Goal: Task Accomplishment & Management: Manage account settings

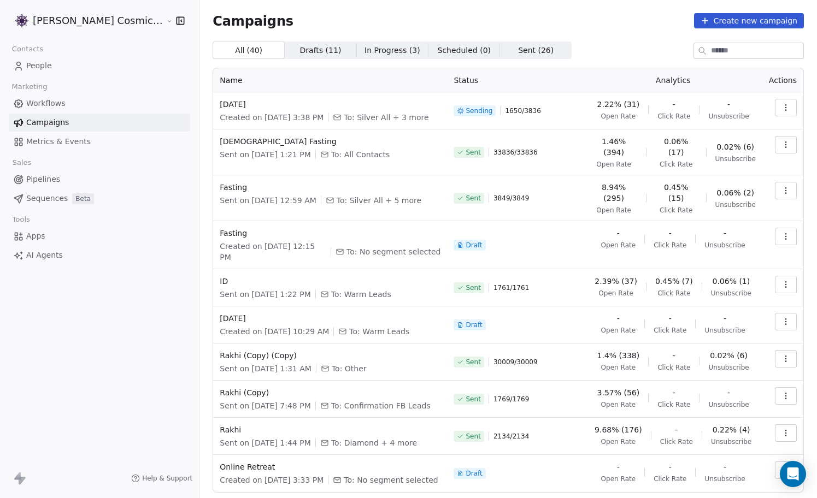
click at [54, 64] on link "People" at bounding box center [99, 66] width 181 height 18
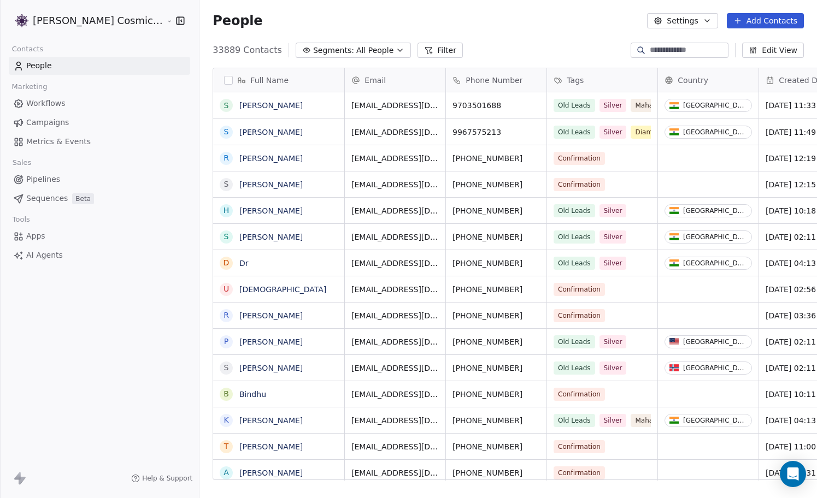
click at [49, 122] on span "Campaigns" at bounding box center [47, 122] width 43 height 11
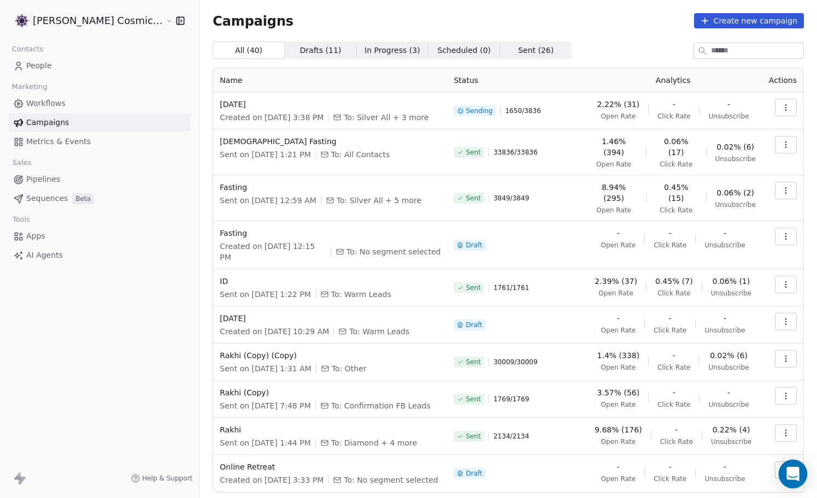
click at [792, 472] on icon "Open Intercom Messenger" at bounding box center [792, 474] width 13 height 14
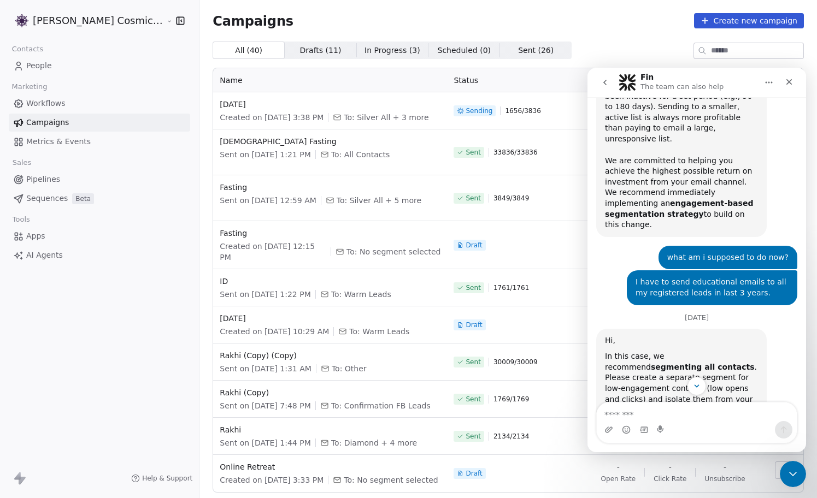
scroll to position [1382, 0]
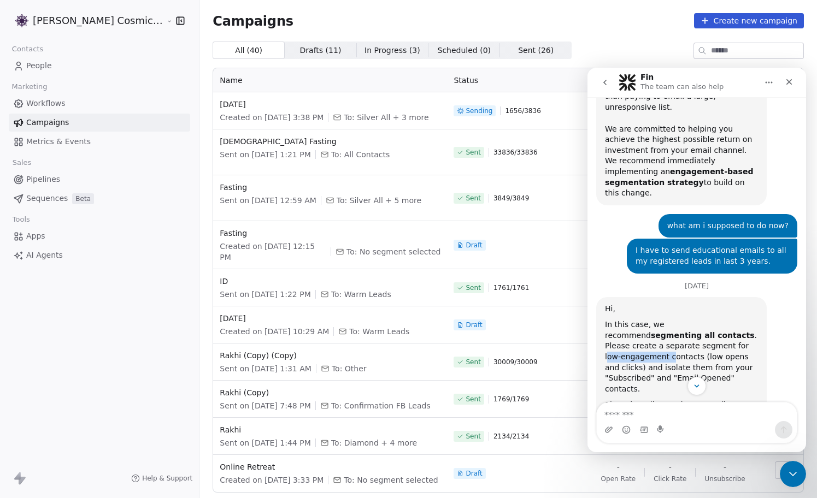
drag, startPoint x: 651, startPoint y: 196, endPoint x: 715, endPoint y: 197, distance: 63.4
click at [716, 320] on div "In this case, we recommend segmenting all contacts . Please create a separate s…" at bounding box center [681, 357] width 153 height 75
drag, startPoint x: 619, startPoint y: 208, endPoint x: 678, endPoint y: 214, distance: 58.8
click at [679, 320] on div "In this case, we recommend segmenting all contacts . Please create a separate s…" at bounding box center [681, 357] width 153 height 75
drag, startPoint x: 705, startPoint y: 211, endPoint x: 759, endPoint y: 212, distance: 53.6
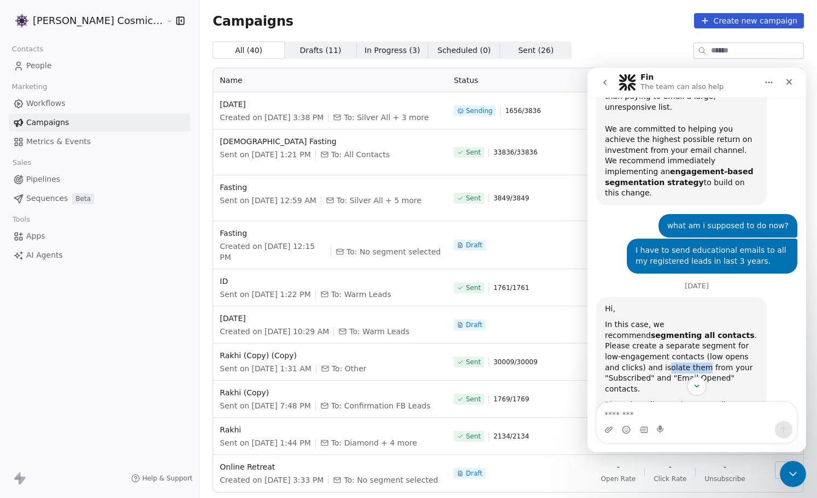
drag, startPoint x: 638, startPoint y: 220, endPoint x: 718, endPoint y: 219, distance: 80.3
click at [719, 320] on div "In this case, we recommend segmenting all contacts . Please create a separate s…" at bounding box center [681, 357] width 153 height 75
drag, startPoint x: 611, startPoint y: 228, endPoint x: 667, endPoint y: 228, distance: 55.7
click at [667, 320] on div "In this case, we recommend segmenting all contacts . Please create a separate s…" at bounding box center [681, 357] width 153 height 75
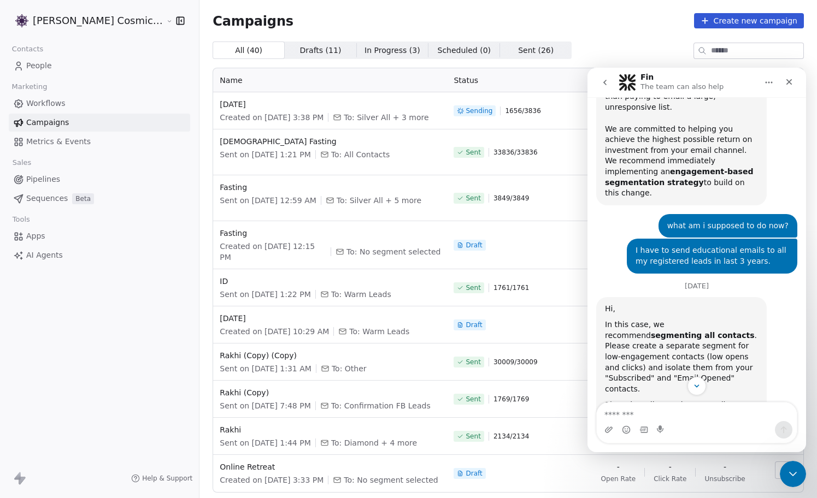
drag, startPoint x: 652, startPoint y: 266, endPoint x: 701, endPoint y: 264, distance: 49.2
click at [703, 422] on code "Email Opened (Count) is less than 1" at bounding box center [671, 432] width 132 height 21
click at [719, 422] on code "Email Opened (Count) is less than 1" at bounding box center [671, 432] width 132 height 21
drag, startPoint x: 611, startPoint y: 280, endPoint x: 643, endPoint y: 284, distance: 31.9
click at [643, 421] on div "Filter : Email Opened (Count) is less than 1 (or set a small threshold, e.g., <…" at bounding box center [681, 438] width 153 height 34
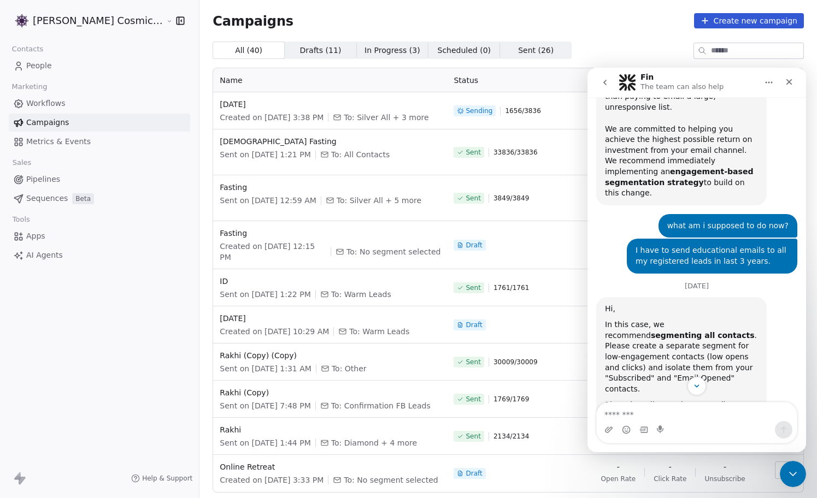
click at [662, 421] on div "Filter : Email Opened (Count) is less than 1 (or set a small threshold, e.g., <…" at bounding box center [681, 438] width 153 height 34
drag, startPoint x: 672, startPoint y: 278, endPoint x: 718, endPoint y: 276, distance: 46.5
click at [718, 421] on div "Filter : Email Opened (Count) is less than 1 (or set a small threshold, e.g., <…" at bounding box center [681, 438] width 153 height 34
drag, startPoint x: 611, startPoint y: 291, endPoint x: 638, endPoint y: 290, distance: 26.8
click at [639, 421] on div "Filter : Email Opened (Count) is less than 1 (or set a small threshold, e.g., <…" at bounding box center [681, 438] width 153 height 34
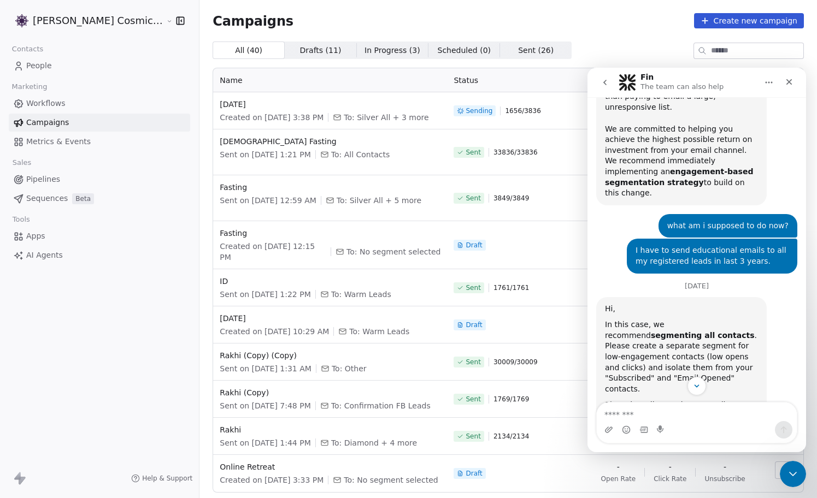
click at [643, 421] on div "Filter : Email Opened (Count) is less than 1 (or set a small threshold, e.g., <…" at bounding box center [681, 438] width 153 height 34
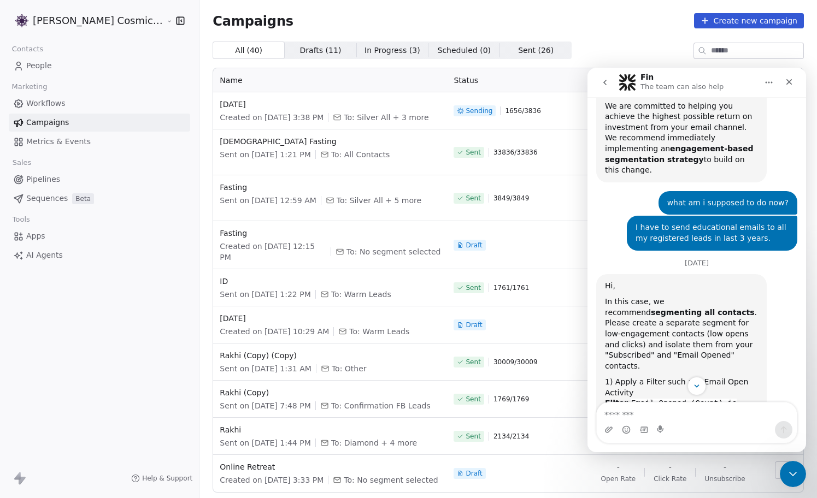
scroll to position [1423, 0]
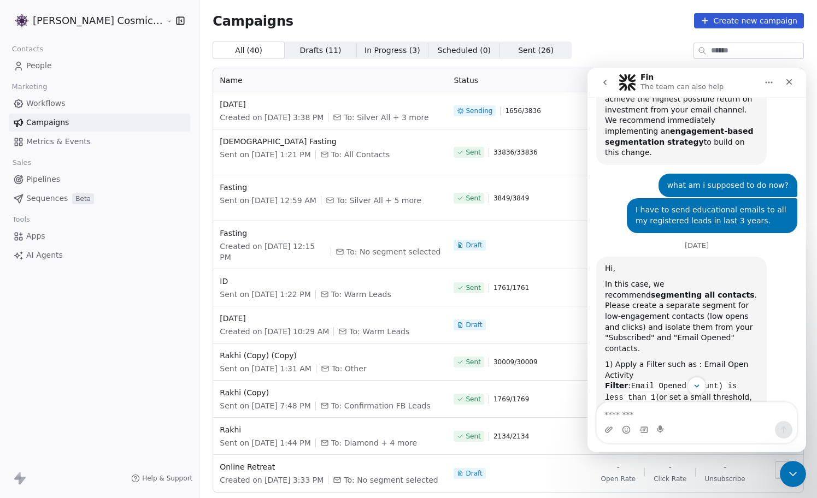
drag, startPoint x: 667, startPoint y: 257, endPoint x: 713, endPoint y: 260, distance: 46.0
click at [715, 415] on div "Add timeframe if needed : Last Email Opened more than 60 days ago ." at bounding box center [681, 426] width 153 height 22
drag, startPoint x: 723, startPoint y: 260, endPoint x: 729, endPoint y: 260, distance: 6.6
click at [729, 415] on code "Last Email Opened more than 60 days ago" at bounding box center [672, 425] width 134 height 21
drag, startPoint x: 645, startPoint y: 262, endPoint x: 733, endPoint y: 279, distance: 90.1
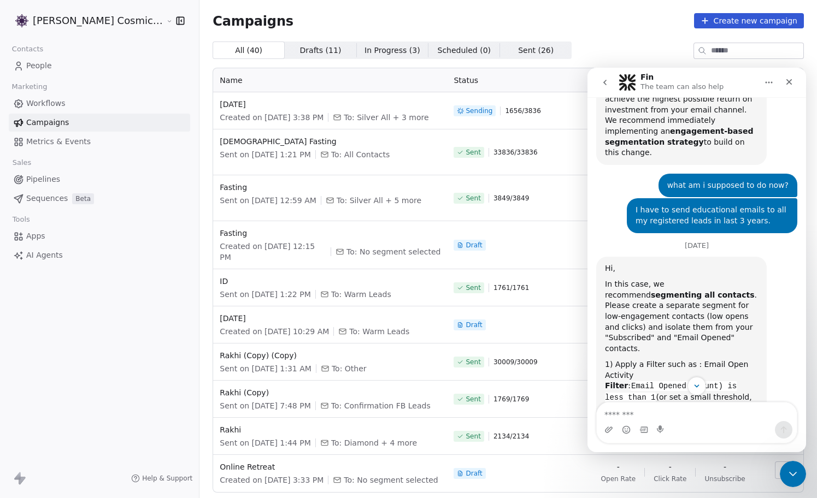
click at [741, 437] on img "Mrinal says…" at bounding box center [678, 463] width 146 height 52
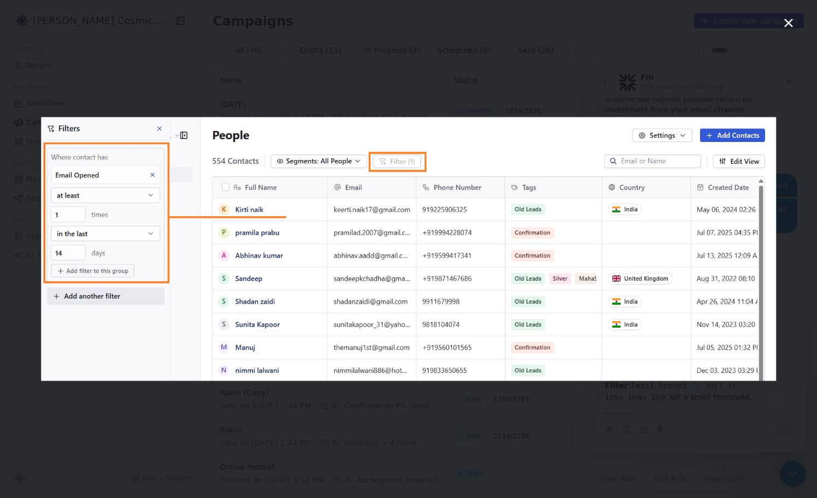
click at [757, 270] on img "Close" at bounding box center [408, 249] width 735 height 264
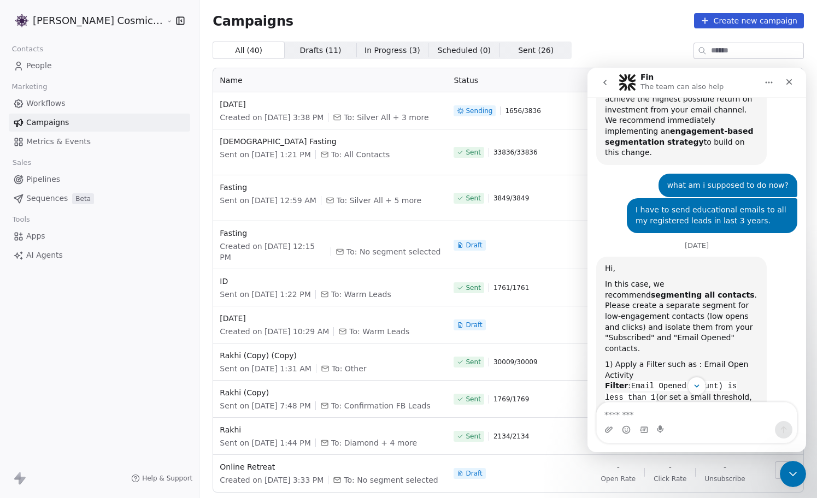
click at [720, 437] on img "Mrinal says…" at bounding box center [678, 463] width 146 height 52
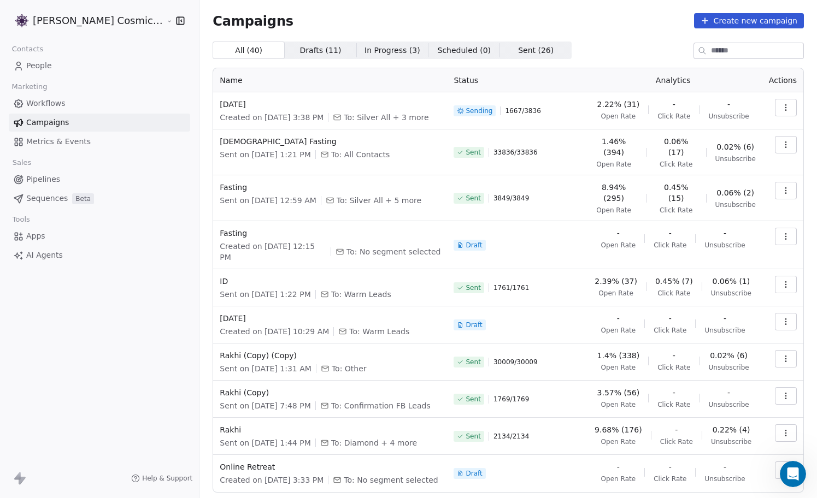
scroll to position [2000, 0]
click at [790, 480] on div "Open Intercom Messenger" at bounding box center [791, 473] width 36 height 36
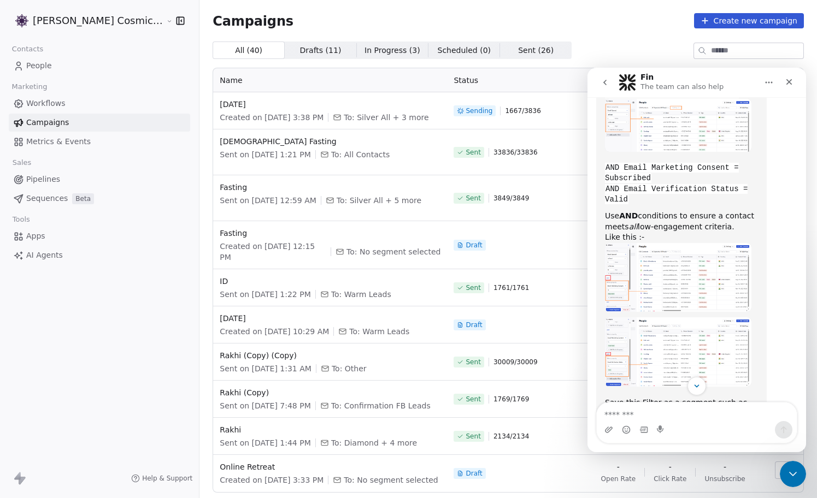
scroll to position [1762, 0]
drag, startPoint x: 641, startPoint y: 295, endPoint x: 665, endPoint y: 296, distance: 23.5
click at [666, 451] on icon ""Opens & Clicks – Engaged"" at bounding box center [674, 455] width 119 height 9
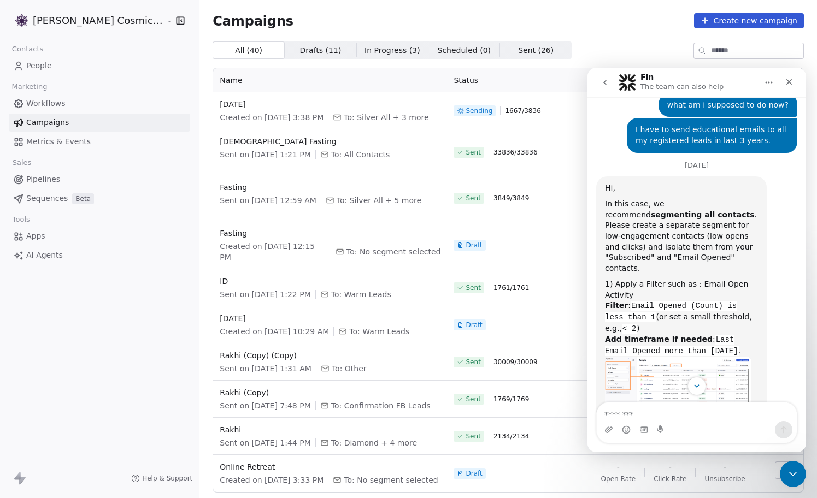
scroll to position [1505, 0]
drag, startPoint x: 629, startPoint y: 311, endPoint x: 646, endPoint y: 311, distance: 17.5
click at [648, 467] on div "Use AND conditions to ensure a contact meets all low-engagement criteria. Like …" at bounding box center [681, 483] width 153 height 32
drag, startPoint x: 646, startPoint y: 311, endPoint x: 661, endPoint y: 311, distance: 14.2
click at [661, 467] on div "Use AND conditions to ensure a contact meets all low-engagement criteria. Like …" at bounding box center [681, 483] width 153 height 32
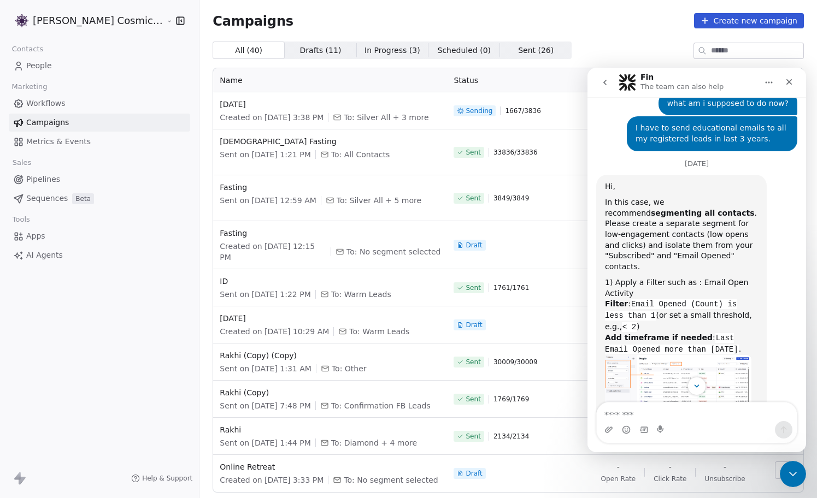
click at [658, 414] on div "Mrinal says…" at bounding box center [681, 416] width 153 height 5
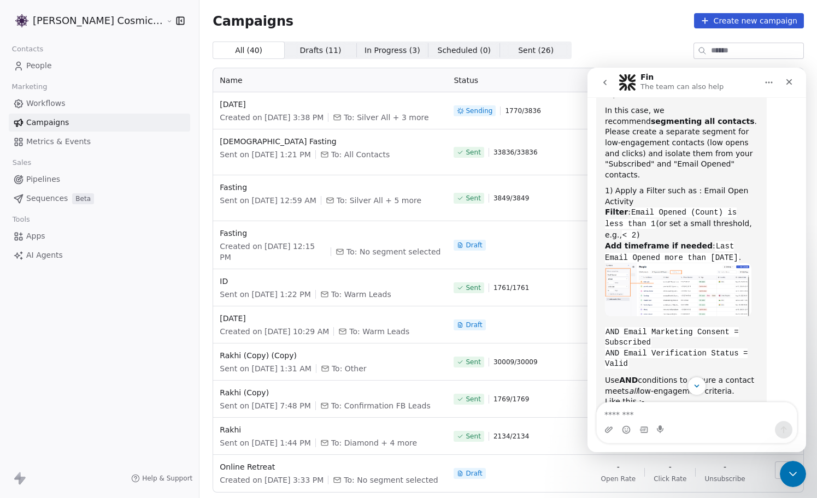
scroll to position [1565, 0]
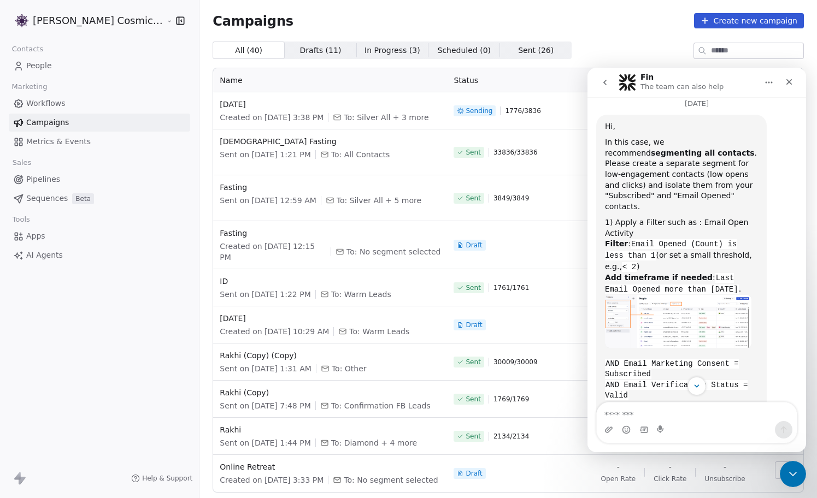
click at [690, 439] on img "Mrinal says…" at bounding box center [678, 473] width 146 height 69
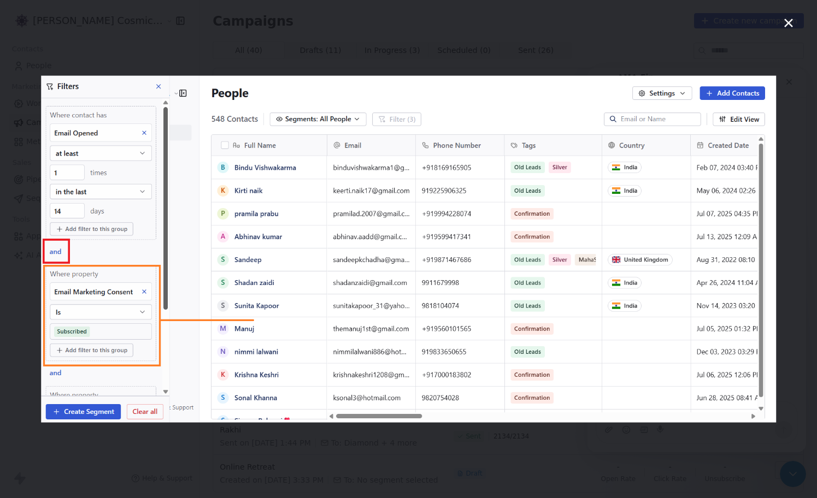
click at [792, 21] on icon "Close" at bounding box center [788, 22] width 13 height 13
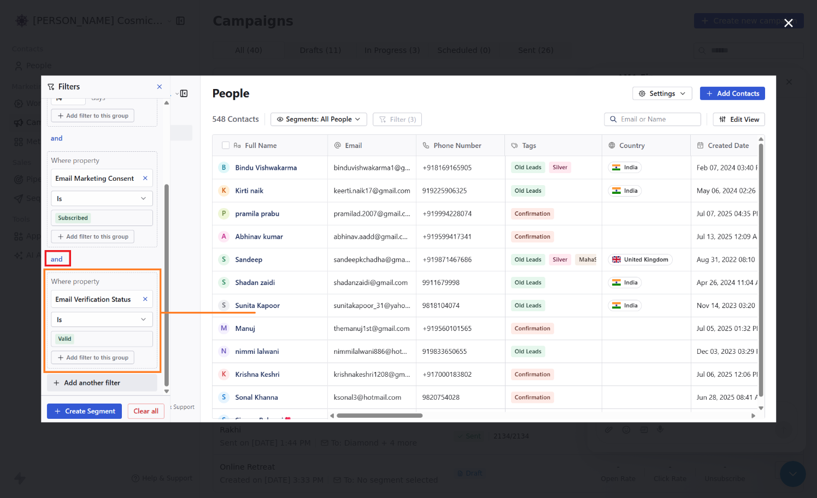
click at [791, 19] on icon "Close" at bounding box center [788, 22] width 13 height 13
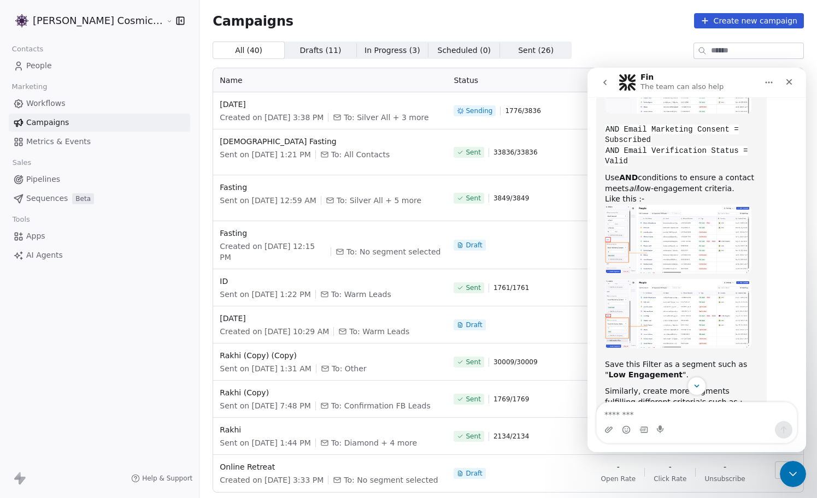
scroll to position [1806, 0]
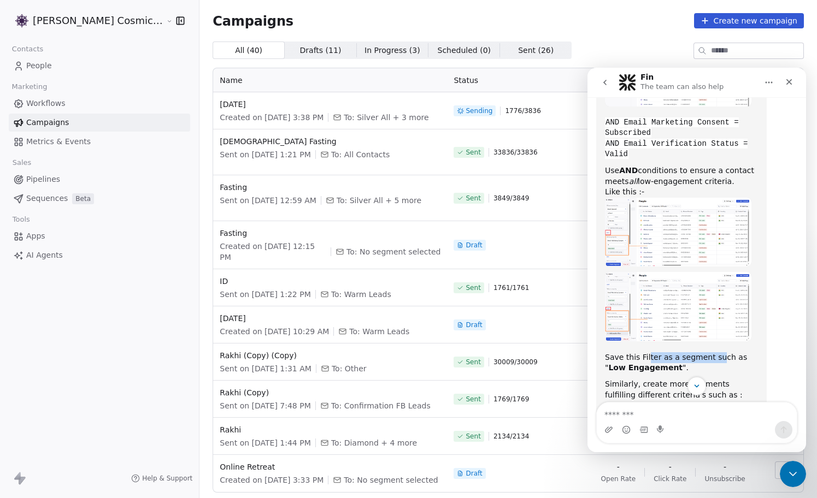
drag, startPoint x: 646, startPoint y: 197, endPoint x: 716, endPoint y: 195, distance: 70.5
click at [717, 352] on div "Save this Filter as a segment such as " Low Engagement "." at bounding box center [681, 362] width 153 height 21
drag, startPoint x: 607, startPoint y: 207, endPoint x: 644, endPoint y: 207, distance: 37.7
click at [644, 363] on b "Low Engagement" at bounding box center [645, 367] width 74 height 9
drag, startPoint x: 614, startPoint y: 226, endPoint x: 720, endPoint y: 223, distance: 106.0
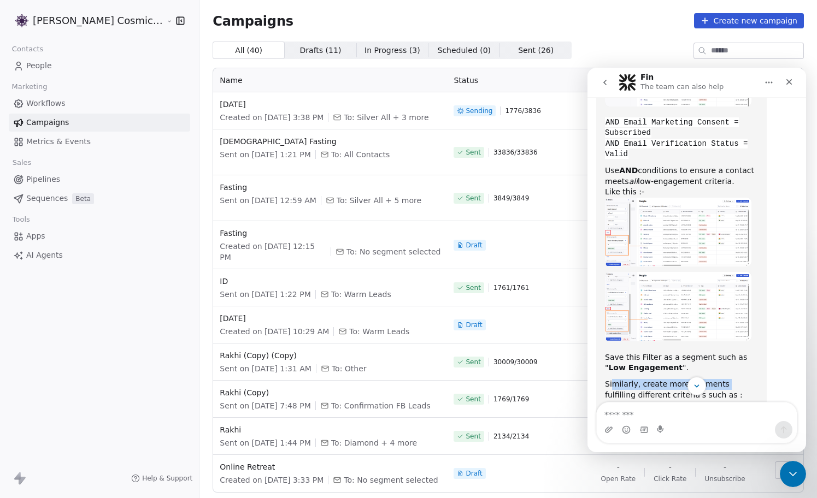
click at [720, 379] on div "Similarly, create more segments fulfilling different criteria's such as :" at bounding box center [681, 389] width 153 height 21
drag, startPoint x: 684, startPoint y: 235, endPoint x: 703, endPoint y: 234, distance: 18.6
click at [703, 379] on div "Similarly, create more segments fulfilling different criteria's such as :" at bounding box center [681, 389] width 153 height 21
drag, startPoint x: 619, startPoint y: 251, endPoint x: 718, endPoint y: 249, distance: 99.5
click at [718, 407] on b ""Opens & Clicks – Engaged"" at bounding box center [675, 411] width 124 height 9
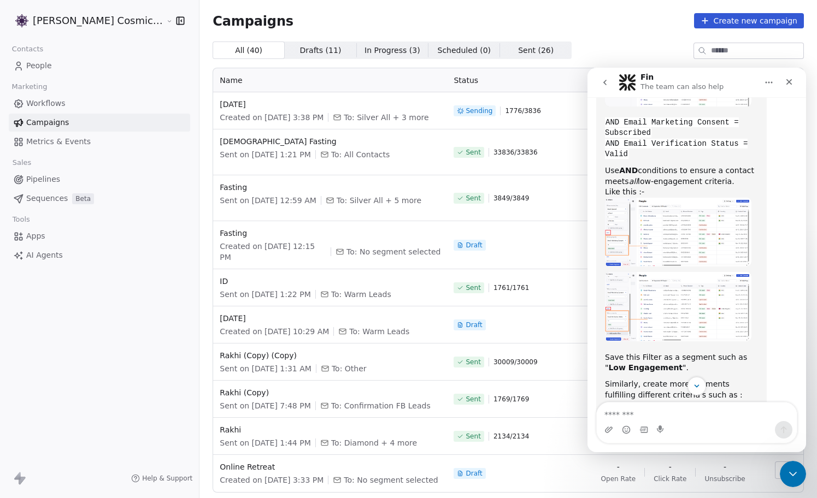
click at [722, 406] on div "1) "Opens & Clicks – Engaged" → This segment will always contain contacts who a…" at bounding box center [681, 433] width 153 height 54
drag, startPoint x: 613, startPoint y: 251, endPoint x: 720, endPoint y: 251, distance: 107.6
click at [720, 406] on div "1) "Opens & Clicks – Engaged" → This segment will always contain contacts who a…" at bounding box center [681, 433] width 153 height 54
drag, startPoint x: 611, startPoint y: 263, endPoint x: 691, endPoint y: 262, distance: 79.8
click at [693, 406] on div "1) "Opens & Clicks – Engaged" → This segment will always contain contacts who a…" at bounding box center [681, 433] width 153 height 54
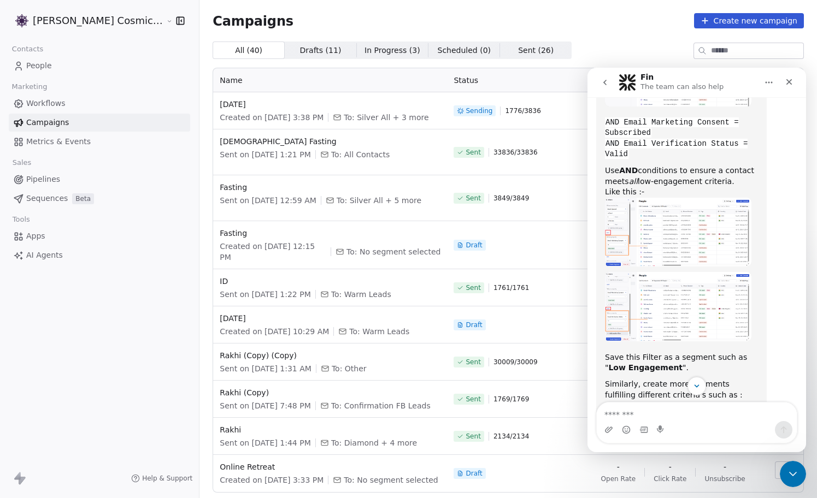
drag, startPoint x: 662, startPoint y: 262, endPoint x: 747, endPoint y: 262, distance: 84.7
click at [747, 406] on div "1) "Opens & Clicks – Engaged" → This segment will always contain contacts who a…" at bounding box center [681, 433] width 153 height 54
drag, startPoint x: 665, startPoint y: 270, endPoint x: 746, endPoint y: 270, distance: 80.9
click at [746, 406] on div "1) "Opens & Clicks – Engaged" → This segment will always contain contacts who a…" at bounding box center [681, 433] width 153 height 54
drag, startPoint x: 609, startPoint y: 282, endPoint x: 692, endPoint y: 279, distance: 83.1
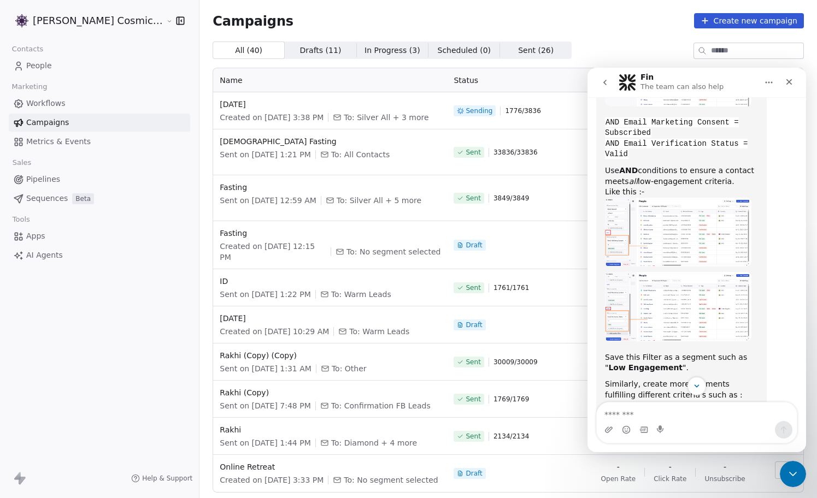
click at [694, 406] on div "1) "Opens & Clicks – Engaged" → This segment will always contain contacts who a…" at bounding box center [681, 433] width 153 height 54
drag, startPoint x: 621, startPoint y: 315, endPoint x: 666, endPoint y: 313, distance: 44.3
click at [666, 470] on code "Email Opened > 0 OR" at bounding box center [649, 475] width 89 height 10
drag, startPoint x: 628, startPoint y: 328, endPoint x: 703, endPoint y: 328, distance: 74.9
click at [704, 481] on code "Email Link Clicked > 0 OR" at bounding box center [663, 486] width 116 height 10
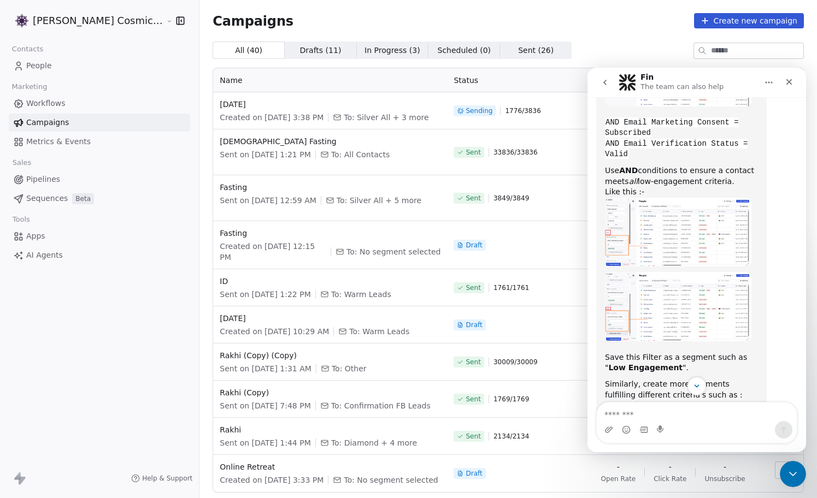
click at [672, 460] on div "e.g. :" at bounding box center [681, 465] width 153 height 11
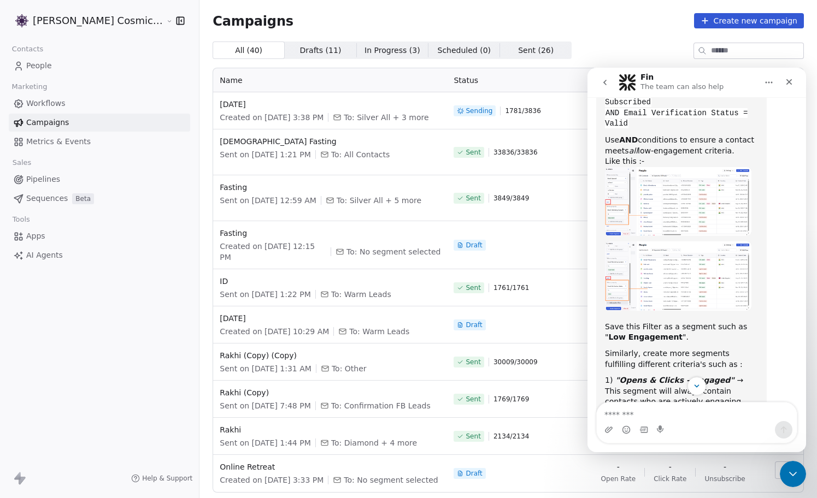
scroll to position [1840, 0]
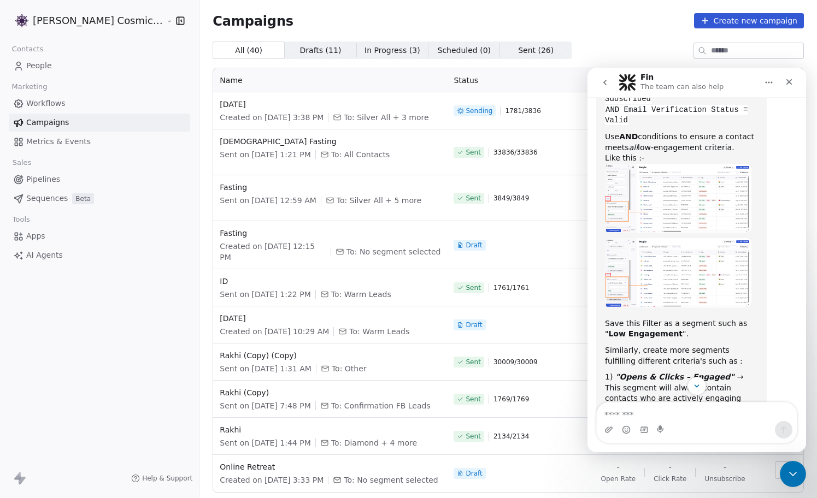
drag, startPoint x: 685, startPoint y: 313, endPoint x: 746, endPoint y: 313, distance: 61.2
click at [747, 468] on div "AND Email Marketing Consent = Subscribed" at bounding box center [681, 478] width 153 height 21
drag, startPoint x: 617, startPoint y: 326, endPoint x: 644, endPoint y: 326, distance: 26.8
click at [644, 468] on code "AND Email Marketing Consent = Subscribed" at bounding box center [672, 478] width 134 height 21
drag, startPoint x: 682, startPoint y: 337, endPoint x: 730, endPoint y: 336, distance: 47.6
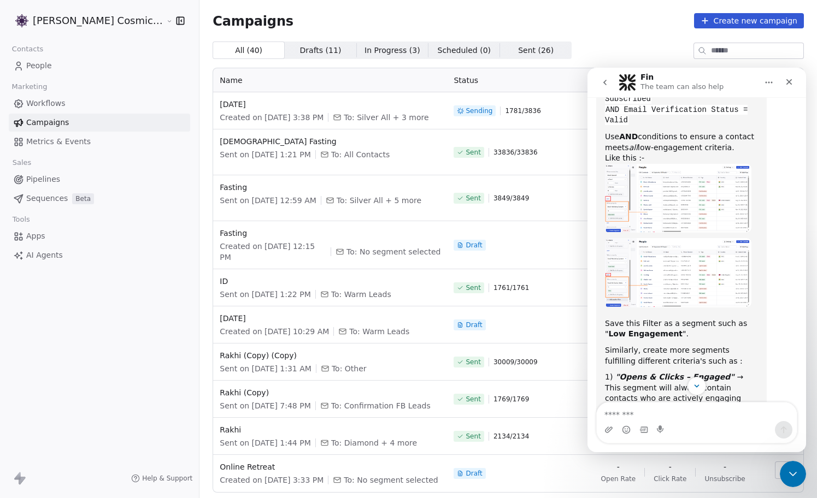
click at [730, 490] on code "AND Email Verification Status = Valid" at bounding box center [676, 500] width 143 height 21
drag, startPoint x: 610, startPoint y: 346, endPoint x: 617, endPoint y: 346, distance: 6.6
click at [613, 490] on code "AND Email Verification Status = Valid" at bounding box center [676, 500] width 143 height 21
click at [660, 490] on div "AND Email Verification Status = Valid" at bounding box center [681, 500] width 153 height 21
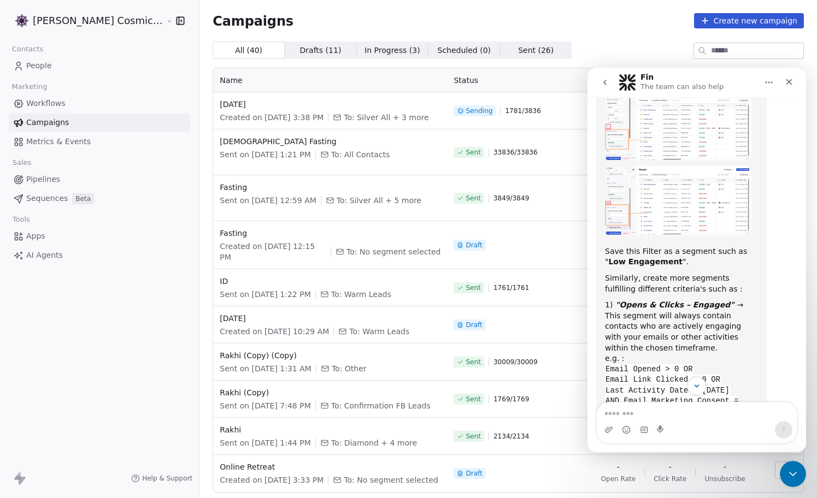
scroll to position [2000, 0]
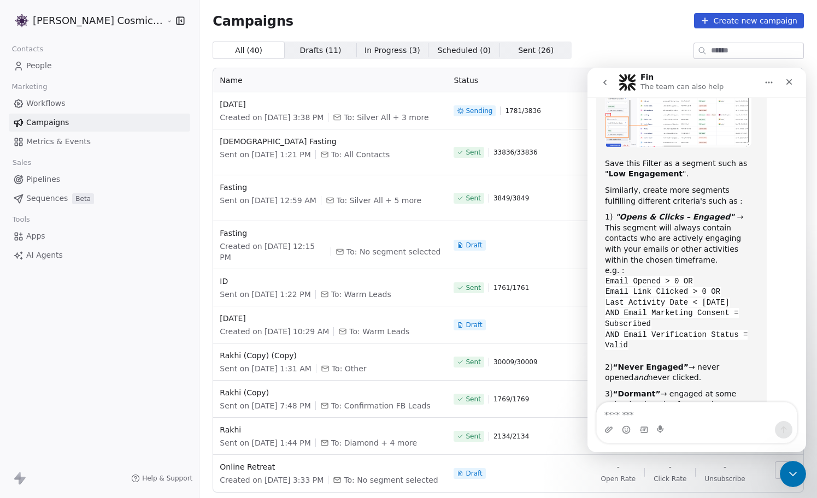
drag, startPoint x: 660, startPoint y: 262, endPoint x: 729, endPoint y: 262, distance: 69.4
click at [730, 421] on div "Once these contacts are separated, you can first send the campaign to all “Open…" at bounding box center [681, 458] width 153 height 75
drag, startPoint x: 614, startPoint y: 276, endPoint x: 716, endPoint y: 278, distance: 102.7
click at [716, 421] on div "Once these contacts are separated, you can first send the campaign to all “Open…" at bounding box center [681, 458] width 153 height 75
drag, startPoint x: 727, startPoint y: 276, endPoint x: 678, endPoint y: 287, distance: 50.5
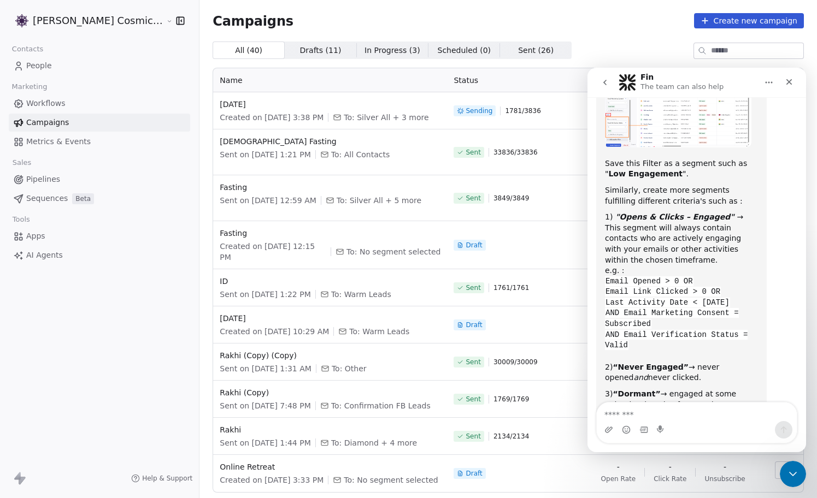
click at [678, 443] on b "“Opens & Clicks – Engaged”" at bounding box center [647, 453] width 85 height 20
click at [714, 421] on div "Once these contacts are separated, you can first send the campaign to all “Open…" at bounding box center [681, 458] width 153 height 75
drag, startPoint x: 672, startPoint y: 297, endPoint x: 733, endPoint y: 296, distance: 61.7
click at [713, 465] on b "separate campaign" at bounding box center [672, 469] width 83 height 9
click at [649, 421] on div "Once these contacts are separated, you can first send the campaign to all “Open…" at bounding box center [681, 458] width 153 height 75
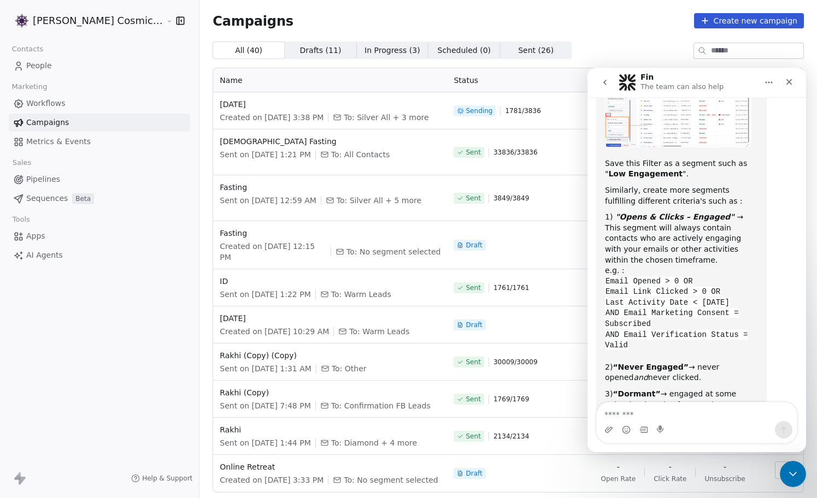
drag, startPoint x: 624, startPoint y: 310, endPoint x: 681, endPoint y: 307, distance: 56.9
click at [683, 475] on b "“Low Engagement”, “Never Engaged”" at bounding box center [674, 485] width 138 height 20
drag, startPoint x: 712, startPoint y: 309, endPoint x: 724, endPoint y: 310, distance: 12.0
click at [725, 421] on div "Once these contacts are separated, you can first send the campaign to all “Open…" at bounding box center [681, 458] width 153 height 75
drag, startPoint x: 697, startPoint y: 314, endPoint x: 715, endPoint y: 314, distance: 18.0
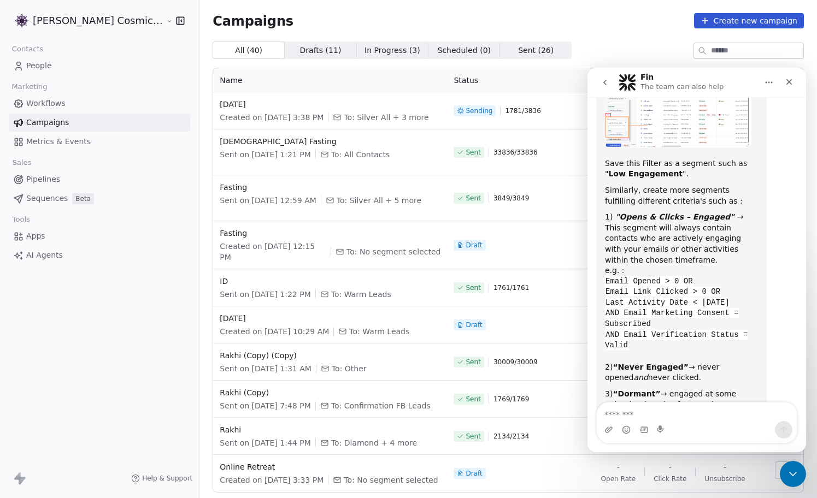
click at [715, 421] on div "Once these contacts are separated, you can first send the campaign to all “Open…" at bounding box center [681, 458] width 153 height 75
drag, startPoint x: 663, startPoint y: 327, endPoint x: 733, endPoint y: 326, distance: 70.0
click at [733, 496] on div "Mrinal says…" at bounding box center [681, 498] width 153 height 5
drag, startPoint x: 640, startPoint y: 334, endPoint x: 743, endPoint y: 334, distance: 102.7
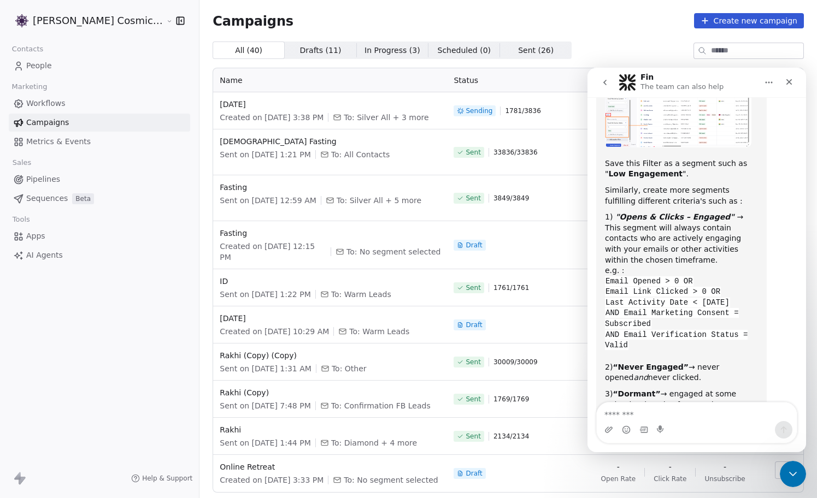
click at [743, 496] on div "Mrinal says…" at bounding box center [681, 498] width 153 height 5
drag, startPoint x: 627, startPoint y: 347, endPoint x: 680, endPoint y: 345, distance: 53.0
drag, startPoint x: 697, startPoint y: 345, endPoint x: 745, endPoint y: 358, distance: 49.8
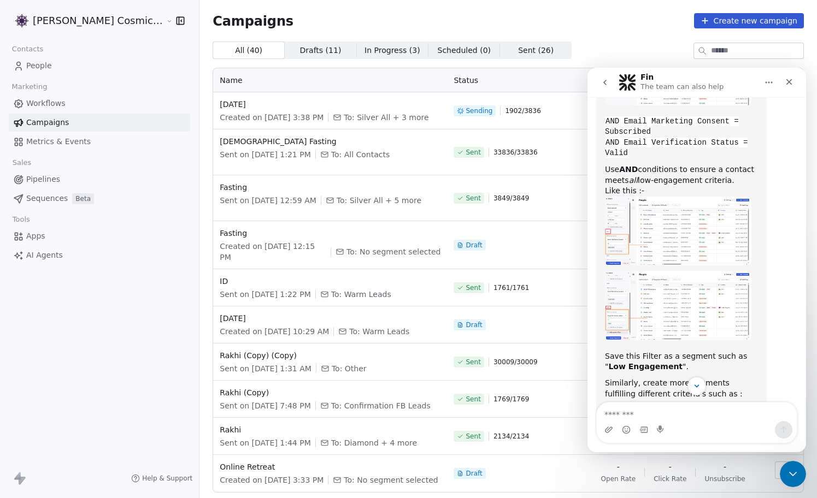
scroll to position [0, 0]
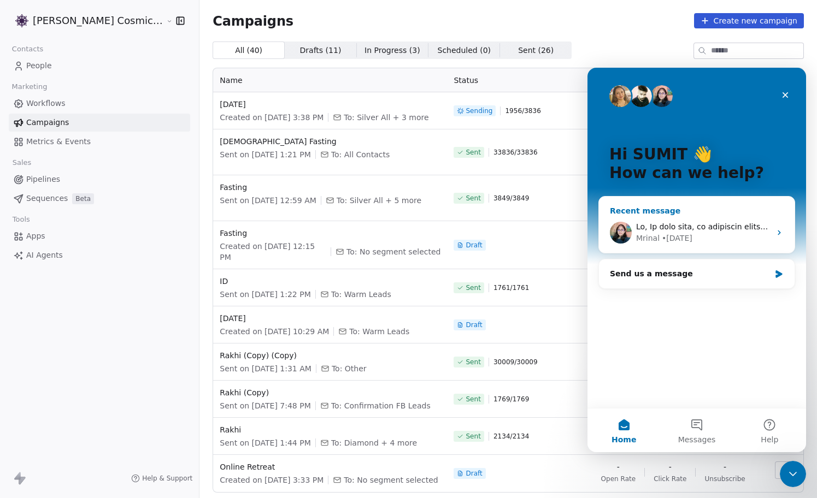
click at [699, 231] on div "Intercom messenger" at bounding box center [703, 226] width 134 height 11
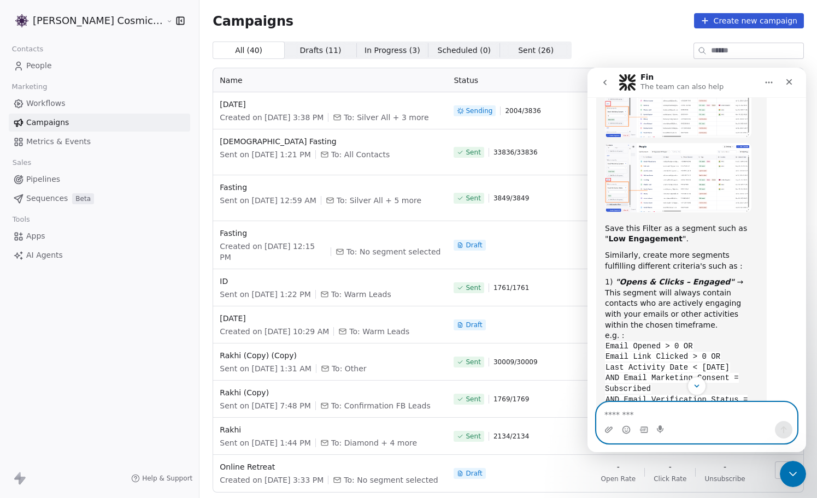
scroll to position [1970, 0]
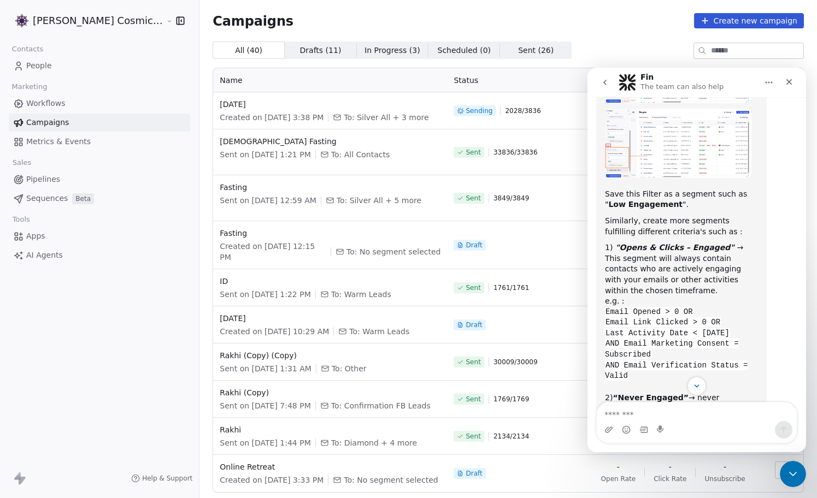
click at [71, 58] on link "People" at bounding box center [99, 66] width 181 height 18
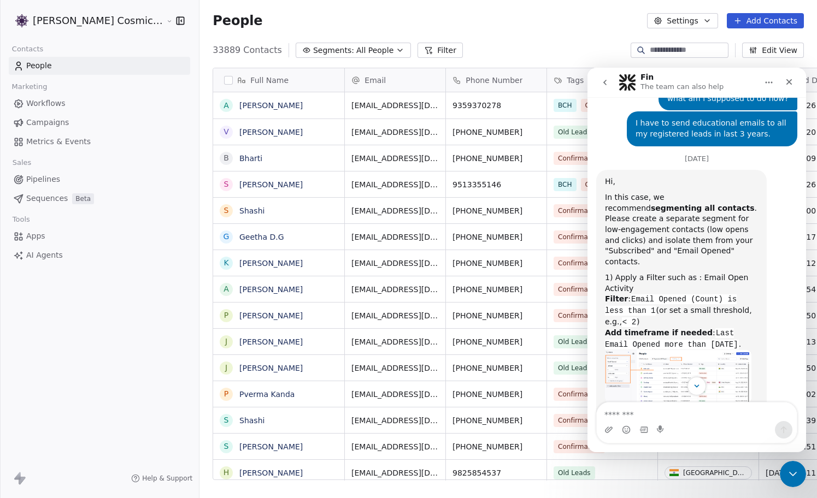
scroll to position [1473, 0]
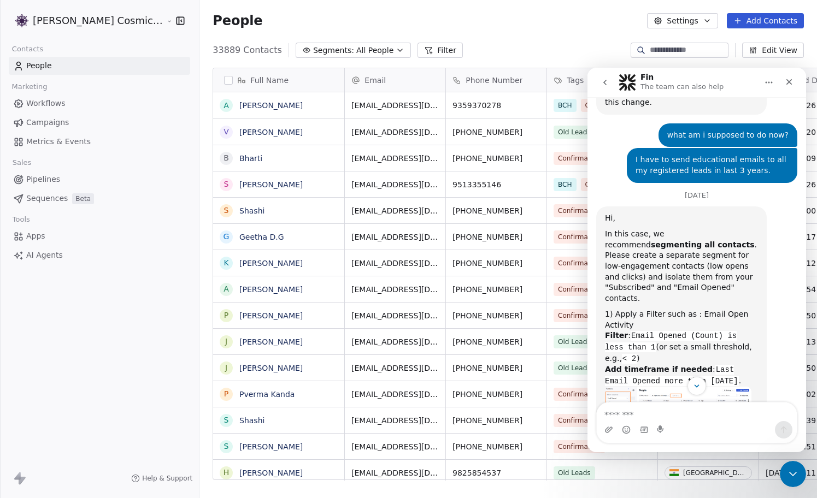
click at [635, 229] on div "In this case, we recommend segmenting all contacts . Please create a separate s…" at bounding box center [681, 266] width 153 height 75
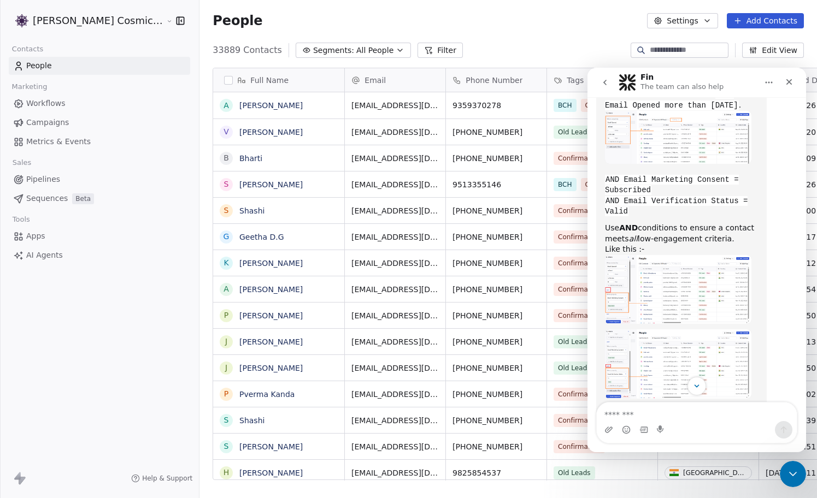
scroll to position [1763, 0]
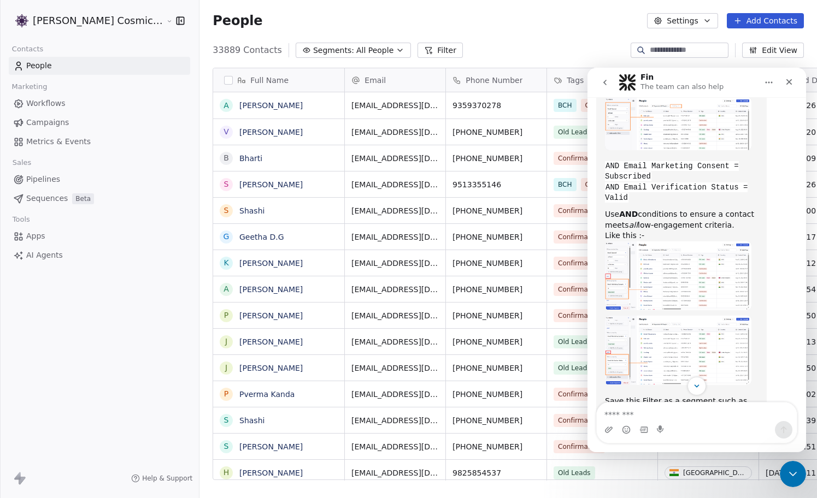
click at [644, 316] on img "Mrinal says…" at bounding box center [678, 350] width 146 height 69
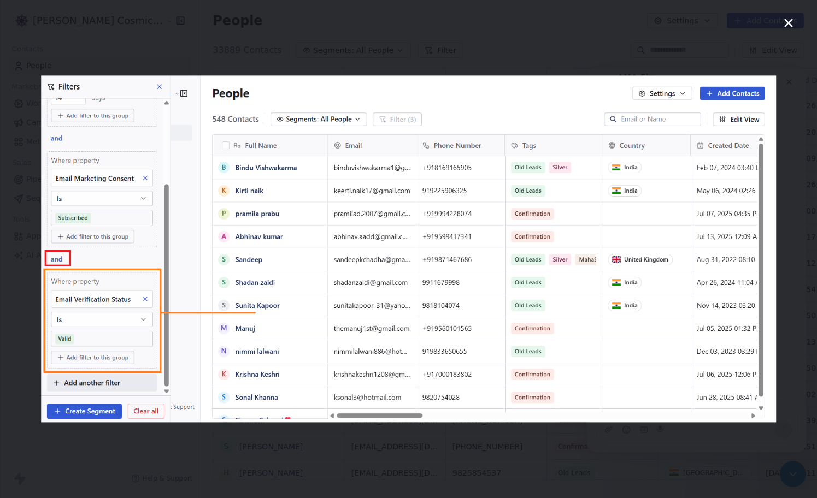
scroll to position [0, 0]
click at [785, 16] on icon "Close" at bounding box center [788, 22] width 13 height 13
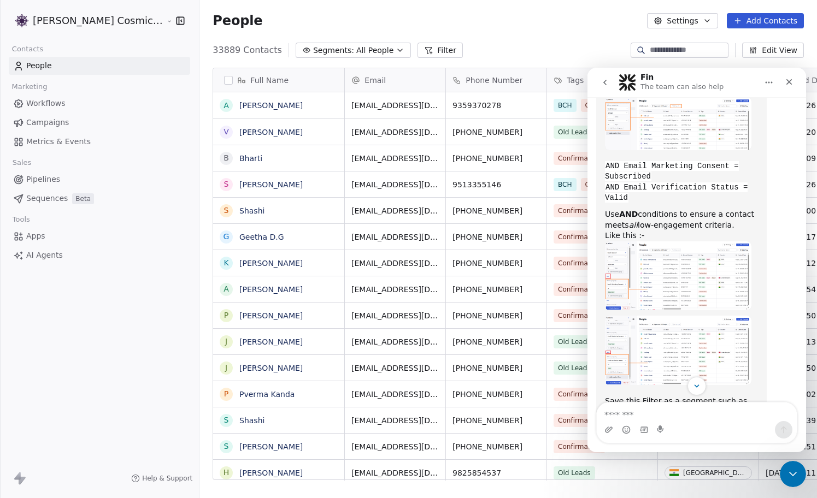
scroll to position [1684, 0]
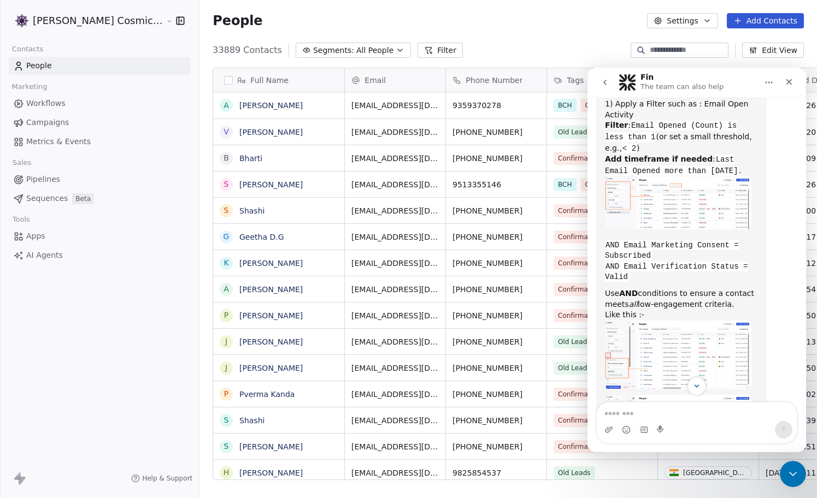
click at [699, 321] on img "Mrinal says…" at bounding box center [678, 355] width 146 height 69
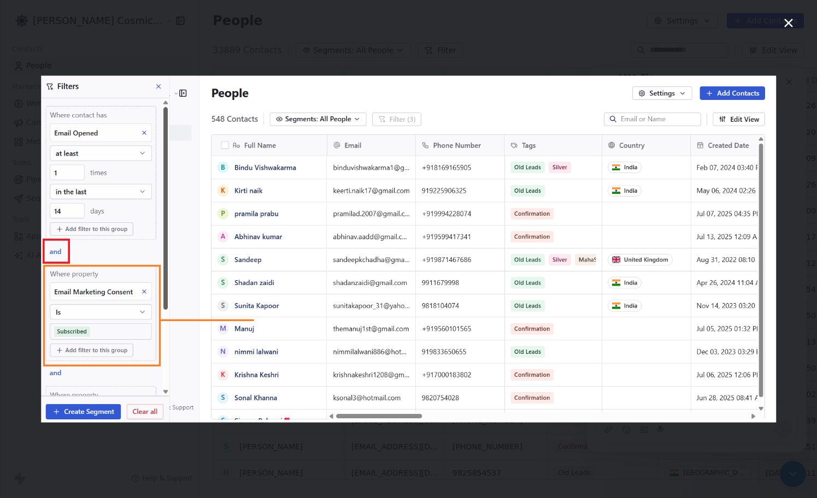
click at [791, 20] on icon "Close" at bounding box center [788, 23] width 9 height 9
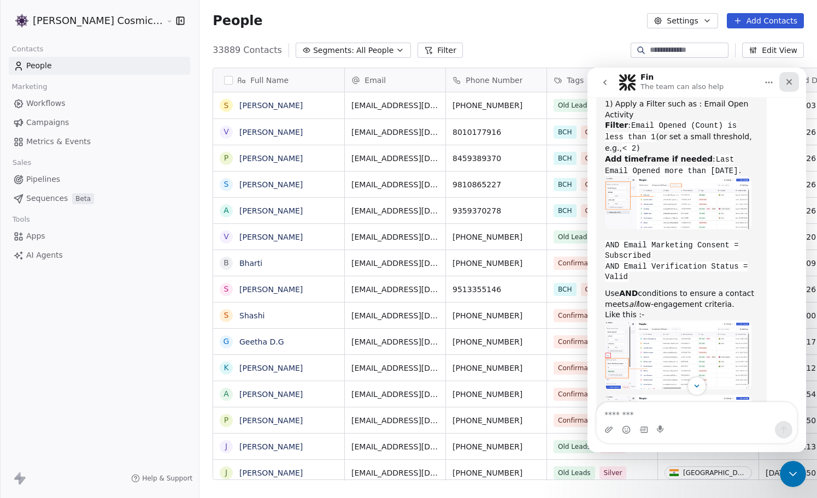
click at [792, 82] on icon "Close" at bounding box center [789, 82] width 9 height 9
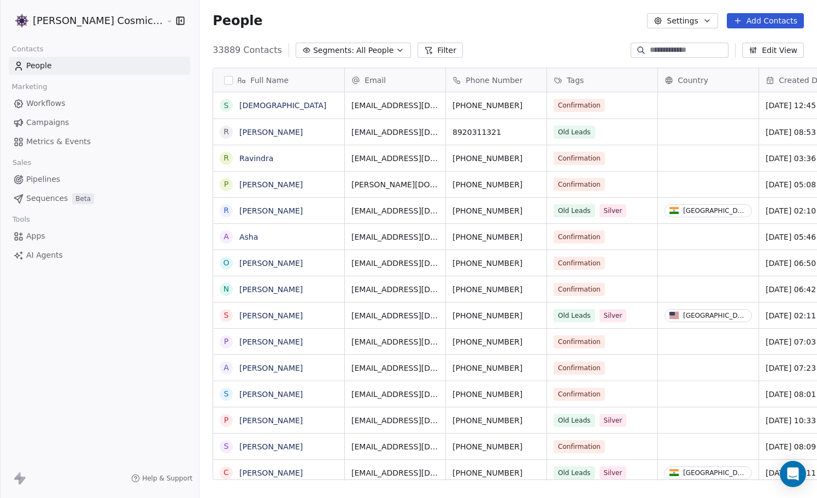
scroll to position [438, 637]
click at [417, 49] on button "Filter" at bounding box center [439, 50] width 45 height 15
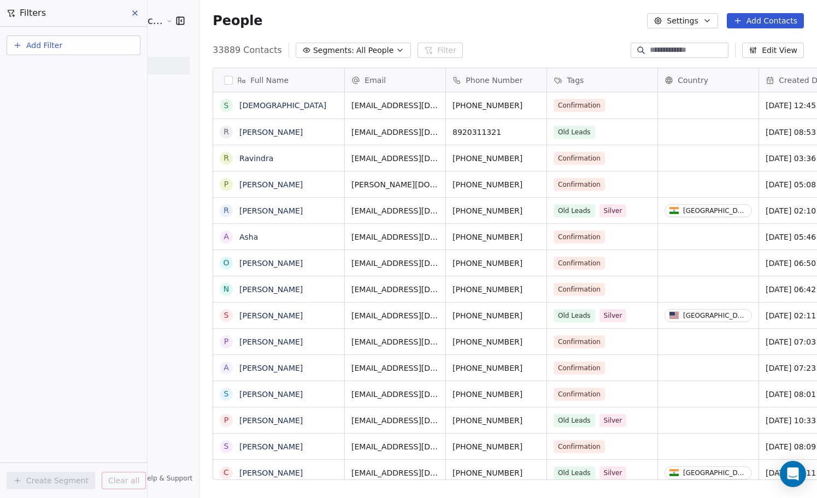
click at [47, 50] on span "Add Filter" at bounding box center [44, 45] width 36 height 11
click at [64, 72] on span "Contact properties" at bounding box center [53, 71] width 71 height 11
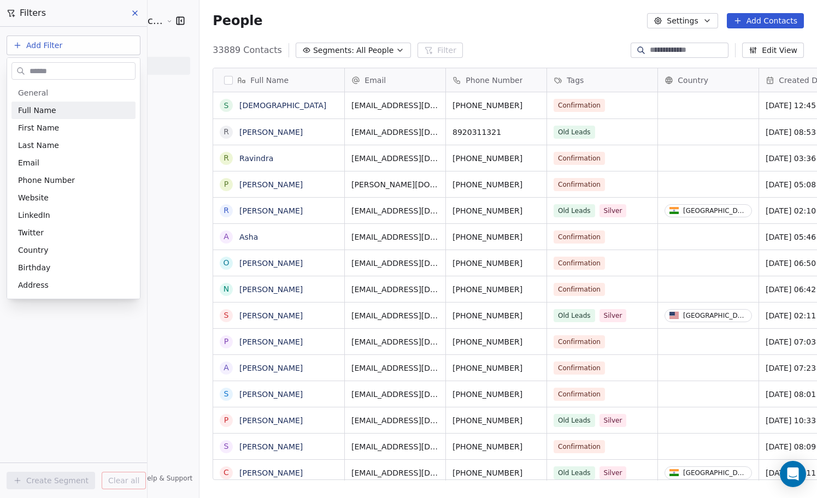
click at [63, 67] on input "text" at bounding box center [81, 71] width 108 height 16
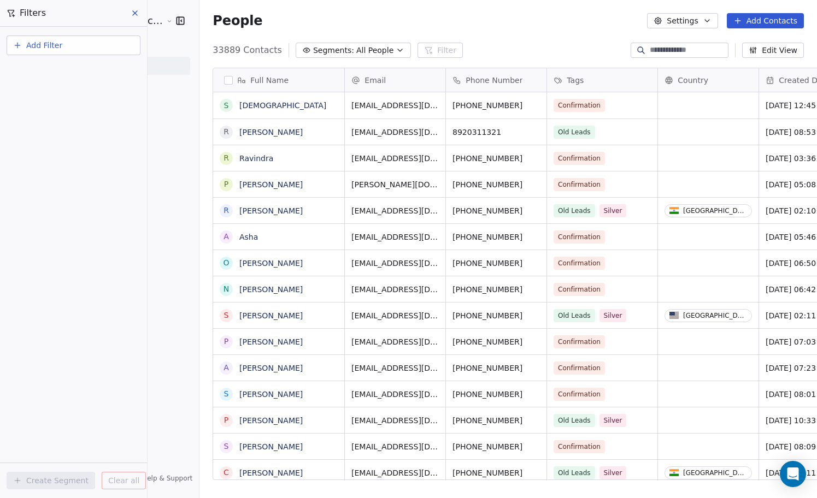
click at [39, 43] on html "[PERSON_NAME] Cosmic Academy LLP Contacts People Marketing Workflows Campaigns …" at bounding box center [408, 249] width 817 height 498
click at [39, 43] on span "Add Filter" at bounding box center [44, 45] width 36 height 11
click at [54, 87] on span "Contact activity" at bounding box center [48, 88] width 61 height 11
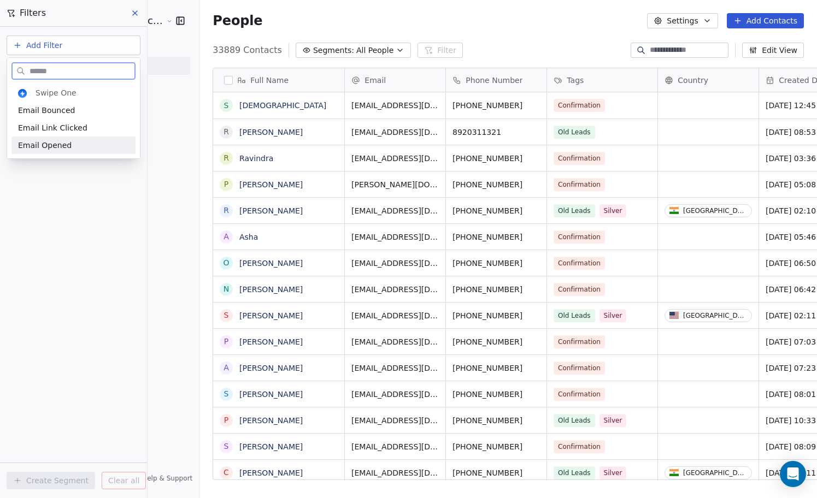
click at [72, 143] on div "Email Opened" at bounding box center [73, 145] width 111 height 11
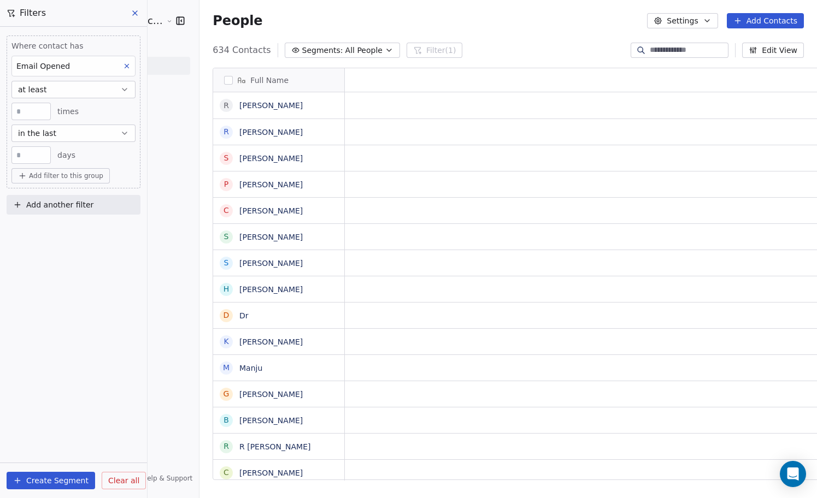
scroll to position [1, 1]
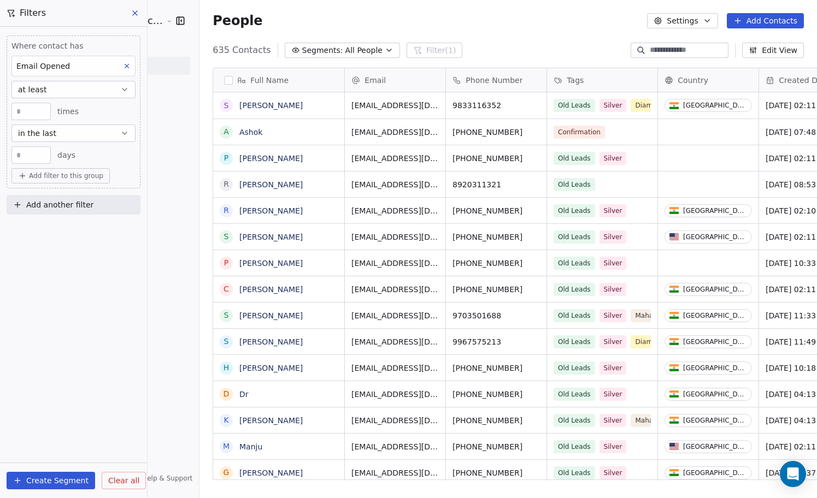
click at [525, 38] on div "People Settings Add Contacts" at bounding box center [507, 21] width 617 height 42
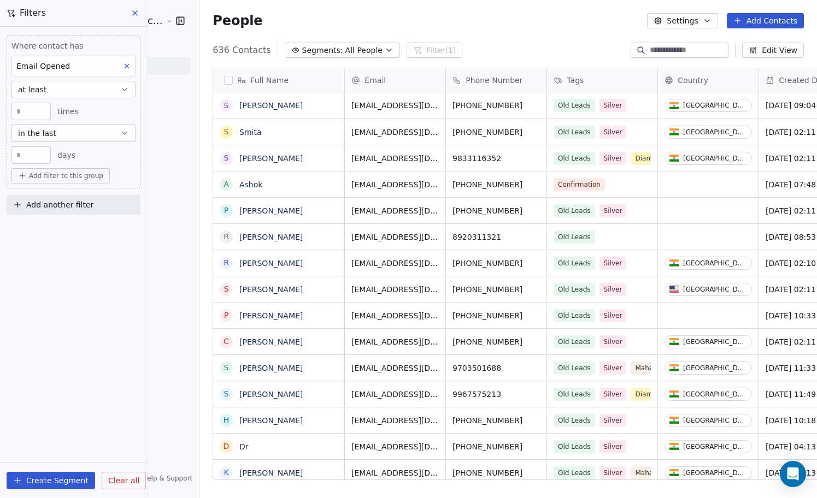
click at [33, 152] on input "**" at bounding box center [31, 155] width 34 height 8
type input "**"
click at [117, 154] on div "** days" at bounding box center [73, 154] width 124 height 17
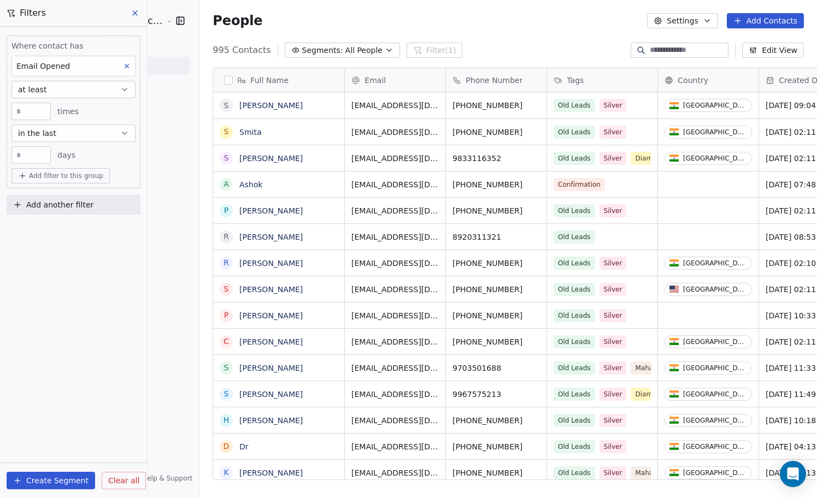
scroll to position [438, 637]
click at [79, 180] on span "Add filter to this group" at bounding box center [66, 176] width 74 height 9
click at [74, 215] on span "Contact activity" at bounding box center [53, 216] width 61 height 11
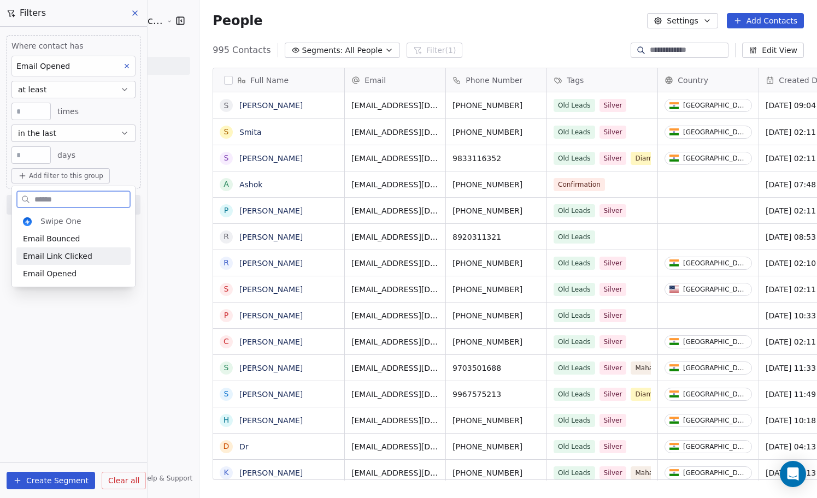
click at [69, 256] on span "Email Link Clicked" at bounding box center [57, 256] width 69 height 11
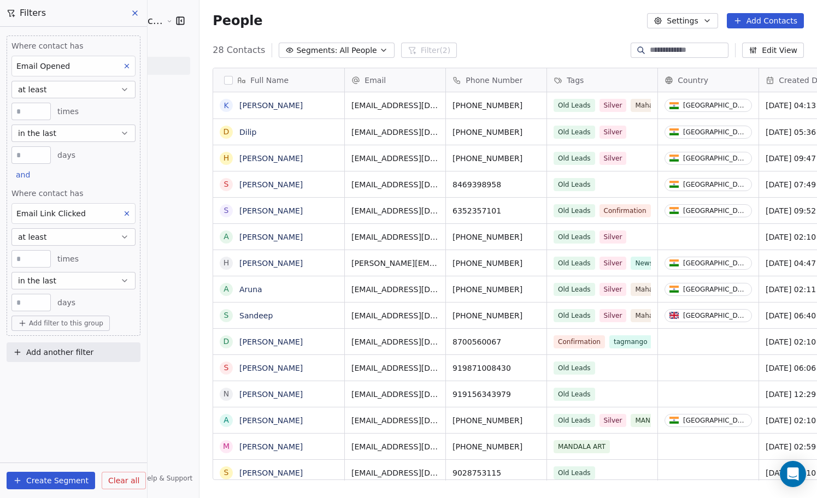
click at [128, 214] on icon at bounding box center [127, 214] width 8 height 8
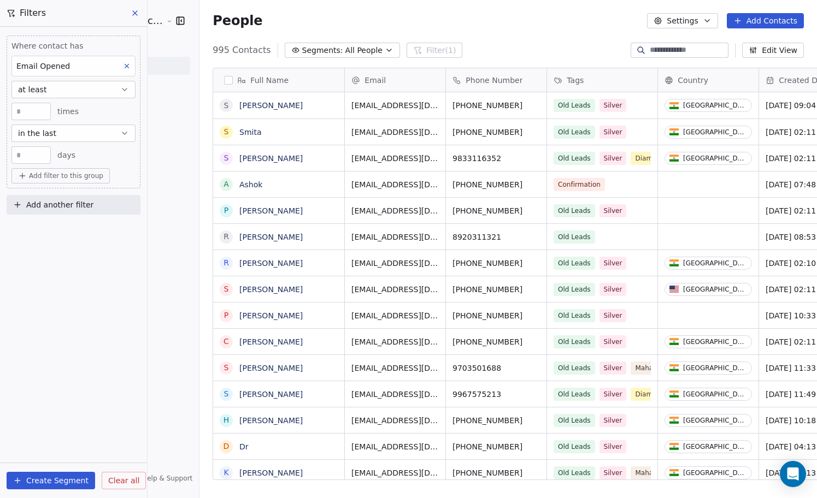
click at [128, 214] on button "Add another filter" at bounding box center [74, 205] width 134 height 20
click at [72, 207] on html "[PERSON_NAME] Cosmic Academy LLP Contacts People Marketing Workflows Campaigns …" at bounding box center [408, 249] width 817 height 498
click at [72, 207] on span "Add another filter" at bounding box center [59, 204] width 67 height 11
click at [73, 229] on span "Contact properties" at bounding box center [53, 230] width 71 height 11
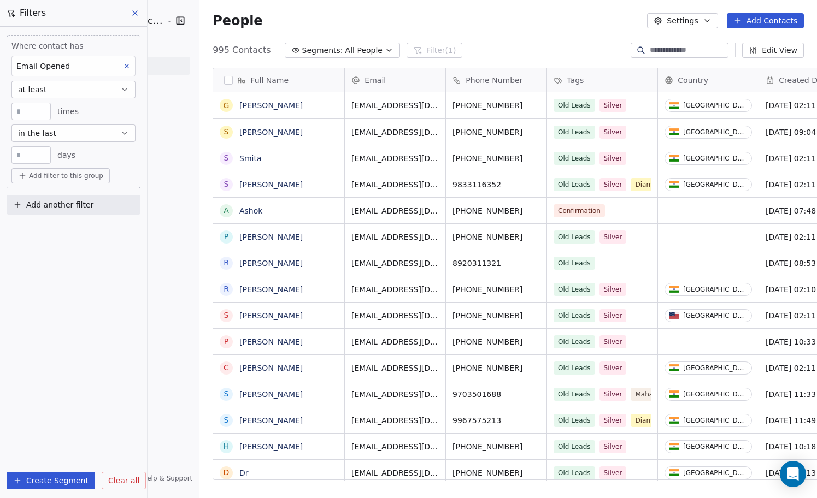
click at [71, 175] on html "[PERSON_NAME] Cosmic Academy LLP Contacts People Marketing Workflows Campaigns …" at bounding box center [408, 249] width 817 height 498
click at [71, 175] on span "Add filter to this group" at bounding box center [66, 176] width 74 height 9
click at [63, 216] on span "Contact activity" at bounding box center [53, 216] width 61 height 11
click at [79, 339] on html "[PERSON_NAME] Cosmic Academy LLP Contacts People Marketing Workflows Campaigns …" at bounding box center [408, 249] width 817 height 498
click at [66, 207] on span "Add another filter" at bounding box center [59, 204] width 67 height 11
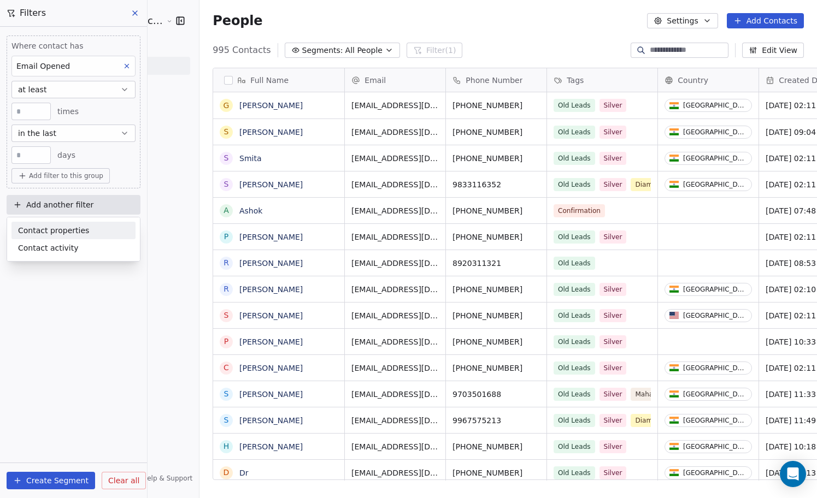
click at [66, 226] on span "Contact properties" at bounding box center [53, 230] width 71 height 11
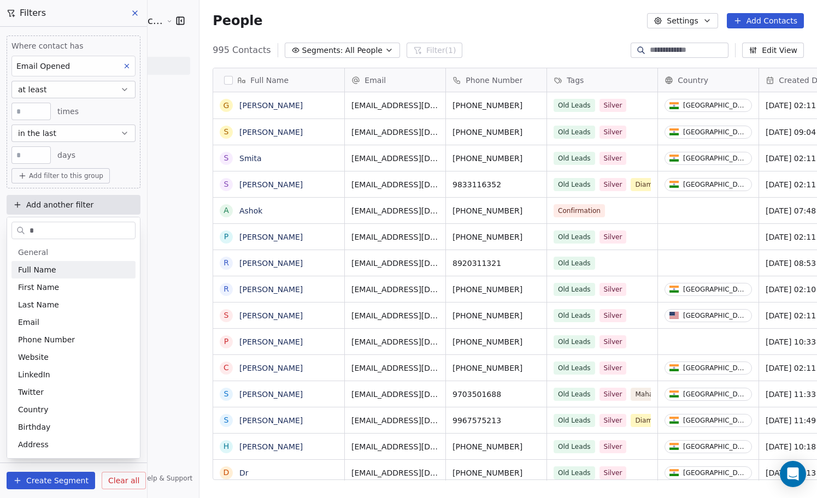
type input "**"
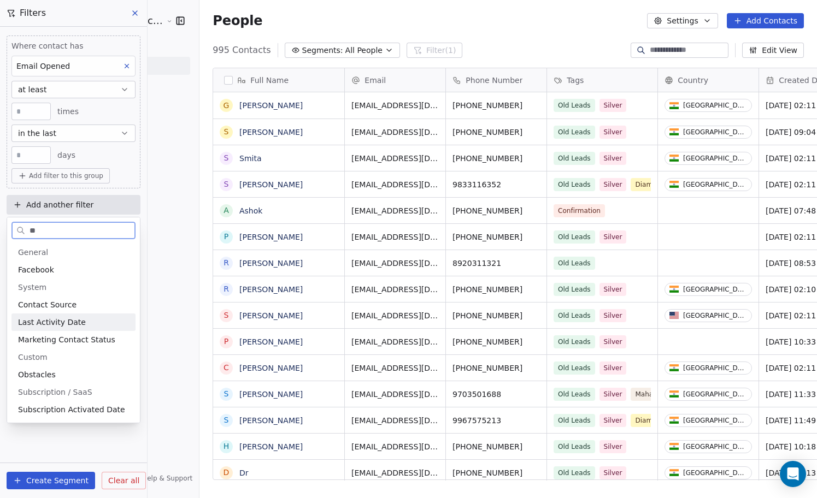
click at [68, 319] on span "Last Activity Date" at bounding box center [52, 322] width 68 height 11
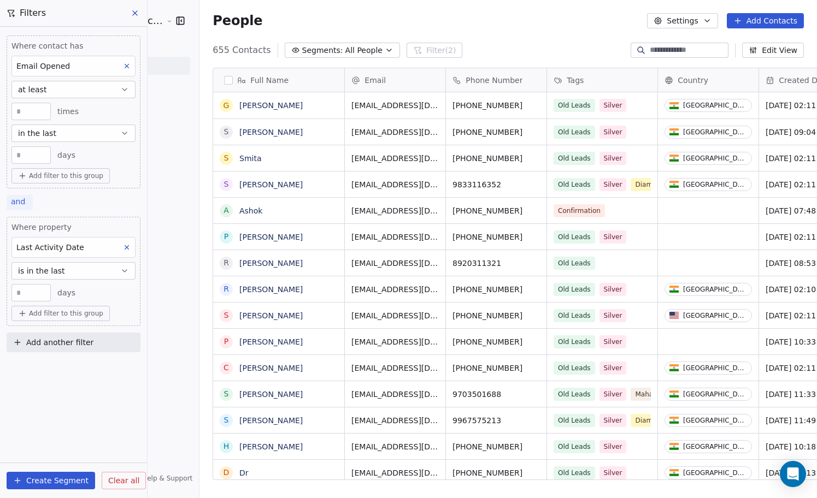
click at [18, 203] on span "and" at bounding box center [18, 201] width 14 height 9
click at [25, 244] on span "or" at bounding box center [22, 243] width 8 height 11
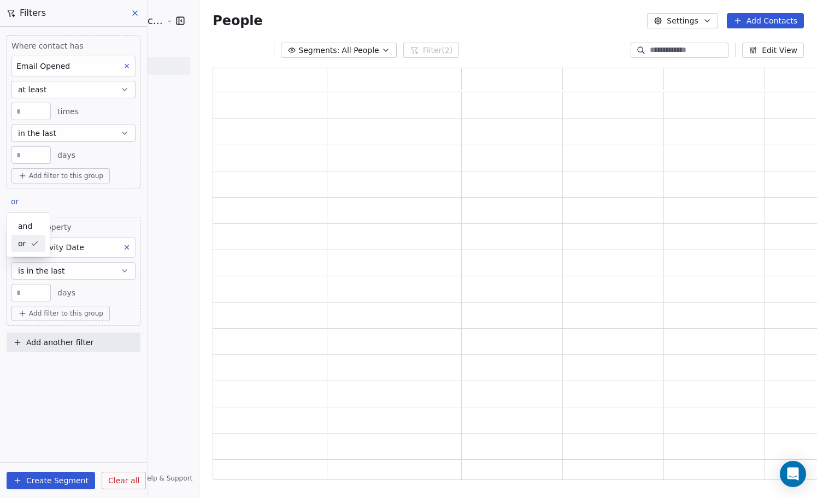
scroll to position [412, 611]
click at [55, 202] on div "Where contact has Email Opened at least * times in the last ** days Add filter …" at bounding box center [73, 192] width 147 height 330
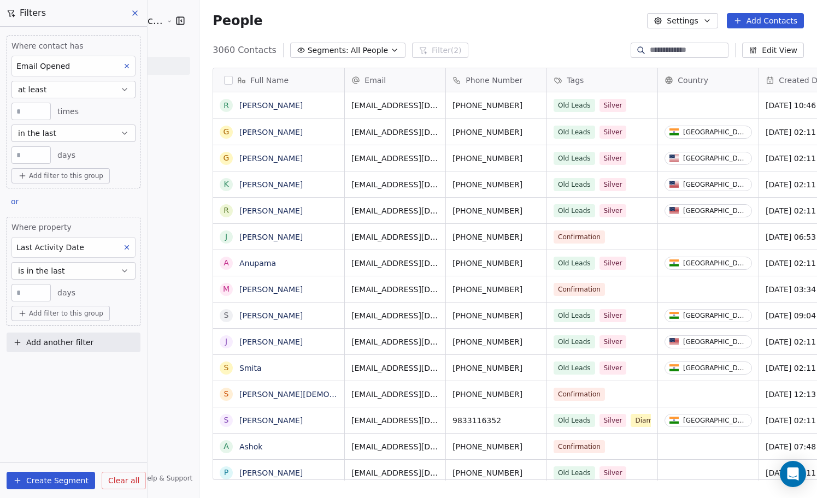
scroll to position [438, 637]
click at [33, 291] on input "**" at bounding box center [31, 293] width 34 height 8
type input "*"
click at [119, 299] on div "** days" at bounding box center [73, 292] width 124 height 17
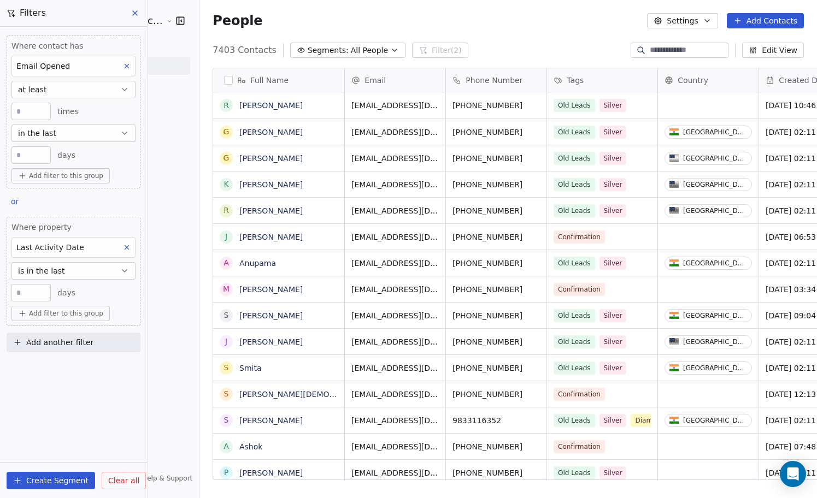
click at [34, 291] on input "**" at bounding box center [31, 293] width 34 height 8
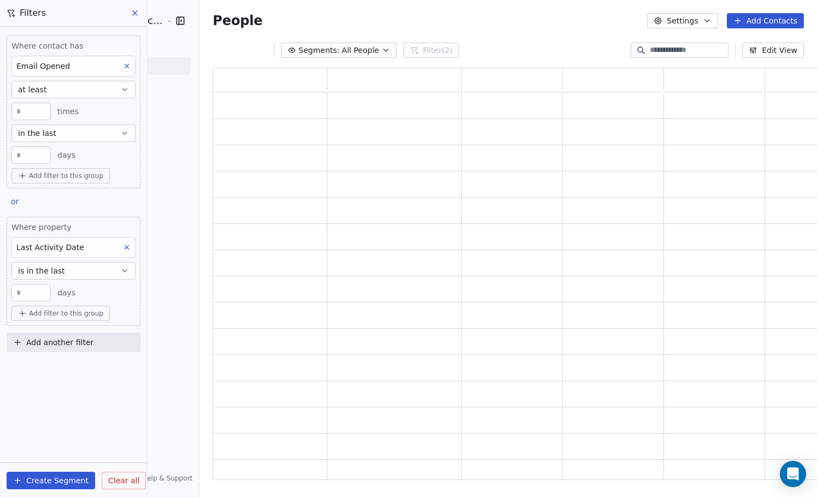
click at [103, 292] on div "** days" at bounding box center [73, 292] width 124 height 17
click at [109, 290] on div "** days" at bounding box center [73, 292] width 124 height 17
click at [90, 197] on div "Where contact has Email Opened at least * times in the last ** days Add filter …" at bounding box center [73, 192] width 147 height 330
click at [38, 292] on input "**" at bounding box center [31, 293] width 34 height 8
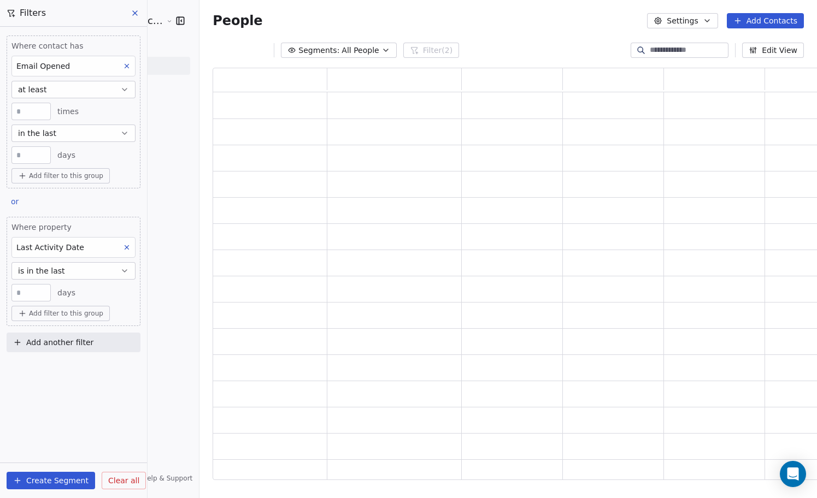
click at [22, 293] on input "**" at bounding box center [31, 293] width 34 height 8
type input "**"
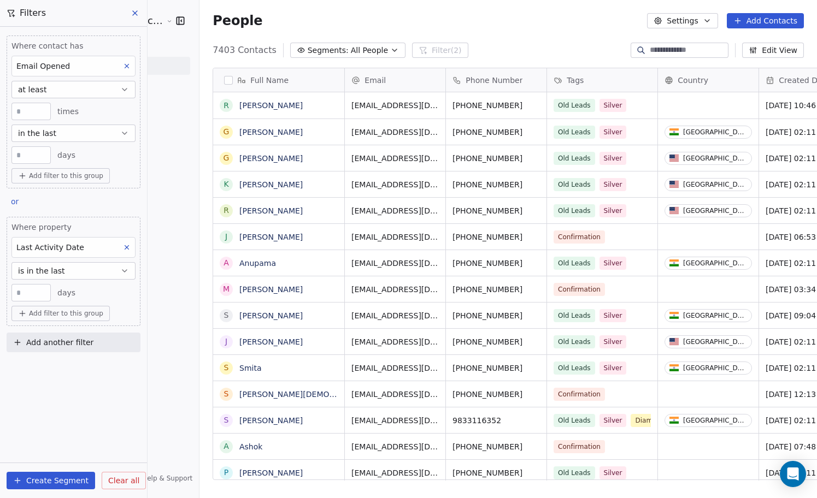
scroll to position [438, 637]
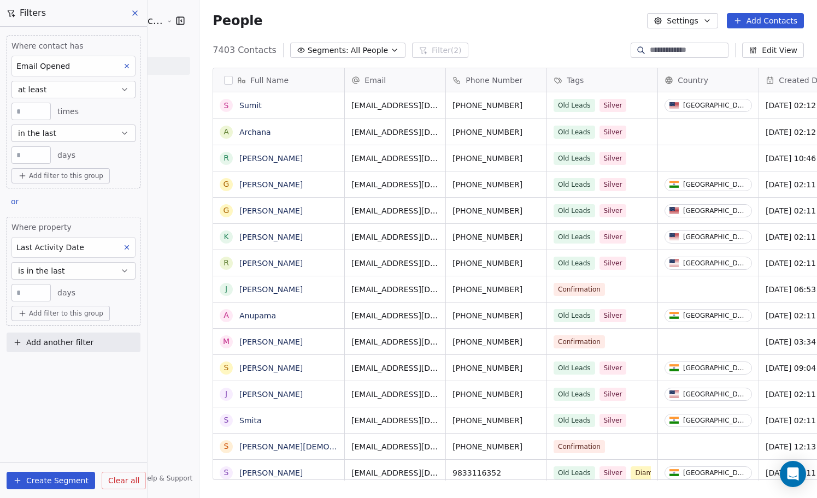
click at [21, 293] on input "**" at bounding box center [31, 293] width 34 height 8
click at [20, 296] on input "**" at bounding box center [31, 293] width 34 height 8
type input "**"
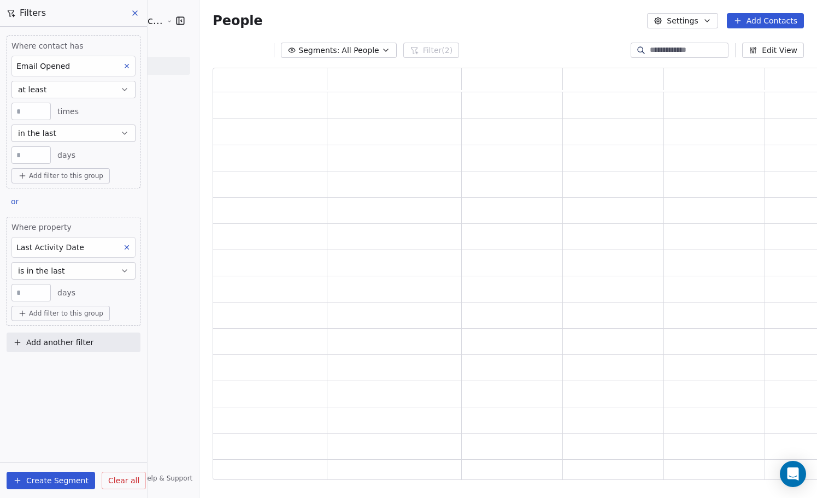
scroll to position [412, 611]
click at [122, 294] on div "** days" at bounding box center [73, 292] width 124 height 17
click at [50, 345] on span "Add another filter" at bounding box center [59, 342] width 67 height 11
click at [57, 366] on span "Contact properties" at bounding box center [53, 368] width 71 height 11
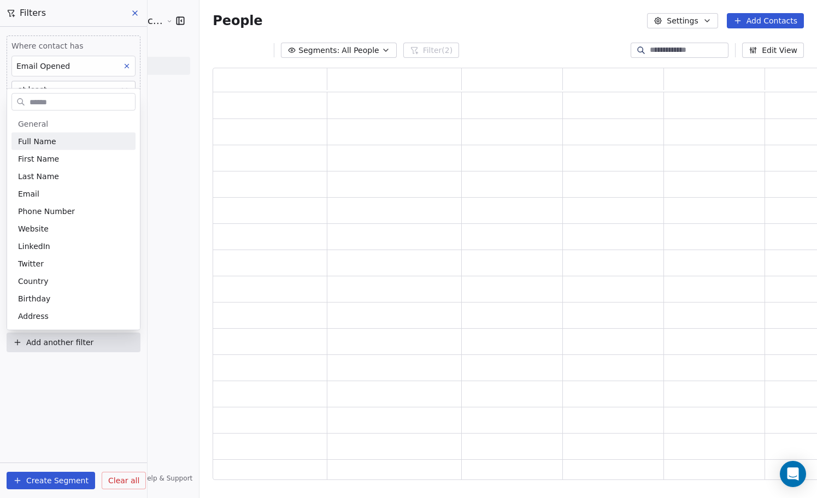
click at [57, 366] on html "[PERSON_NAME] Cosmic Academy LLP Contacts People Marketing Workflows Campaigns …" at bounding box center [408, 249] width 817 height 498
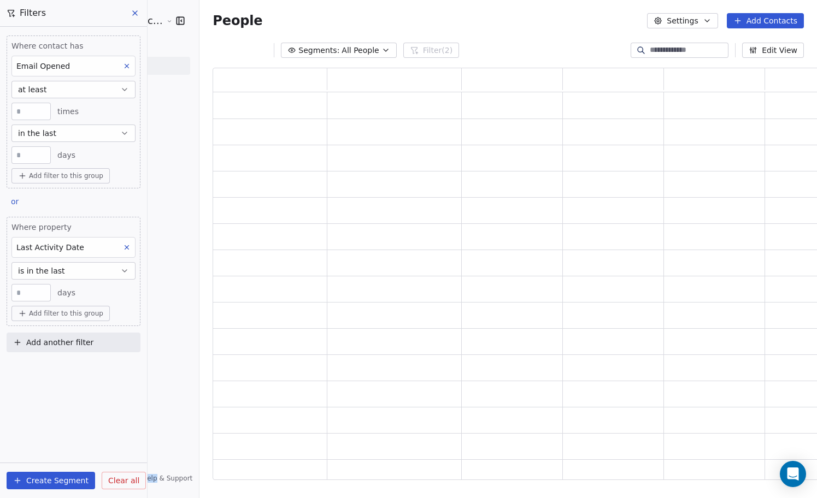
click at [66, 345] on span "Add another filter" at bounding box center [59, 342] width 67 height 11
click at [61, 385] on span "Contact activity" at bounding box center [48, 385] width 61 height 11
click at [70, 422] on span "Email Link Clicked" at bounding box center [52, 425] width 69 height 11
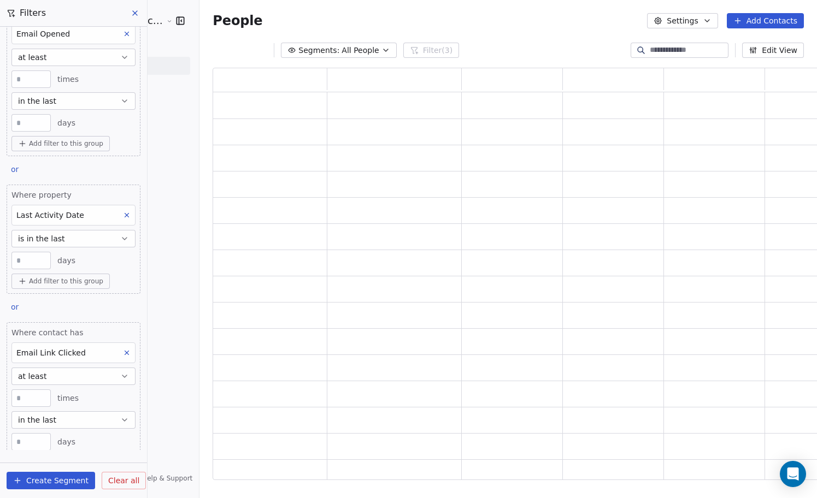
scroll to position [88, 0]
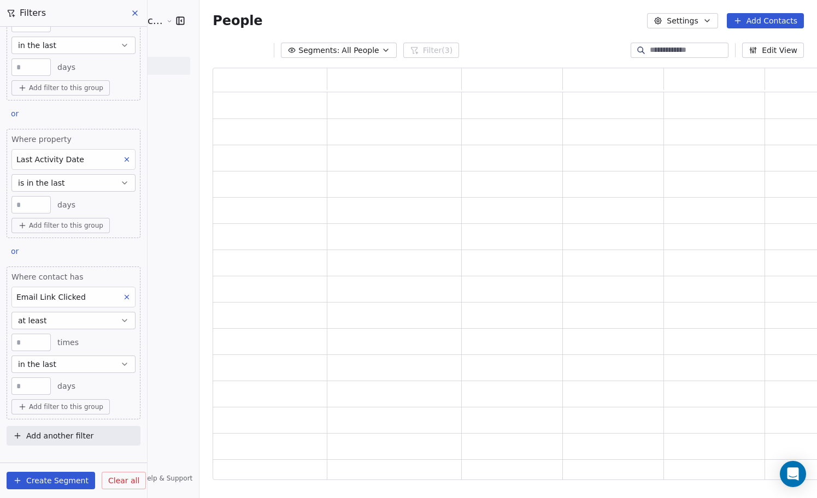
click at [32, 388] on input "**" at bounding box center [31, 386] width 34 height 8
type input "*"
type input "**"
click at [105, 363] on button "in the last" at bounding box center [73, 364] width 124 height 17
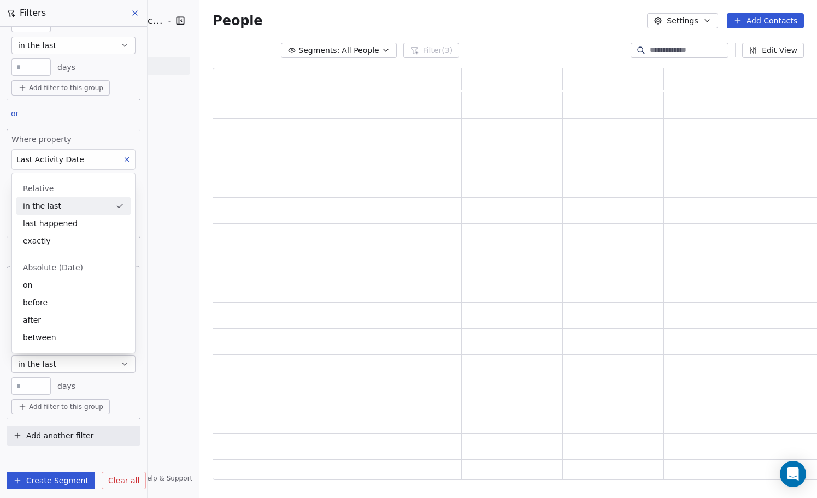
click at [107, 378] on div "** days" at bounding box center [73, 386] width 124 height 17
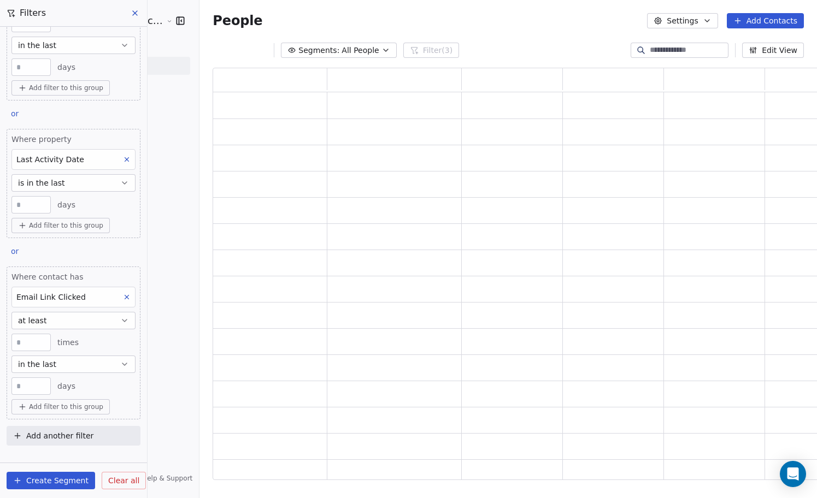
click at [122, 322] on icon "button" at bounding box center [124, 320] width 9 height 9
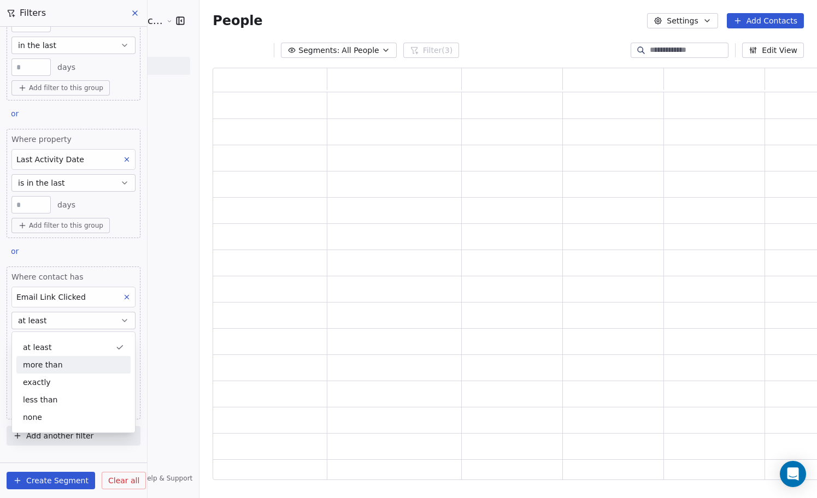
click at [90, 368] on div "more than" at bounding box center [73, 364] width 114 height 17
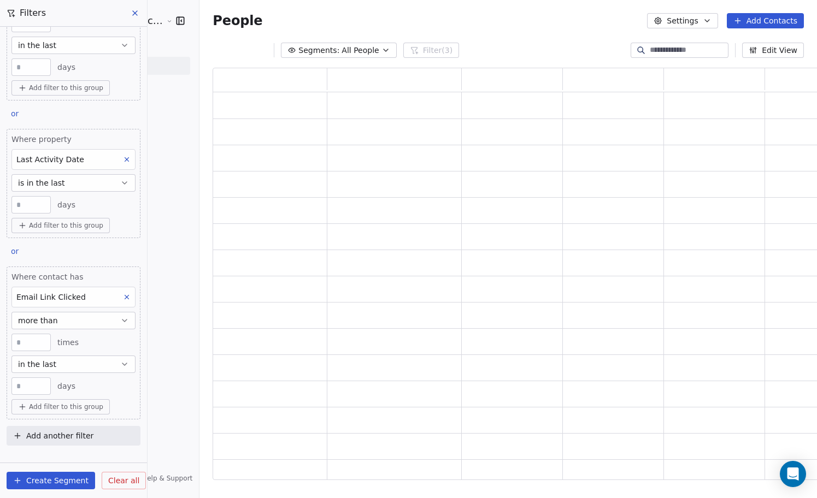
click at [121, 368] on icon "button" at bounding box center [124, 364] width 9 height 9
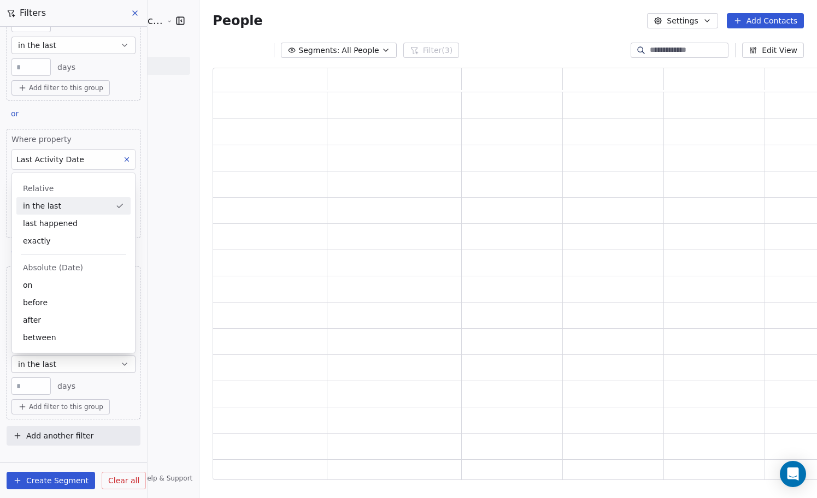
click at [117, 392] on div "** days" at bounding box center [73, 386] width 124 height 17
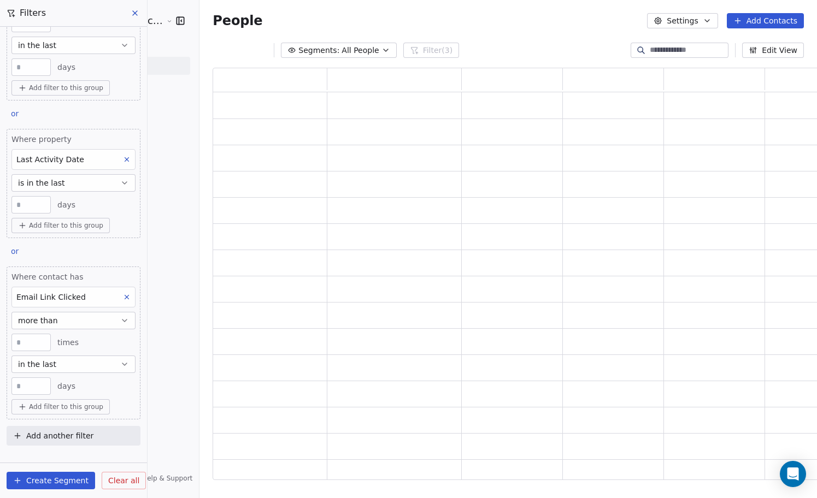
click at [21, 206] on input "**" at bounding box center [31, 205] width 34 height 8
type input "**"
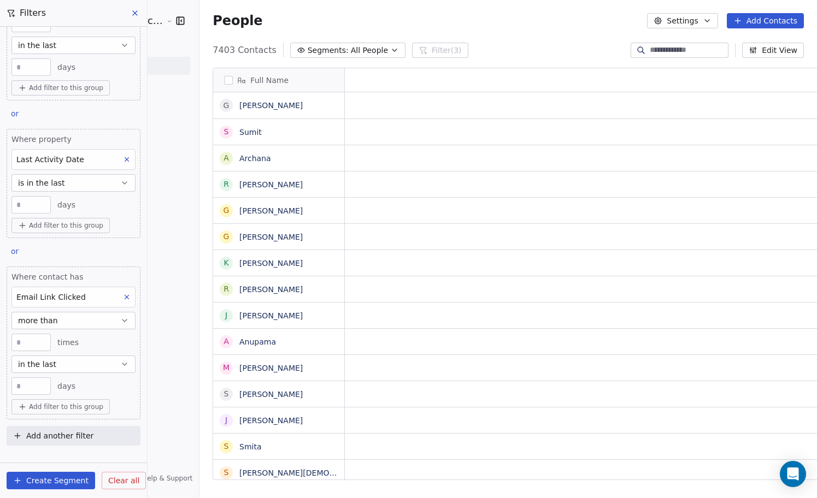
scroll to position [1, 1]
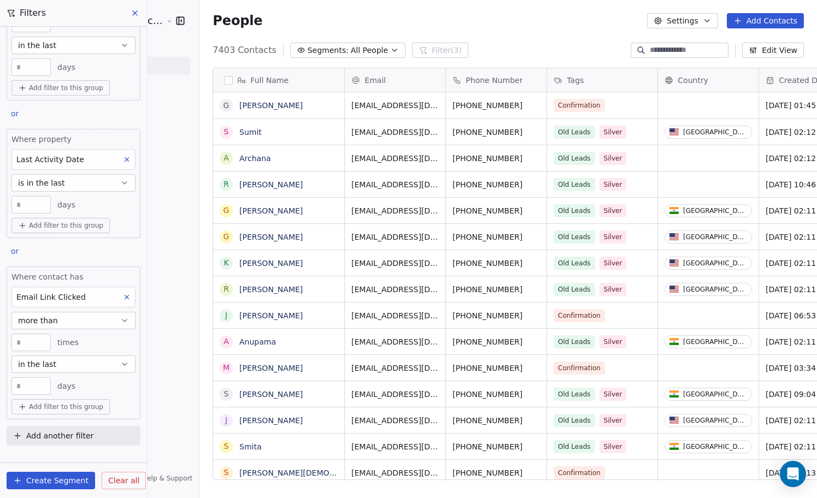
click at [112, 248] on div "Where contact has Email Opened at least * times in the last ** days Add filter …" at bounding box center [73, 150] width 147 height 423
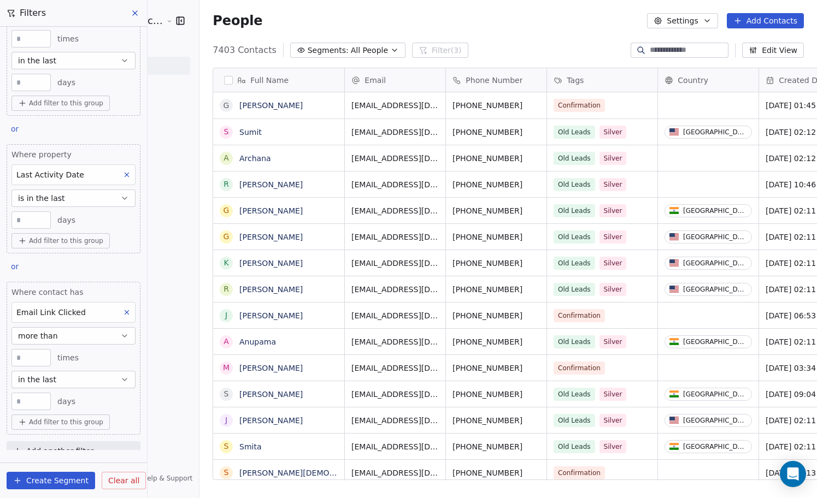
scroll to position [88, 0]
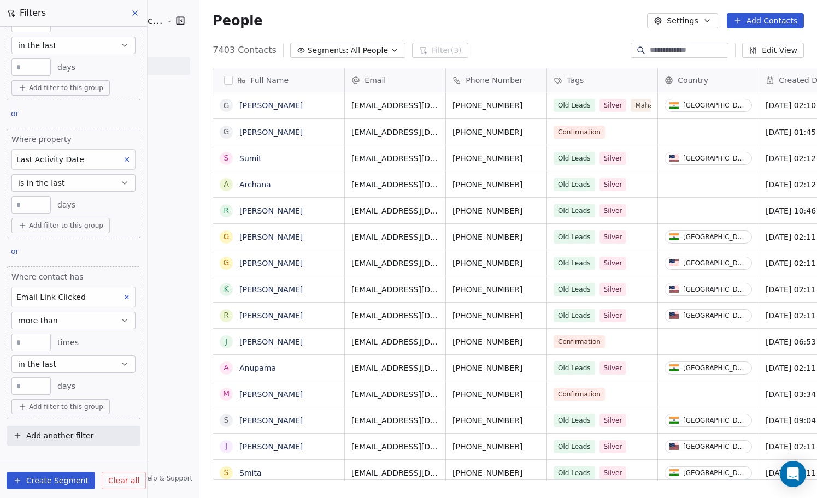
click at [63, 440] on span "Add another filter" at bounding box center [59, 436] width 67 height 11
click at [65, 461] on span "Contact properties" at bounding box center [53, 461] width 71 height 11
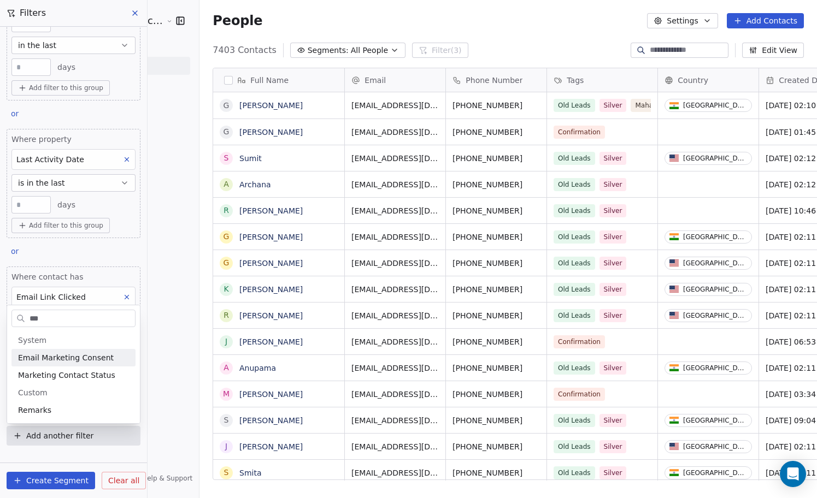
type input "***"
click at [74, 356] on span "Email Marketing Consent" at bounding box center [66, 357] width 96 height 11
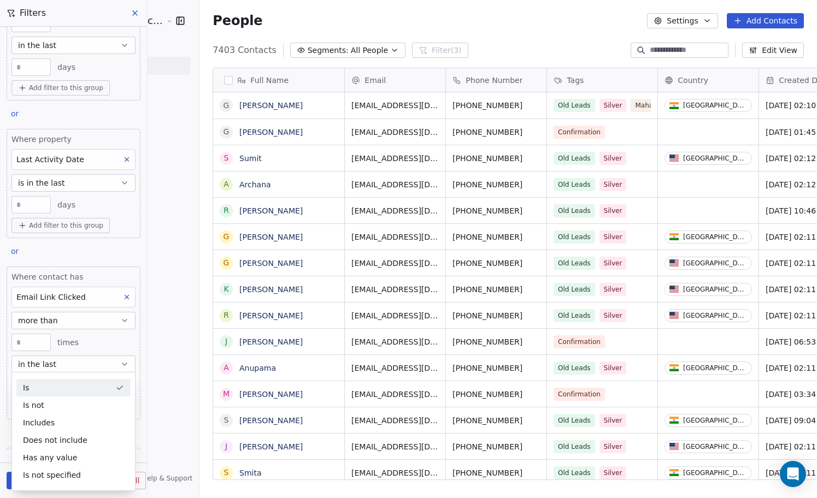
click at [70, 390] on div "Is" at bounding box center [73, 387] width 114 height 17
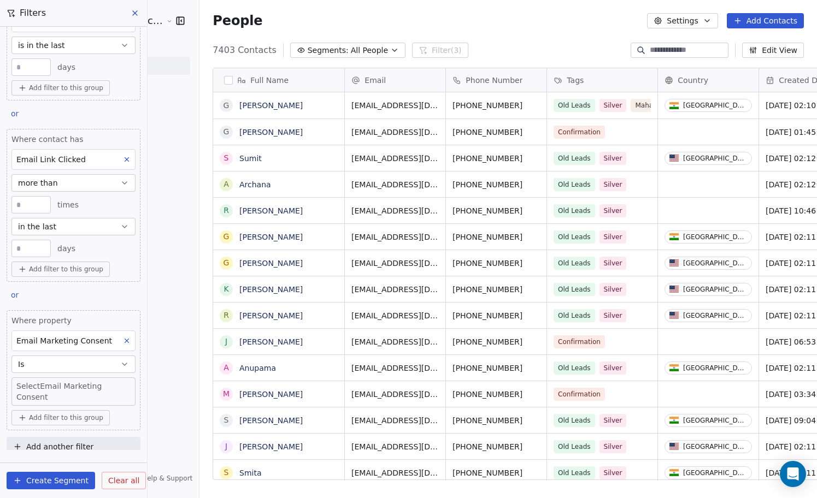
click at [66, 386] on body "[PERSON_NAME] Cosmic Academy LLP Contacts People Marketing Workflows Campaigns …" at bounding box center [408, 249] width 817 height 498
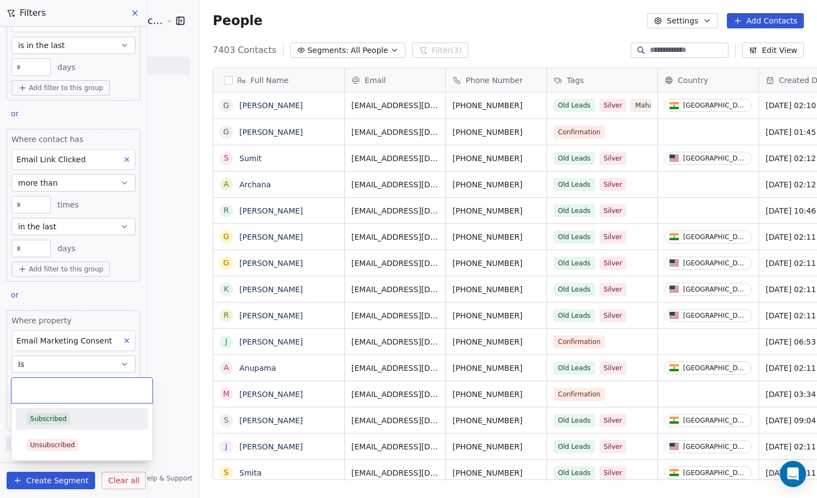
click at [63, 419] on div "Subscribed" at bounding box center [48, 419] width 37 height 10
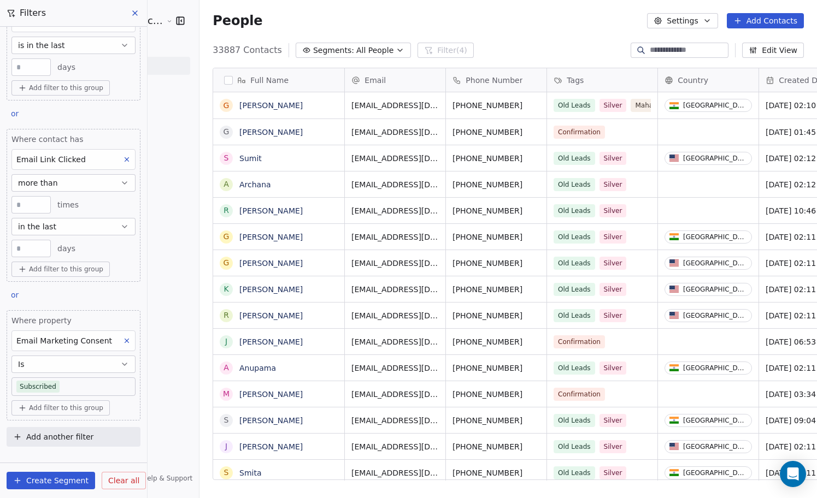
scroll to position [438, 637]
click at [17, 296] on span "or" at bounding box center [15, 295] width 8 height 9
click at [28, 311] on div "and" at bounding box center [28, 319] width 34 height 17
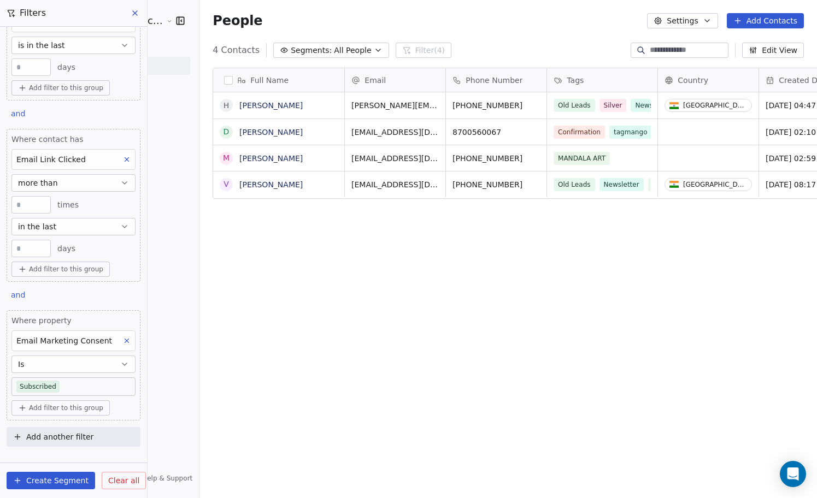
click at [93, 341] on span "Email Marketing Consent" at bounding box center [64, 341] width 96 height 9
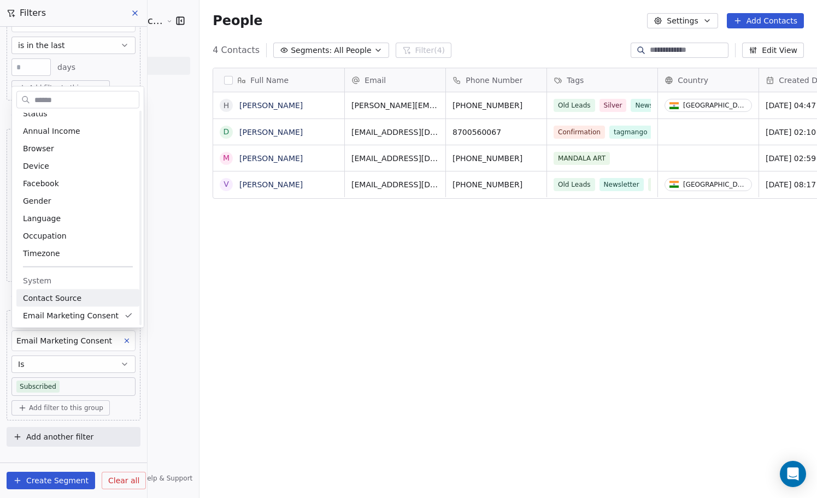
scroll to position [328, 0]
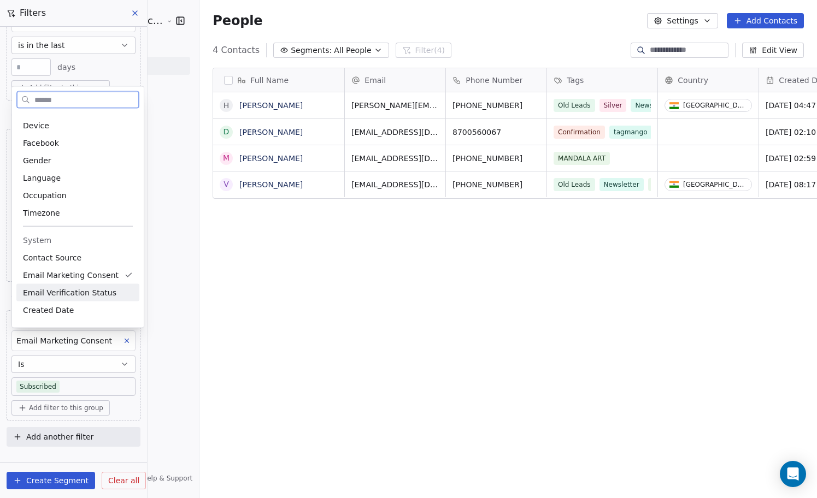
click at [78, 290] on span "Email Verification Status" at bounding box center [69, 292] width 93 height 11
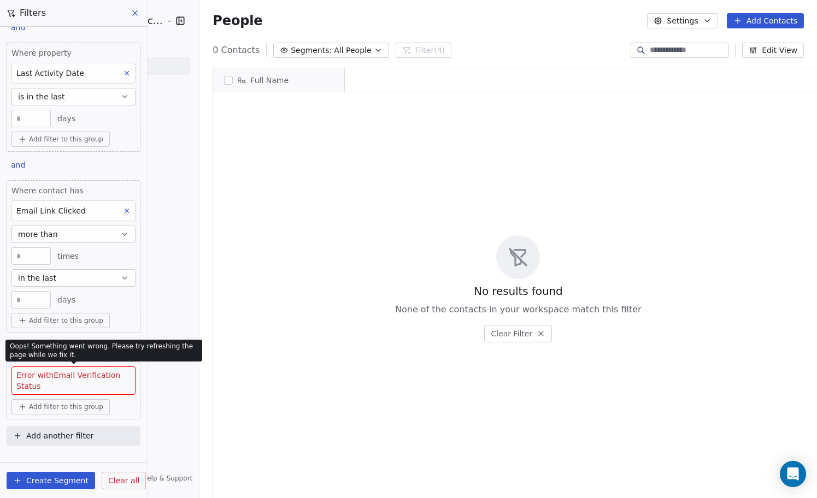
scroll to position [438, 637]
click at [90, 376] on span "Error with Email Verification Status" at bounding box center [73, 381] width 114 height 22
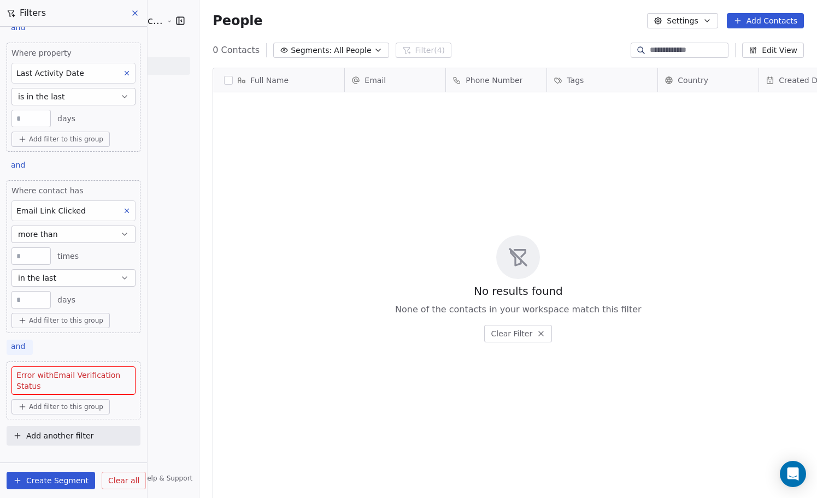
click at [21, 345] on span "and" at bounding box center [18, 346] width 14 height 9
click at [81, 345] on html "[PERSON_NAME] Cosmic Academy LLP Contacts People Marketing Workflows Campaigns …" at bounding box center [408, 249] width 817 height 498
click at [82, 378] on span "Error with Email Verification Status" at bounding box center [73, 381] width 114 height 22
click at [103, 382] on span "Error with Email Verification Status" at bounding box center [73, 381] width 114 height 22
click at [14, 349] on span "and" at bounding box center [18, 346] width 14 height 9
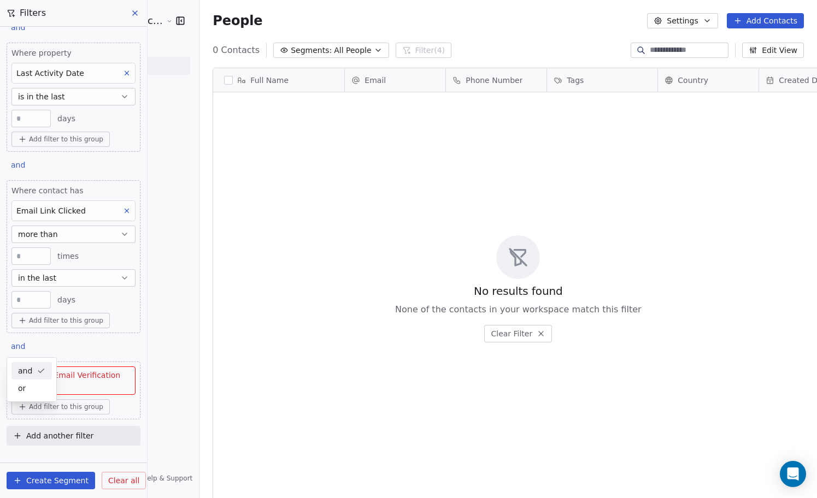
click at [66, 352] on html "[PERSON_NAME] Cosmic Academy LLP Contacts People Marketing Workflows Campaigns …" at bounding box center [408, 249] width 817 height 498
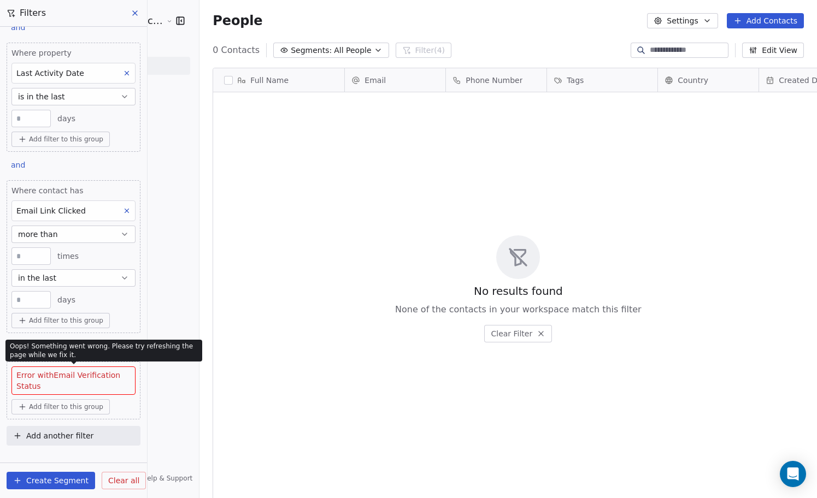
click at [115, 380] on span "Error with Email Verification Status" at bounding box center [73, 381] width 114 height 22
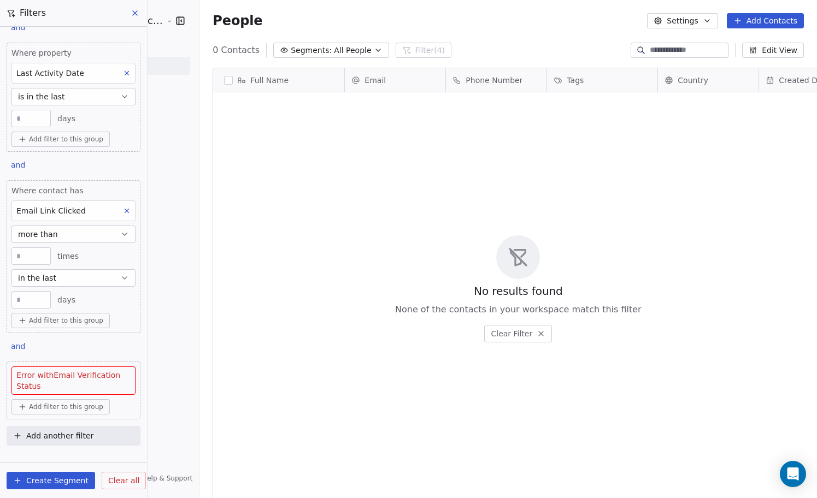
click at [116, 386] on span "Error with Email Verification Status" at bounding box center [73, 381] width 114 height 22
click at [51, 409] on span "Add filter to this group" at bounding box center [66, 407] width 74 height 9
click at [61, 451] on span "Contact activity" at bounding box center [53, 448] width 61 height 11
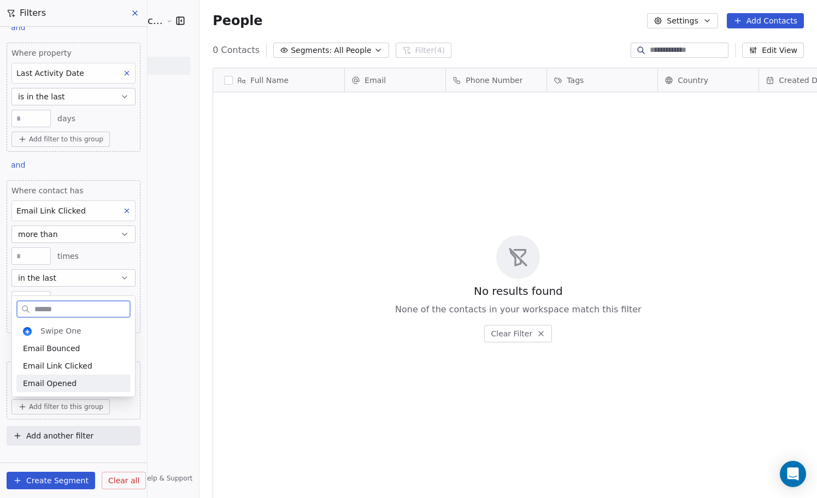
click at [66, 384] on span "Email Opened" at bounding box center [50, 383] width 54 height 11
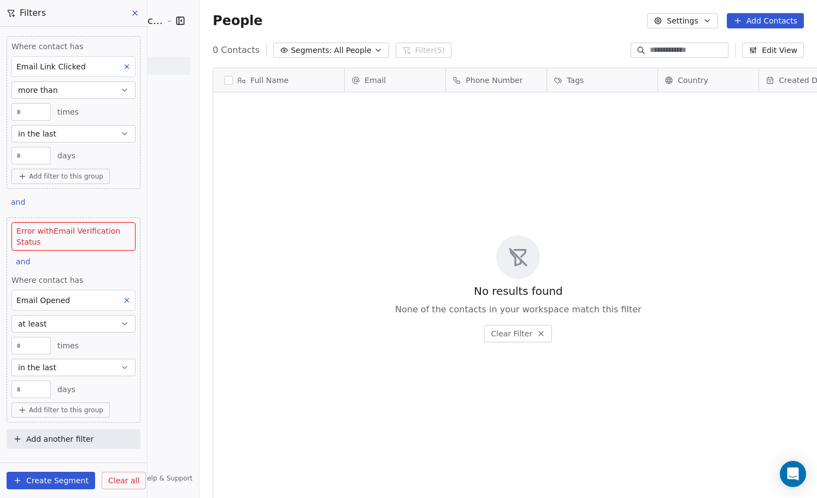
click at [123, 303] on icon at bounding box center [127, 301] width 8 height 8
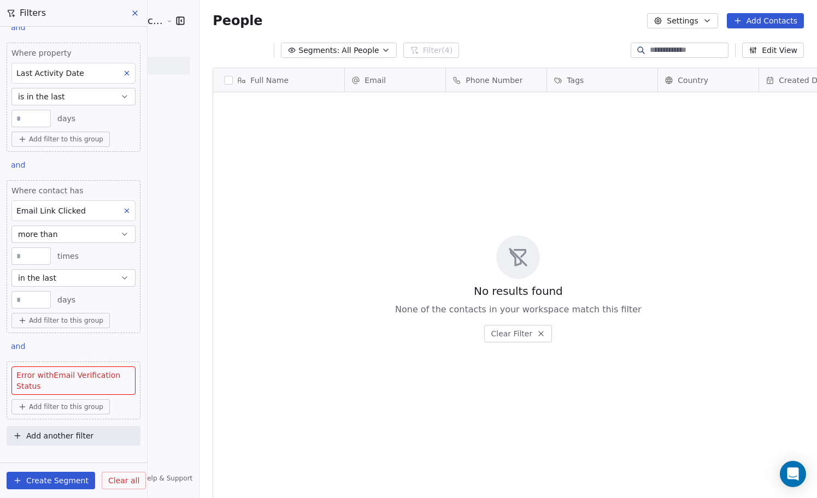
click at [63, 380] on span "Error with Email Verification Status" at bounding box center [73, 381] width 114 height 22
click at [20, 344] on span "and" at bounding box center [18, 346] width 14 height 9
click at [27, 386] on div "or" at bounding box center [31, 388] width 27 height 11
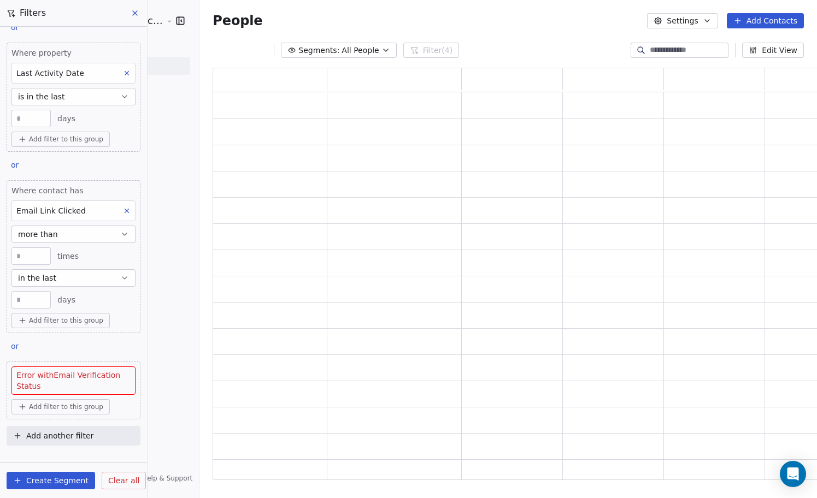
scroll to position [412, 611]
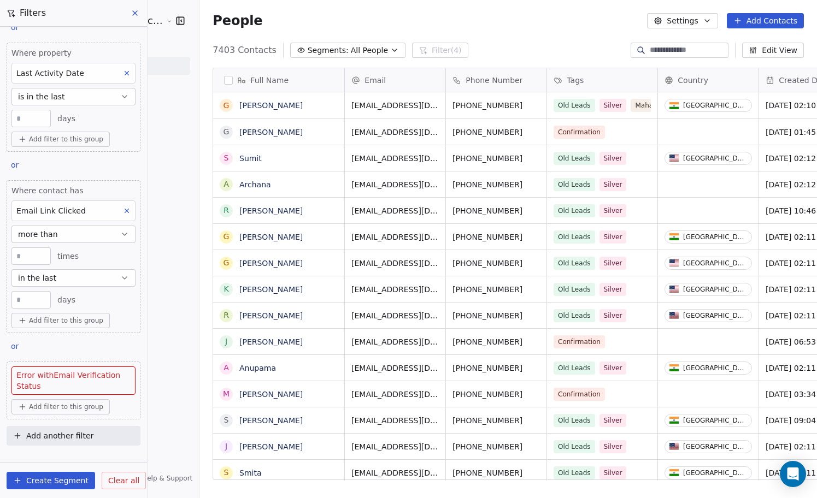
click at [39, 353] on div "Where contact has Email Opened at least * times in the last ** days Add filter …" at bounding box center [73, 238] width 147 height 423
click at [14, 346] on span "or" at bounding box center [15, 346] width 8 height 9
click at [62, 350] on html "[PERSON_NAME] Cosmic Academy LLP Contacts People Marketing Workflows Campaigns …" at bounding box center [408, 249] width 817 height 498
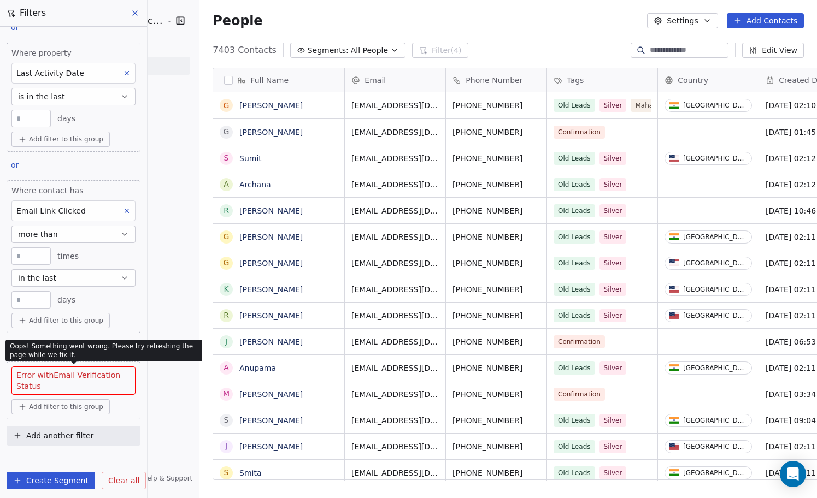
click at [86, 381] on span "Error with Email Verification Status" at bounding box center [73, 381] width 114 height 22
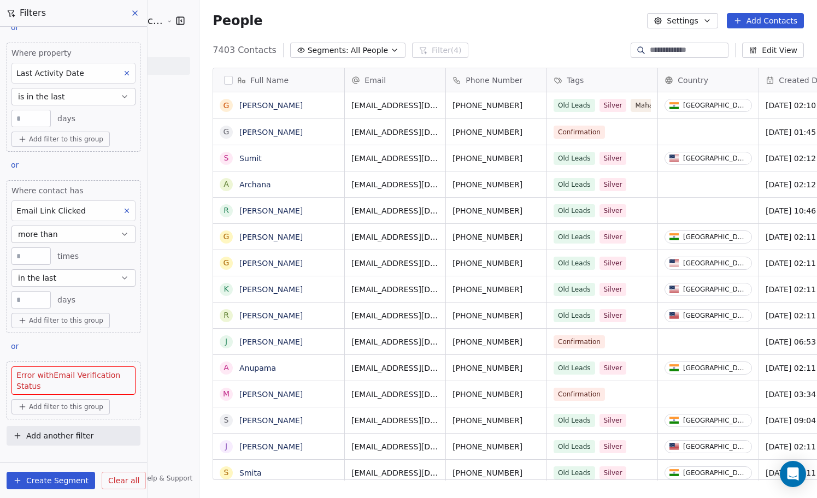
click at [69, 384] on span "Error with Email Verification Status" at bounding box center [73, 381] width 114 height 22
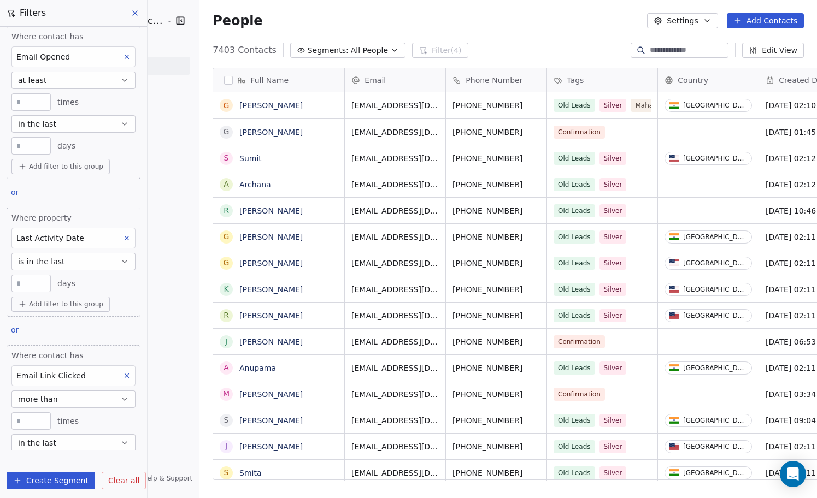
scroll to position [0, 0]
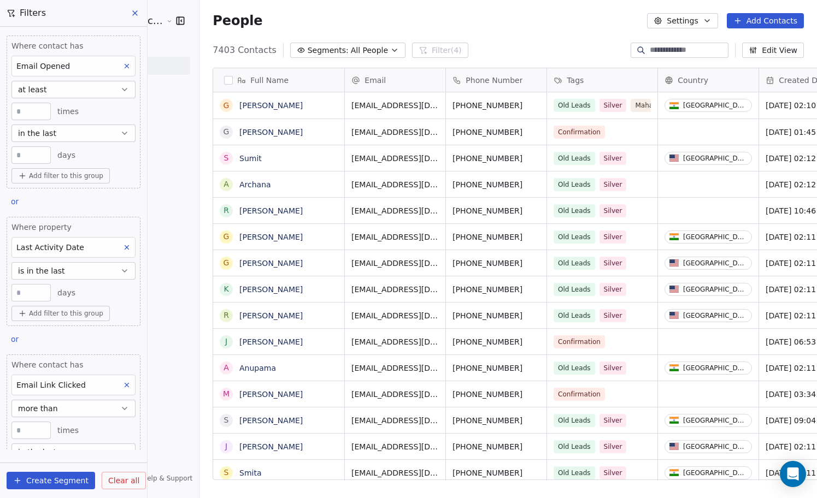
click at [175, 15] on icon "button" at bounding box center [180, 20] width 11 height 11
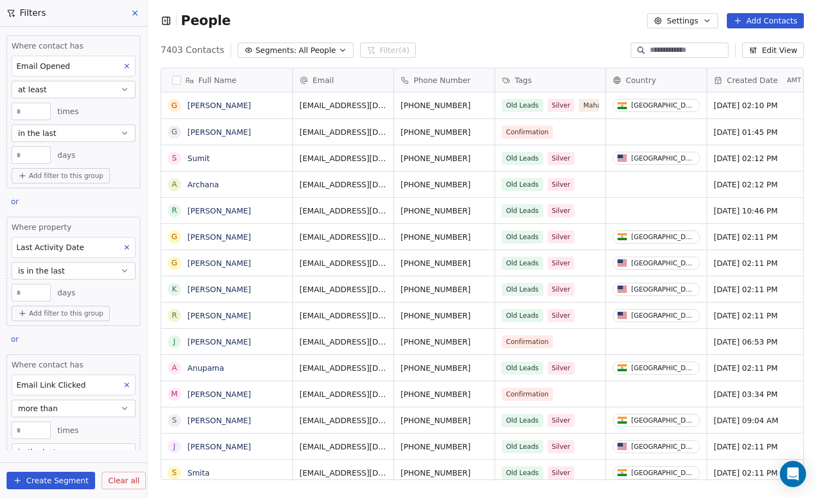
click at [140, 11] on button at bounding box center [135, 12] width 16 height 15
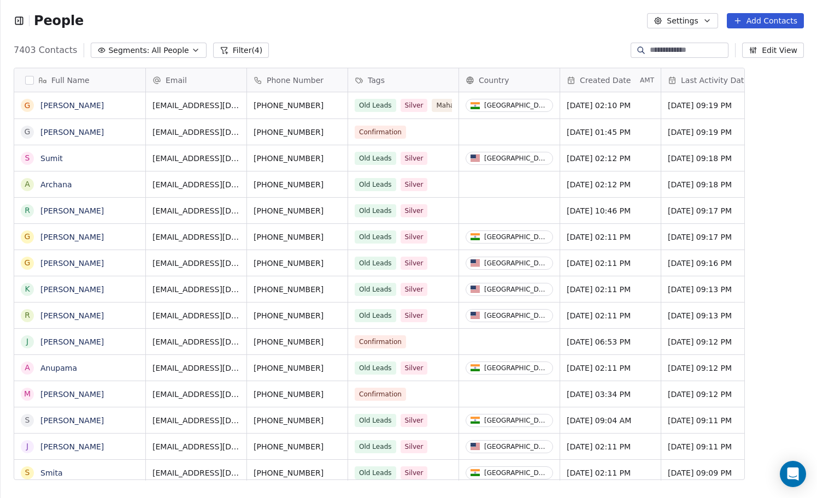
scroll to position [0, 0]
click at [236, 51] on button "Filter (4)" at bounding box center [241, 50] width 56 height 15
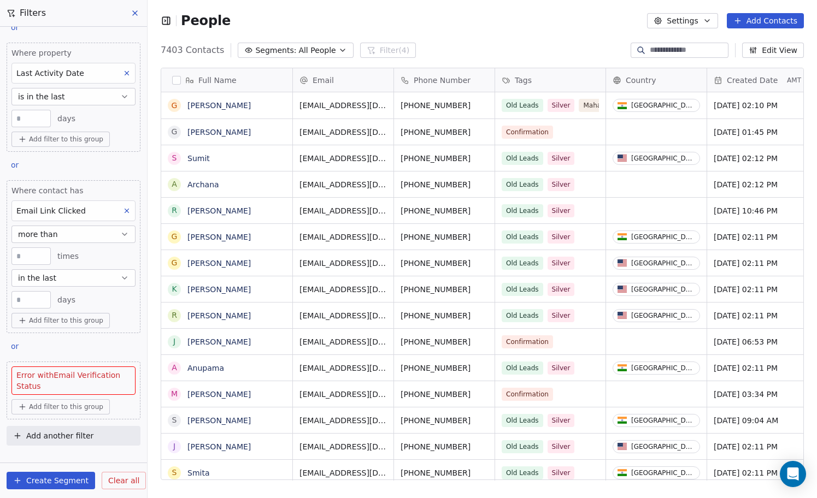
click at [111, 483] on span "Clear all" at bounding box center [123, 480] width 31 height 11
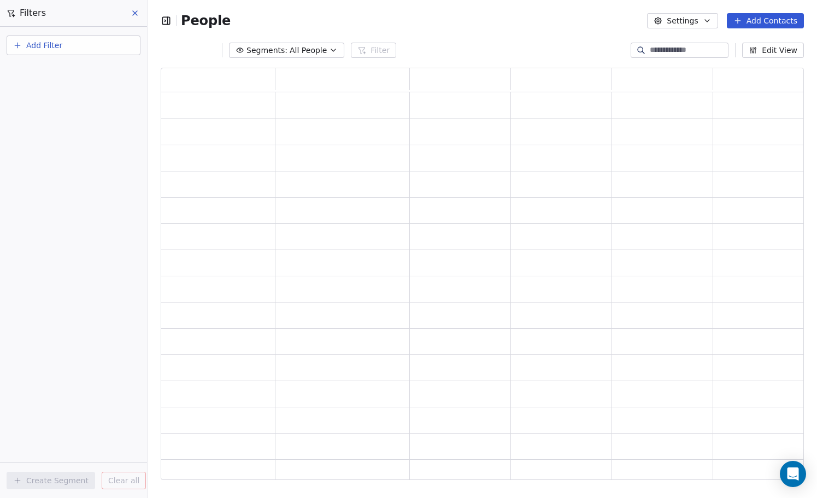
click at [58, 45] on span "Add Filter" at bounding box center [44, 45] width 36 height 11
click at [63, 92] on span "Contact activity" at bounding box center [48, 88] width 61 height 11
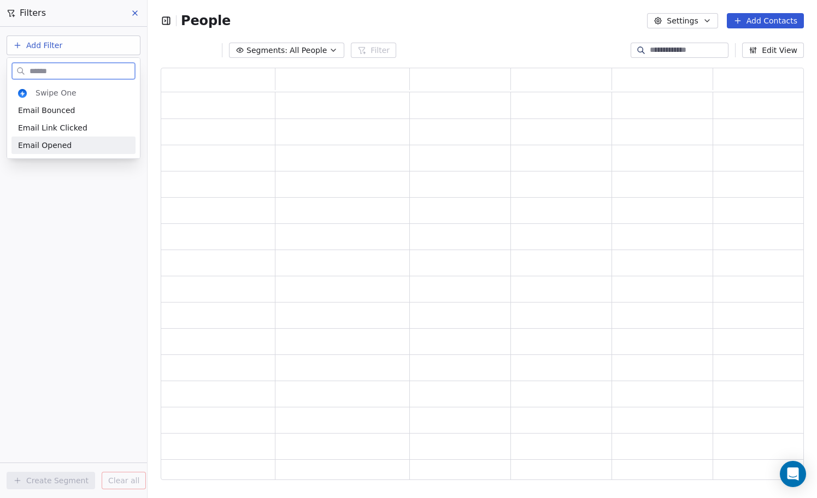
click at [66, 146] on span "Email Opened" at bounding box center [45, 145] width 54 height 11
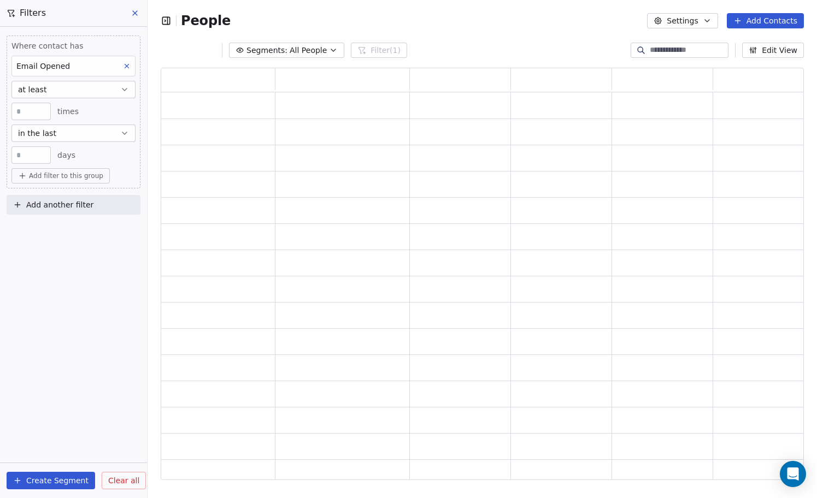
click at [55, 93] on button "at least" at bounding box center [73, 89] width 124 height 17
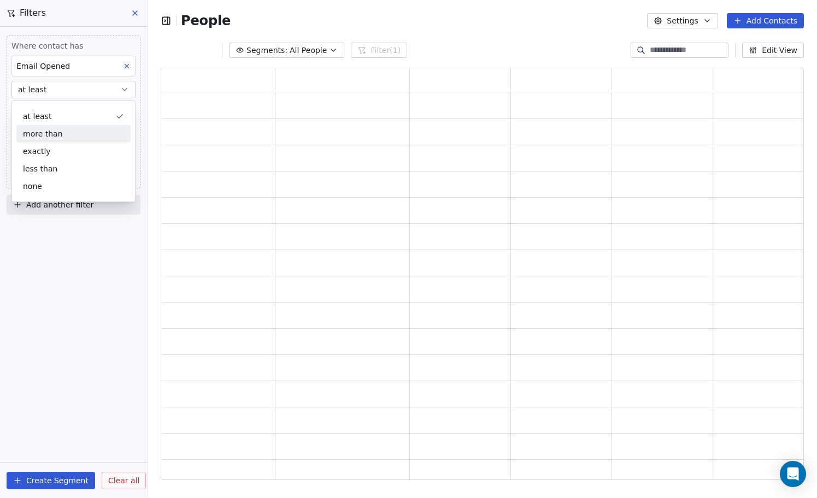
click at [56, 138] on div "more than" at bounding box center [73, 133] width 114 height 17
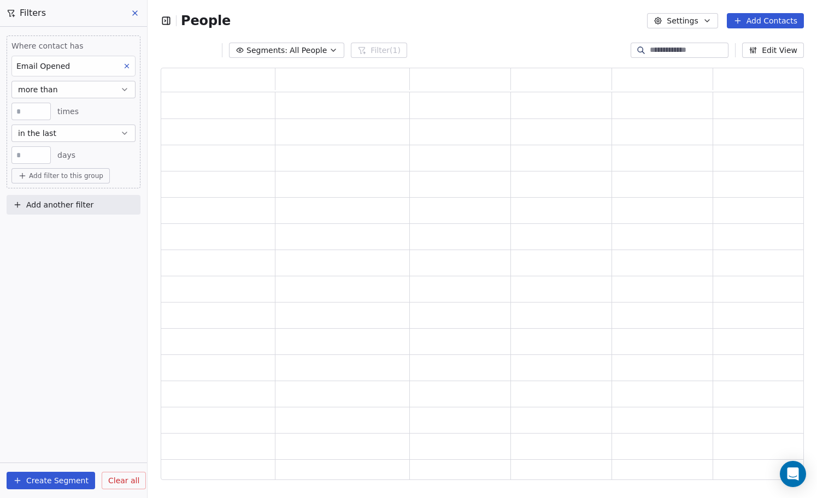
click at [34, 111] on input "*" at bounding box center [31, 112] width 34 height 8
type input "*"
click at [104, 117] on div "* times" at bounding box center [73, 111] width 124 height 17
click at [106, 137] on button "in the last" at bounding box center [73, 133] width 124 height 17
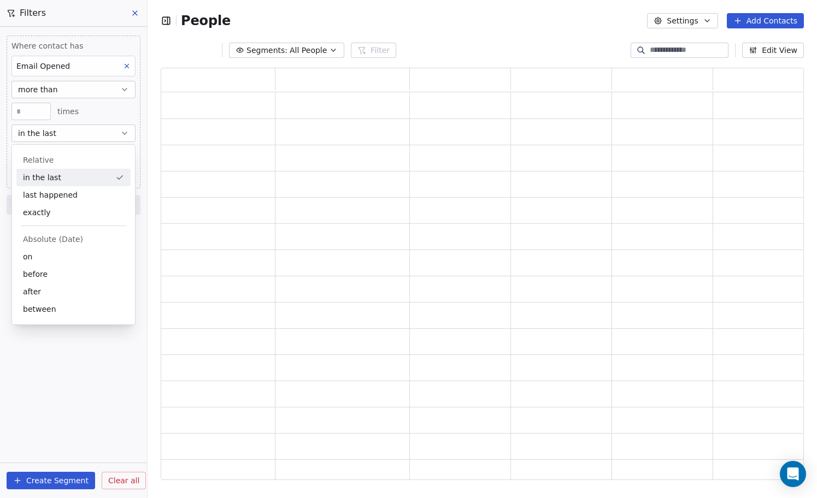
click at [93, 158] on div "Relative" at bounding box center [73, 160] width 101 height 11
click at [97, 115] on div "* times" at bounding box center [73, 111] width 124 height 17
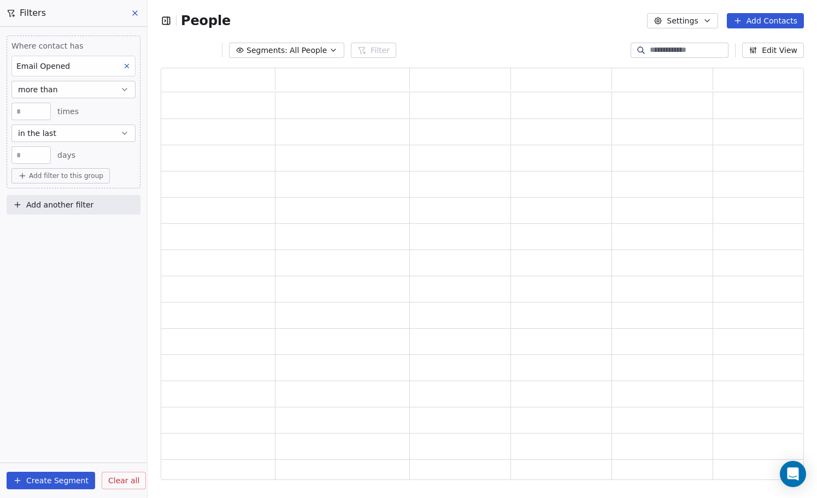
click at [25, 151] on input "**" at bounding box center [31, 155] width 34 height 8
type input "**"
click at [122, 155] on div "** days" at bounding box center [73, 154] width 124 height 17
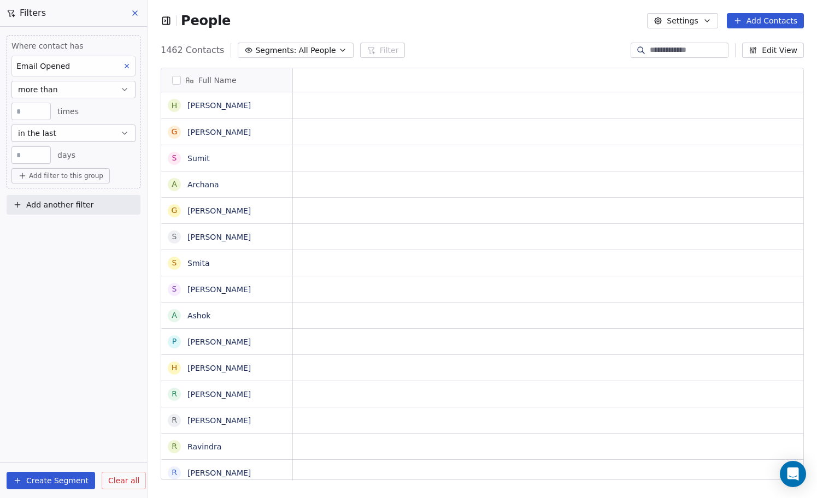
scroll to position [1, 1]
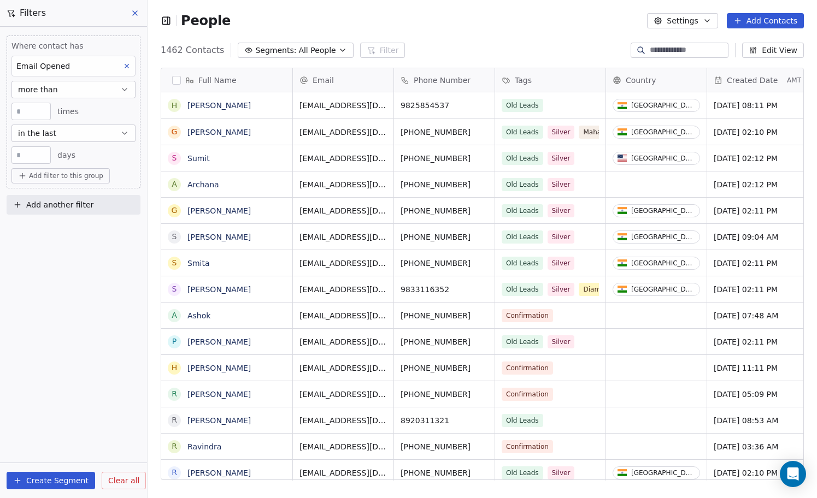
click at [66, 207] on span "Add another filter" at bounding box center [59, 204] width 67 height 11
click at [57, 248] on span "Contact activity" at bounding box center [48, 248] width 61 height 11
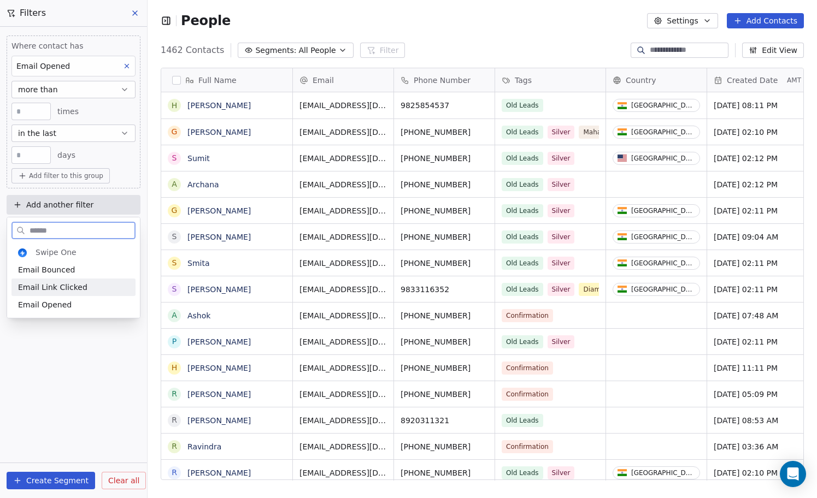
click at [49, 290] on span "Email Link Clicked" at bounding box center [52, 287] width 69 height 11
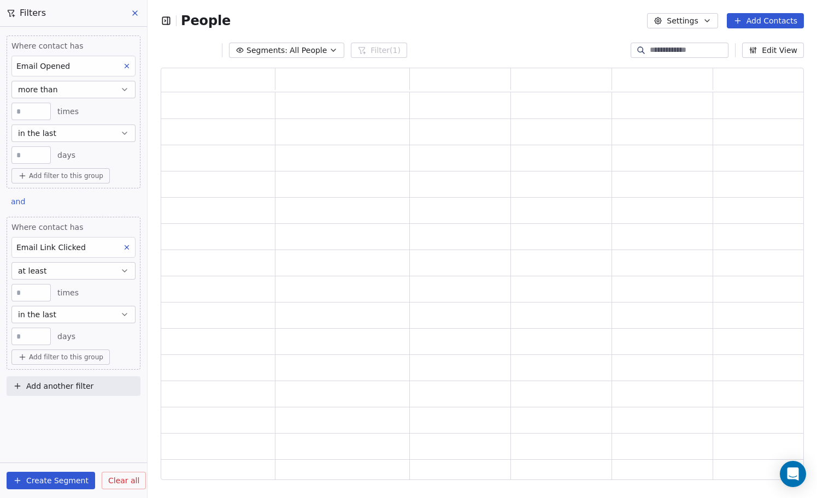
scroll to position [412, 643]
click at [18, 204] on span "and" at bounding box center [18, 201] width 14 height 9
click at [28, 242] on div "or" at bounding box center [31, 243] width 27 height 11
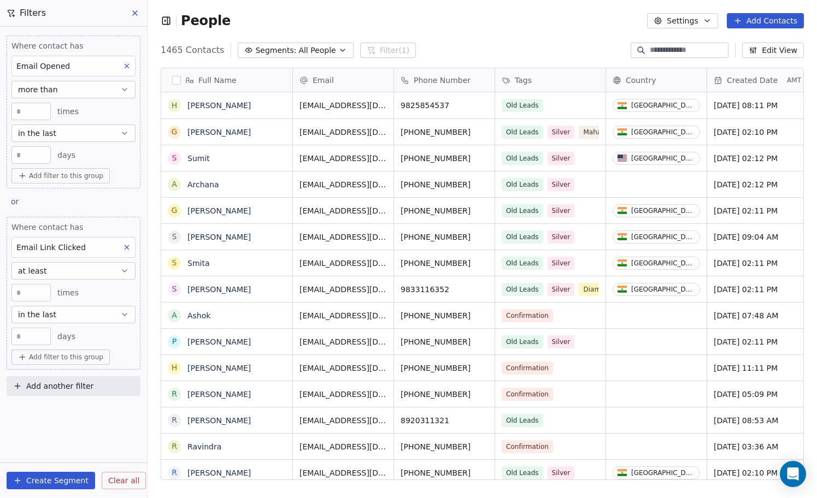
scroll to position [438, 669]
click at [61, 270] on button "at least" at bounding box center [73, 270] width 124 height 17
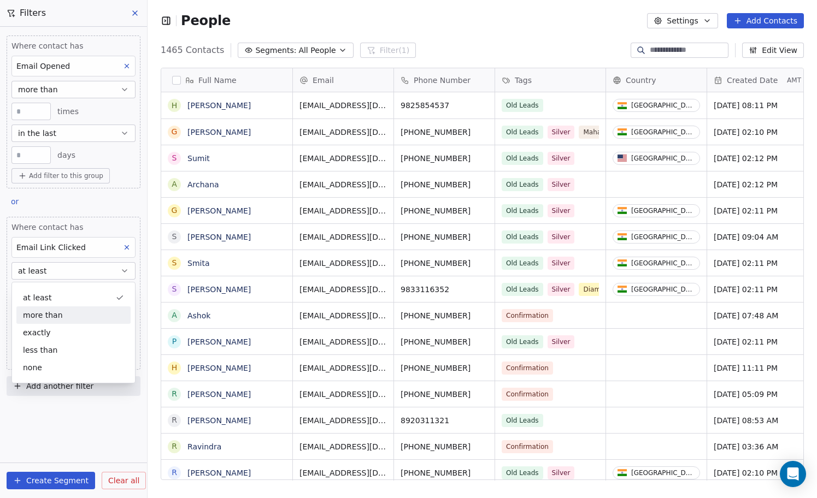
click at [61, 319] on div "more than" at bounding box center [73, 315] width 114 height 17
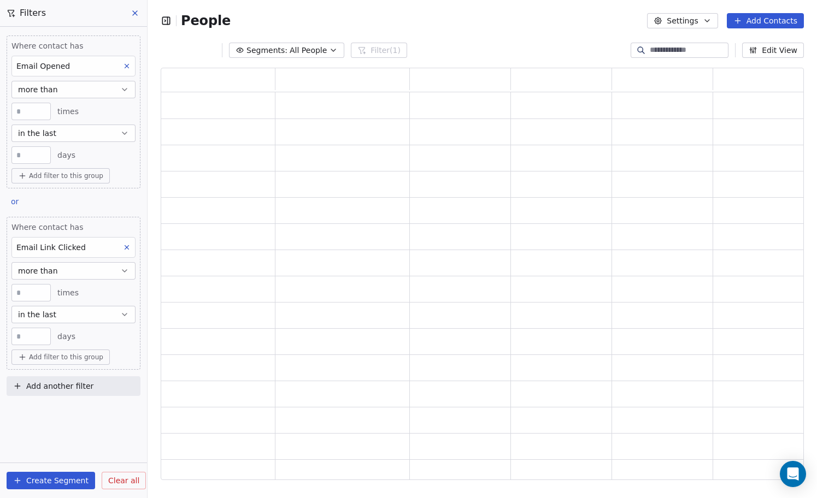
scroll to position [412, 643]
click at [36, 293] on input "*" at bounding box center [31, 293] width 34 height 8
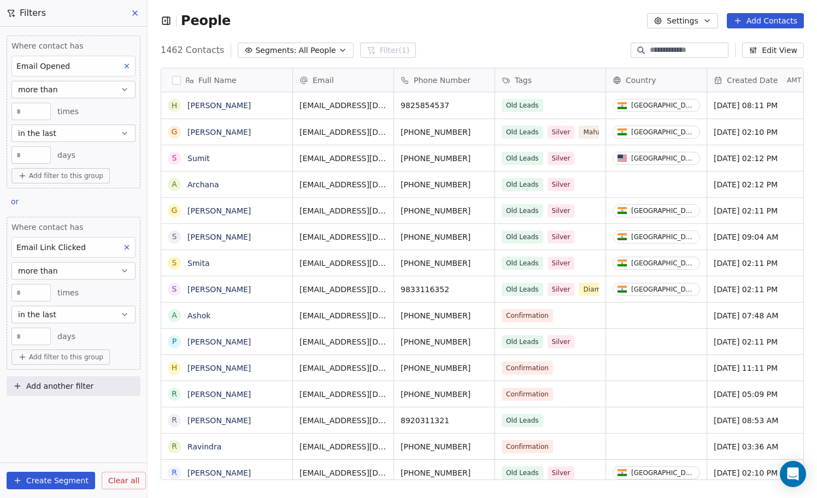
click at [36, 293] on input "*" at bounding box center [31, 293] width 34 height 8
type input "*"
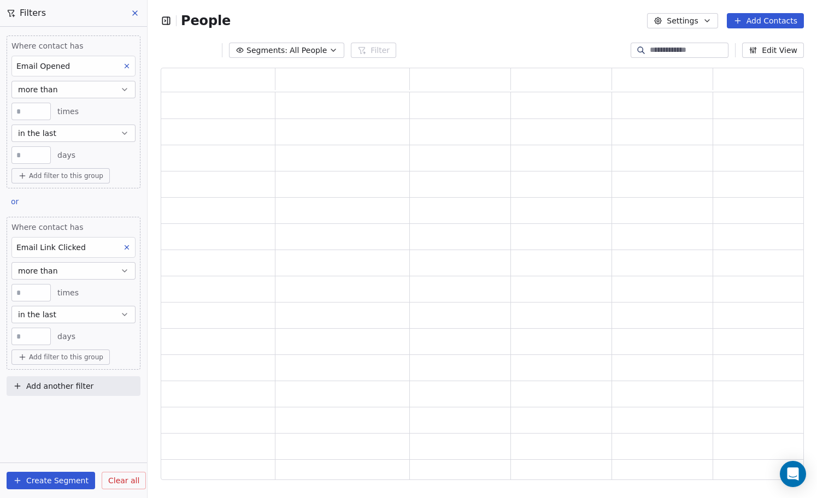
click at [64, 319] on button "in the last" at bounding box center [73, 314] width 124 height 17
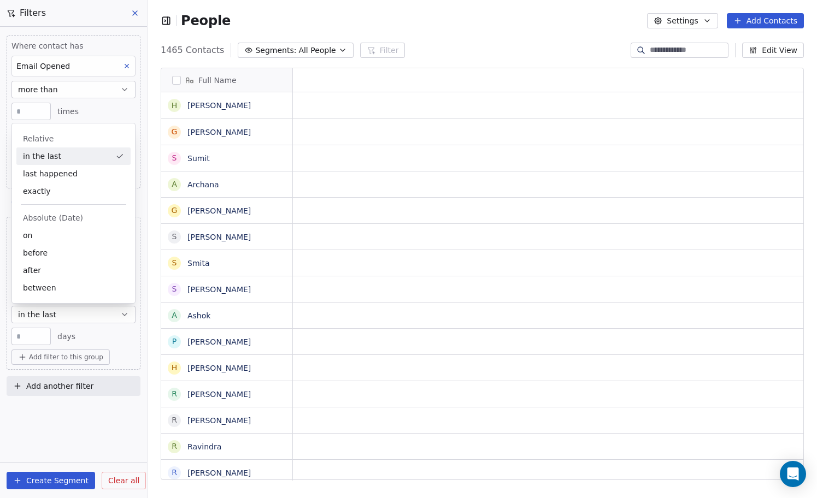
click at [36, 343] on div "**" at bounding box center [30, 336] width 39 height 17
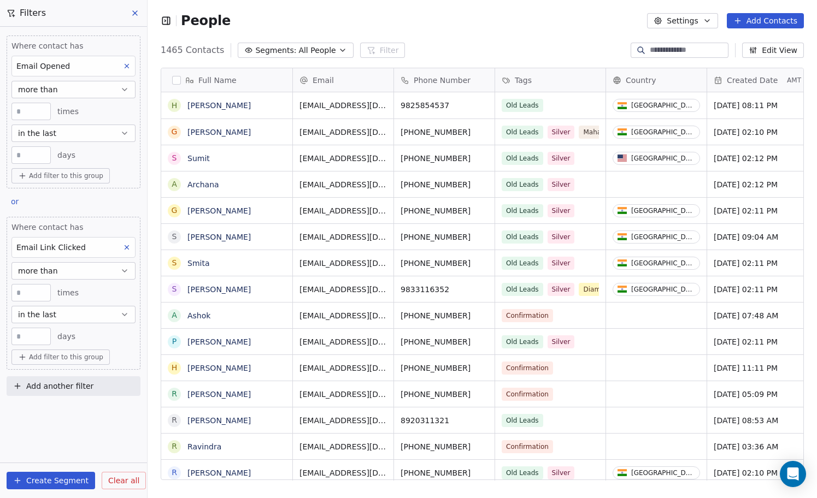
click at [33, 334] on input "**" at bounding box center [31, 337] width 34 height 8
type input "**"
click at [54, 395] on button "Add another filter" at bounding box center [74, 386] width 134 height 20
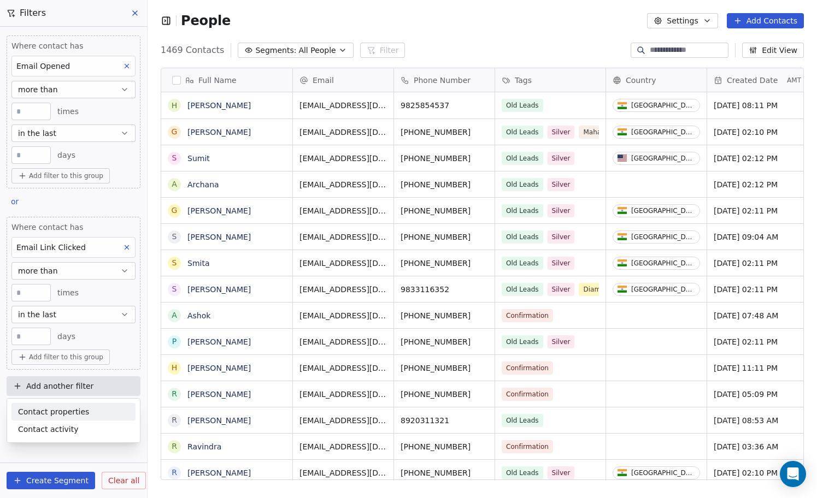
click at [50, 411] on span "Contact properties" at bounding box center [53, 412] width 71 height 11
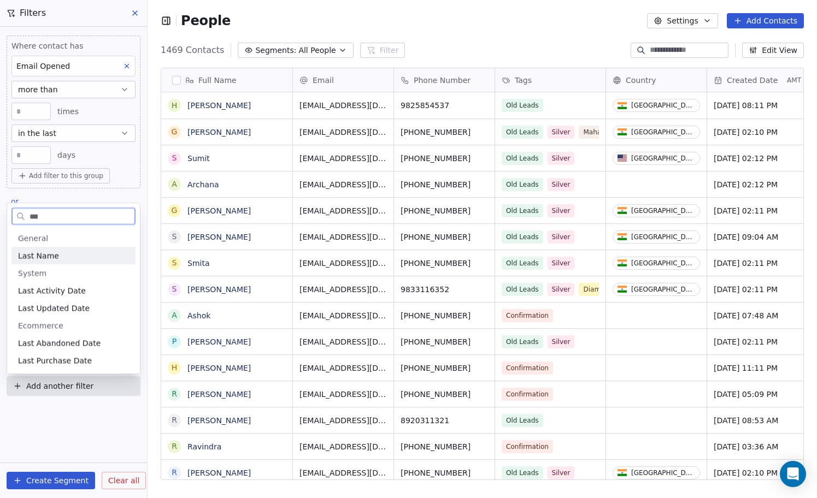
type input "****"
click at [43, 290] on span "Last Activity Date" at bounding box center [52, 290] width 68 height 11
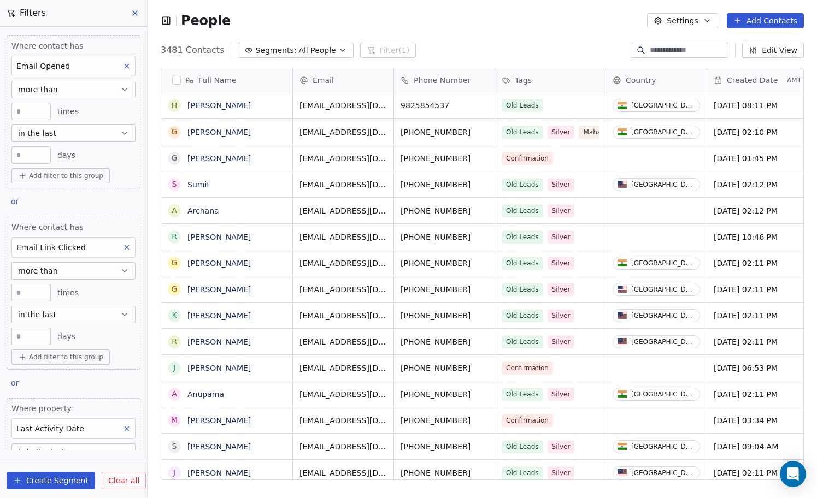
click at [111, 273] on button "more than" at bounding box center [73, 270] width 124 height 17
click at [73, 348] on div "less than" at bounding box center [73, 350] width 114 height 17
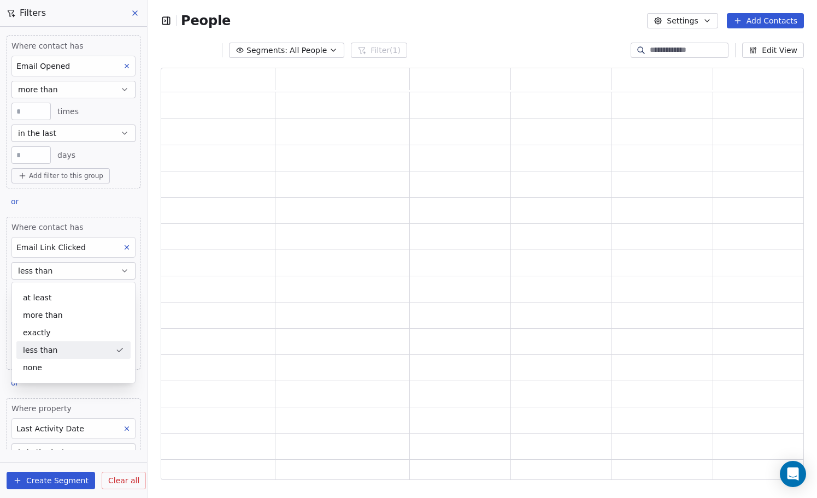
scroll to position [412, 643]
click at [17, 293] on input "*" at bounding box center [31, 293] width 34 height 8
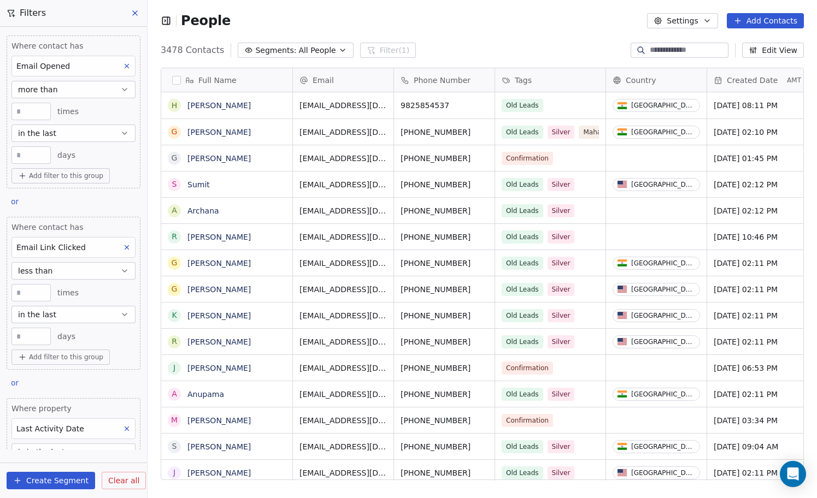
scroll to position [438, 669]
type input "*"
click at [68, 274] on button "less than" at bounding box center [73, 270] width 124 height 17
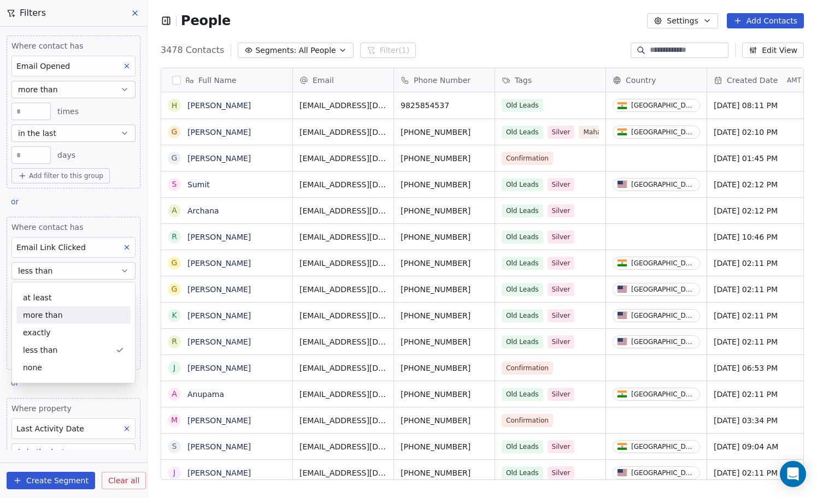
click at [55, 317] on div "more than" at bounding box center [73, 315] width 114 height 17
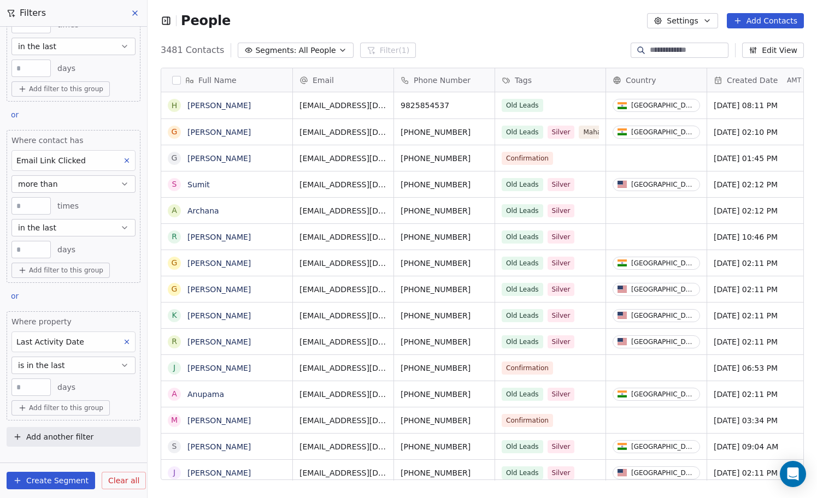
scroll to position [88, 0]
click at [86, 364] on button "is in the last" at bounding box center [73, 364] width 124 height 17
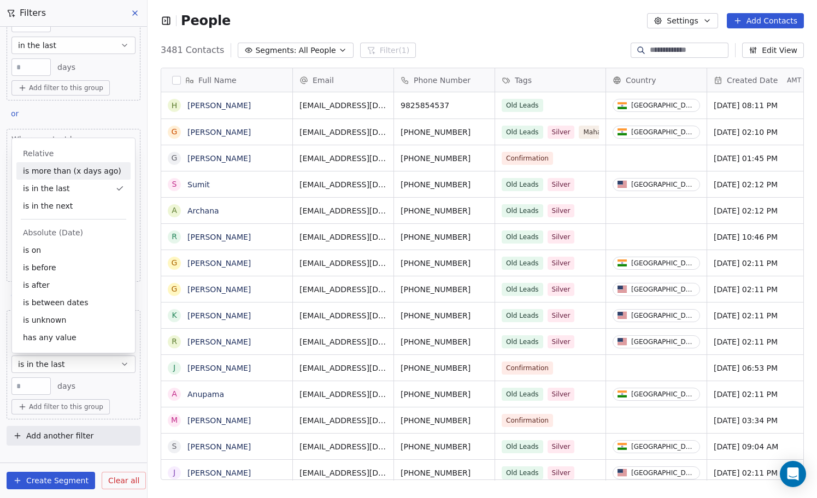
click at [101, 116] on div "Where contact has Email Opened more than * times in the last ** days Add filter…" at bounding box center [73, 150] width 147 height 423
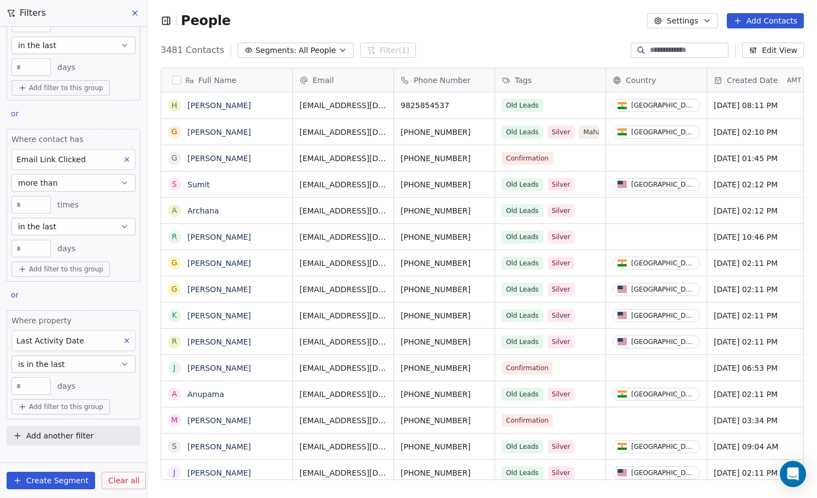
click at [30, 386] on input "**" at bounding box center [31, 386] width 34 height 8
type input "**"
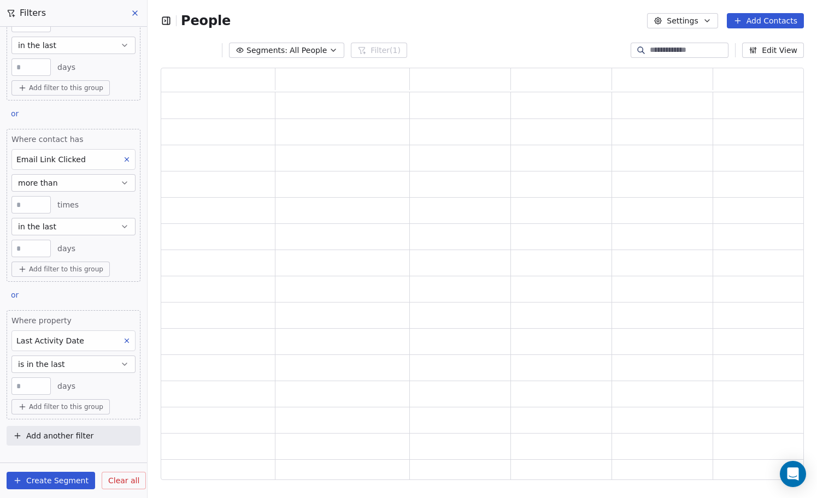
scroll to position [412, 643]
click at [85, 361] on button "is in the last" at bounding box center [73, 364] width 124 height 17
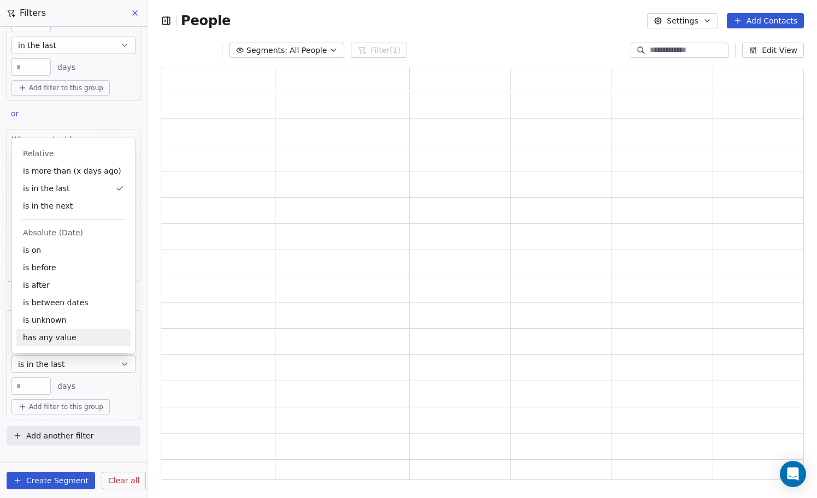
click at [20, 386] on input "**" at bounding box center [31, 386] width 34 height 8
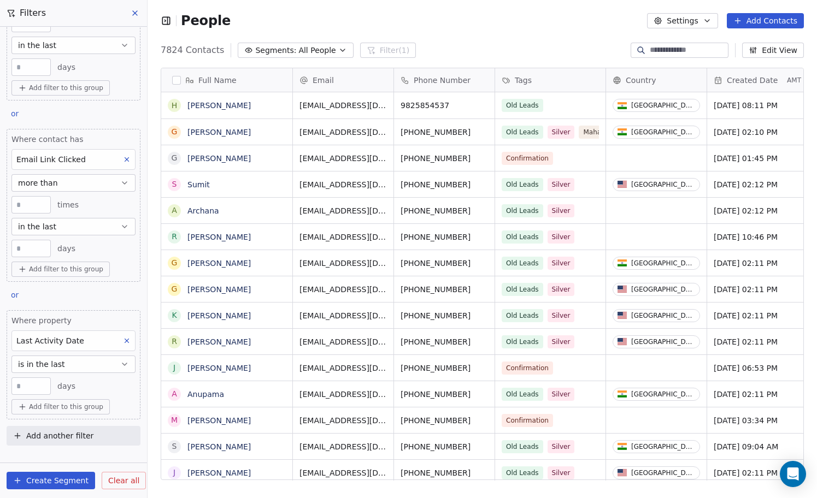
scroll to position [438, 669]
click at [22, 389] on input "**" at bounding box center [31, 386] width 34 height 8
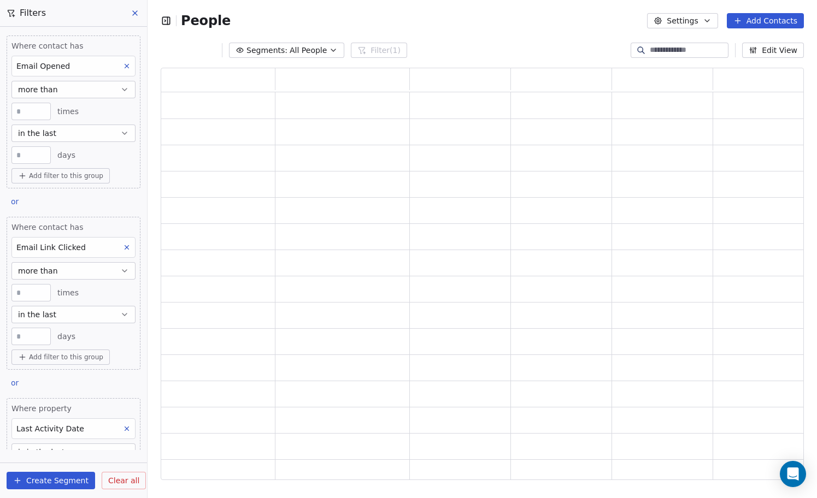
scroll to position [88, 0]
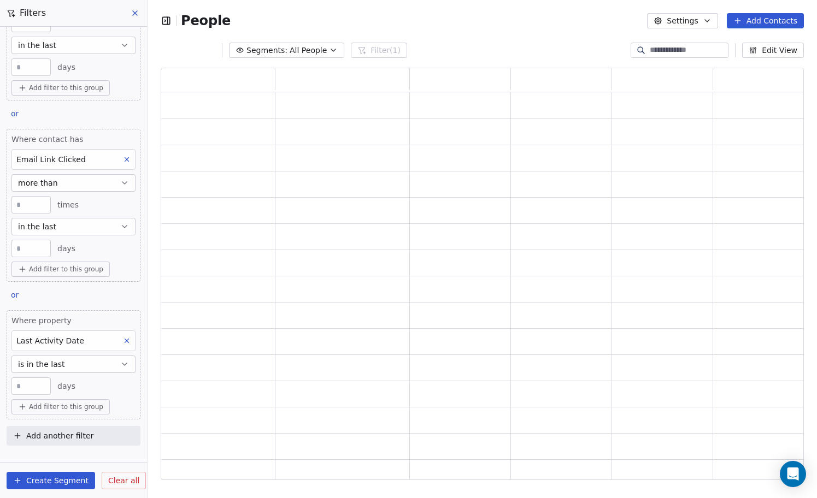
click at [50, 478] on button "Create Segment" at bounding box center [51, 480] width 89 height 17
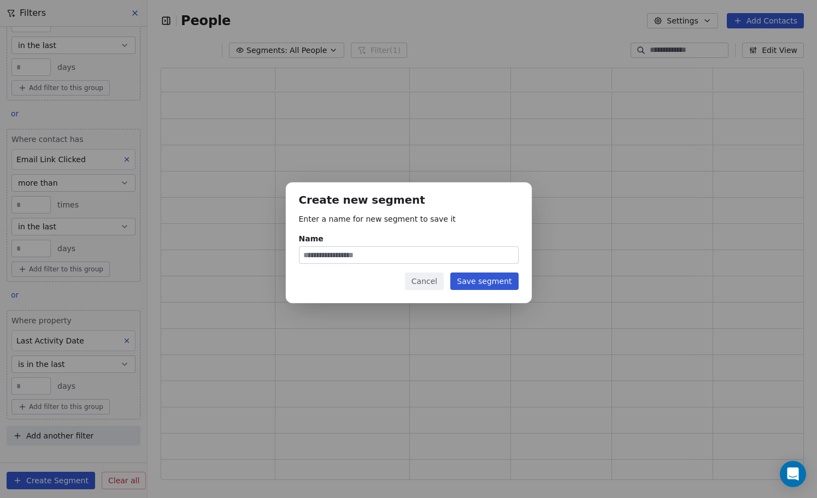
click at [422, 252] on input "Name" at bounding box center [408, 255] width 219 height 16
click at [432, 285] on button "Cancel" at bounding box center [424, 281] width 39 height 17
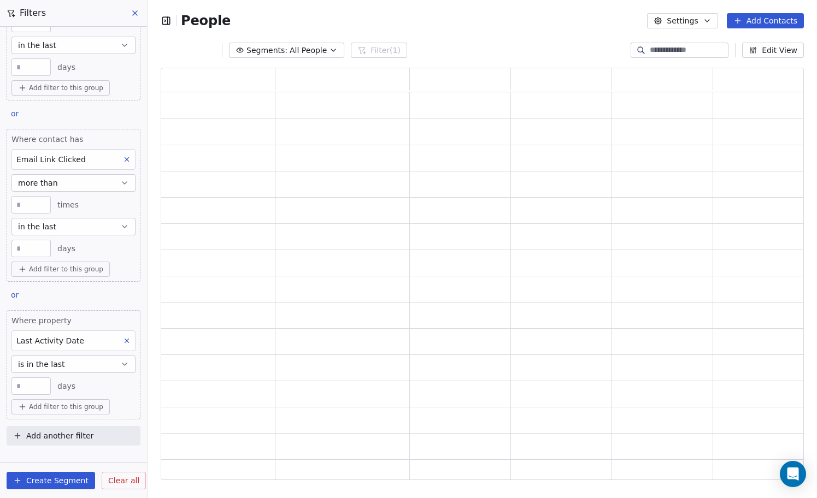
click at [21, 384] on input "**" at bounding box center [31, 386] width 34 height 8
type input "**"
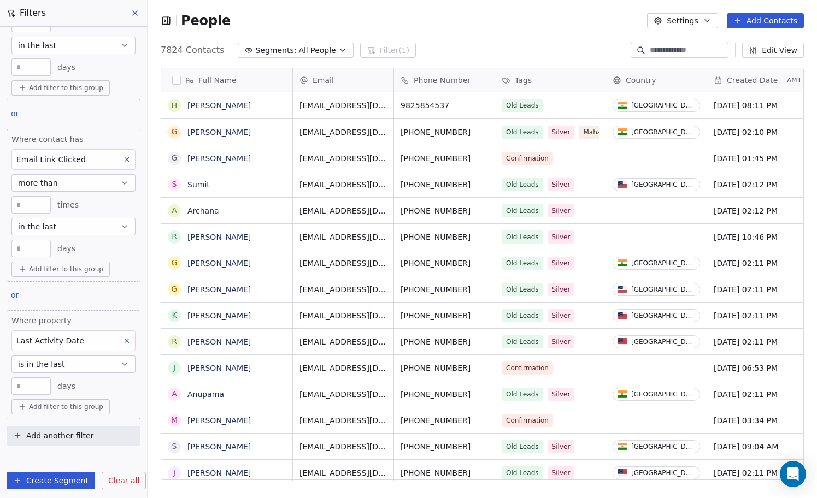
scroll to position [438, 669]
click at [21, 248] on input "**" at bounding box center [31, 249] width 34 height 8
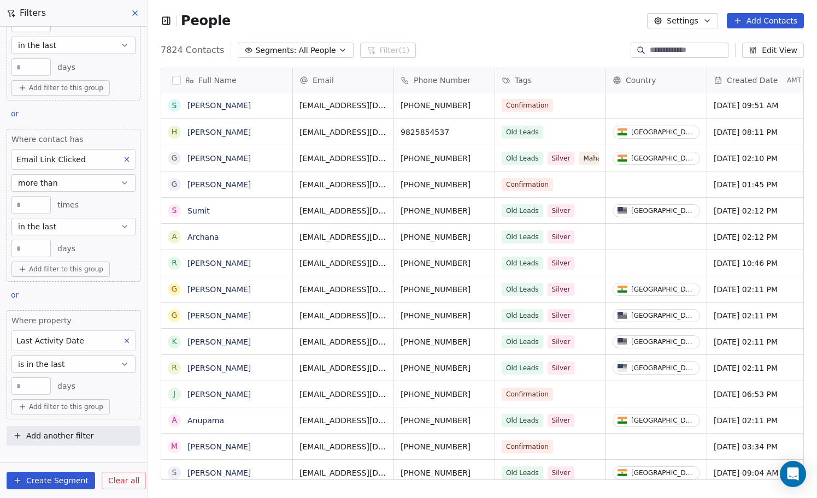
type input "**"
click at [19, 66] on input "**" at bounding box center [31, 67] width 34 height 8
type input "**"
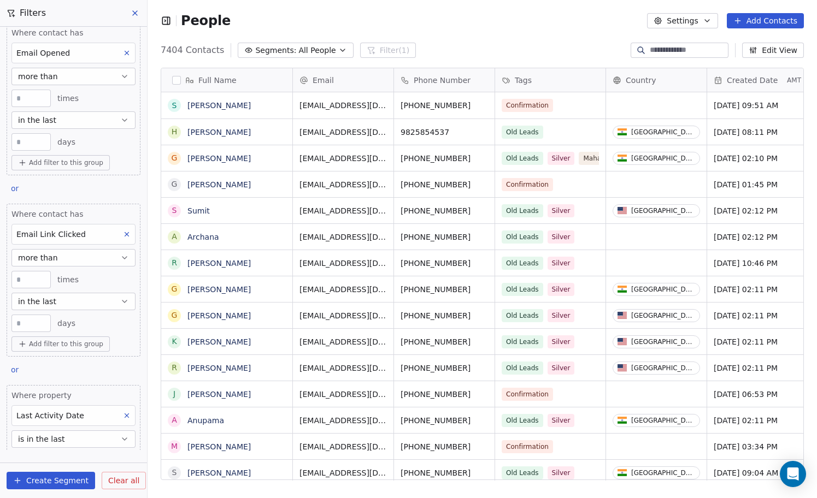
scroll to position [88, 0]
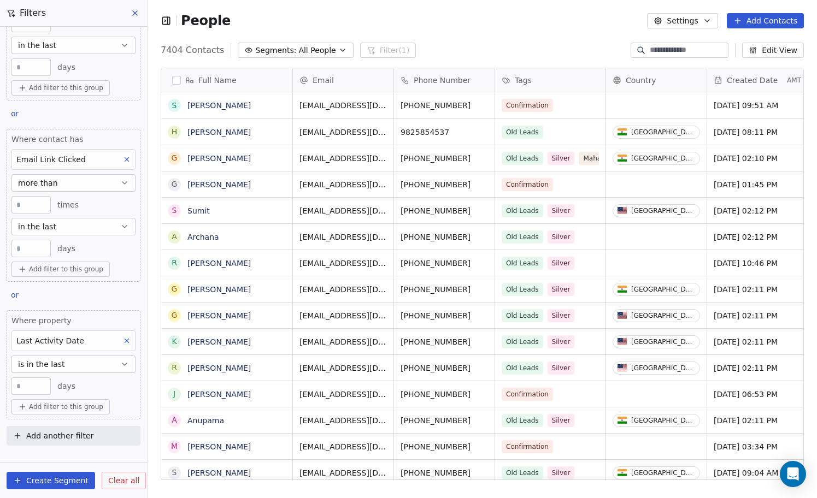
click at [40, 482] on button "Create Segment" at bounding box center [51, 480] width 89 height 17
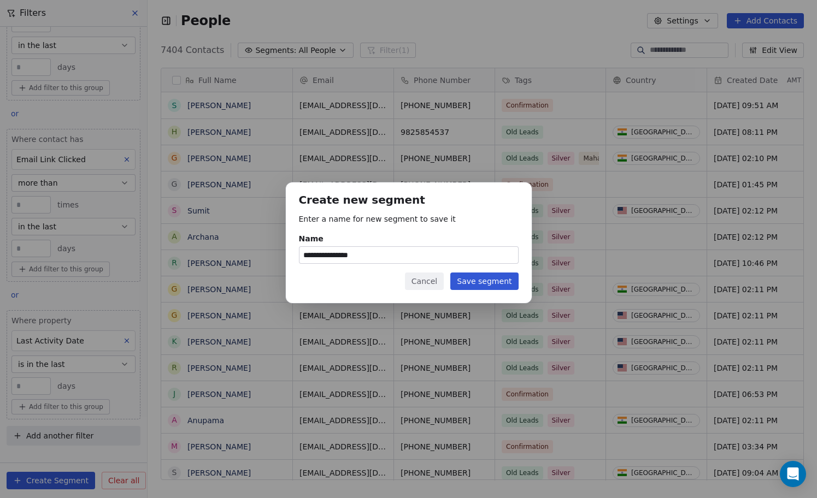
type input "**********"
click at [469, 287] on button "Save segment" at bounding box center [484, 281] width 68 height 17
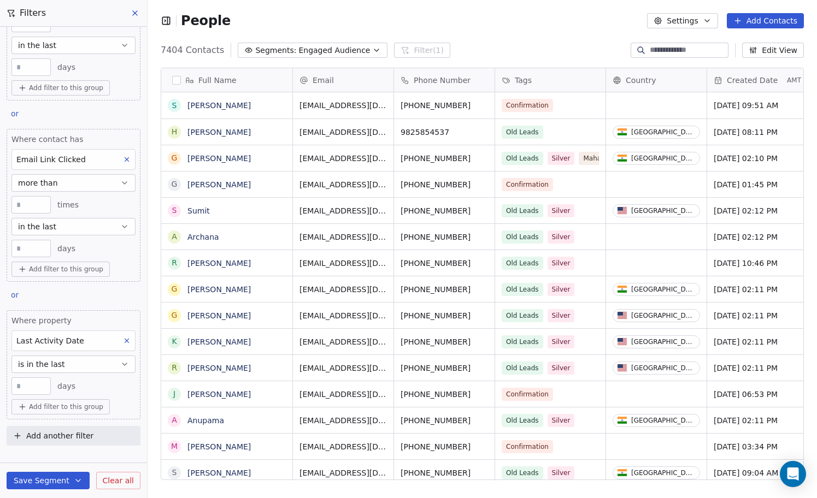
click at [136, 12] on icon at bounding box center [135, 13] width 4 height 4
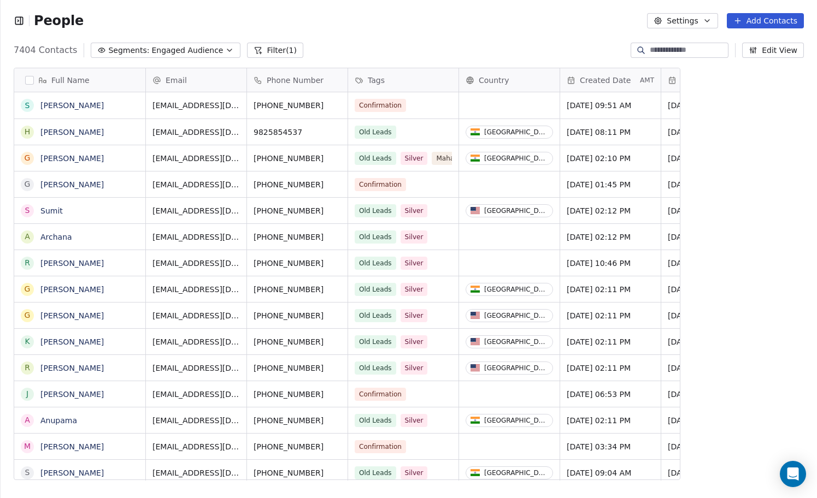
scroll to position [438, 816]
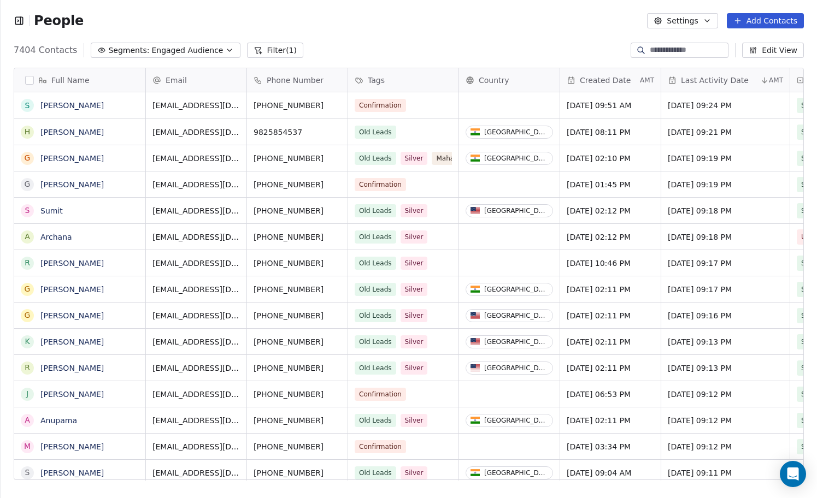
click at [264, 46] on button "Filter (1)" at bounding box center [275, 50] width 56 height 15
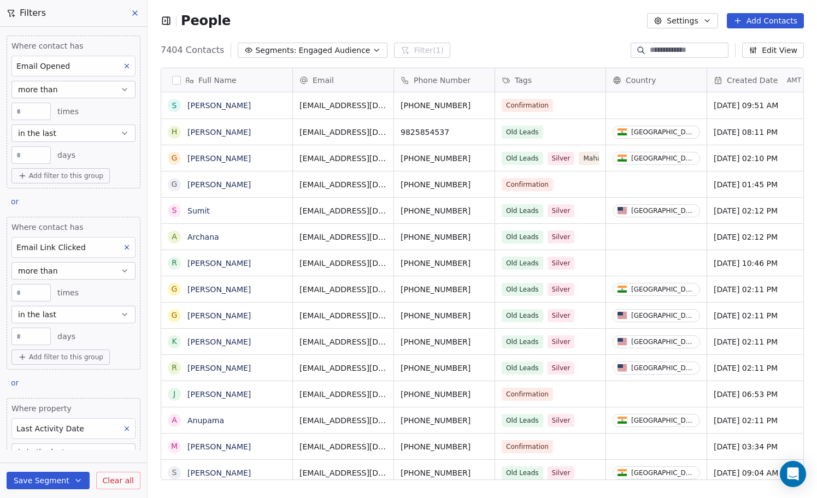
click at [134, 14] on icon at bounding box center [135, 13] width 4 height 4
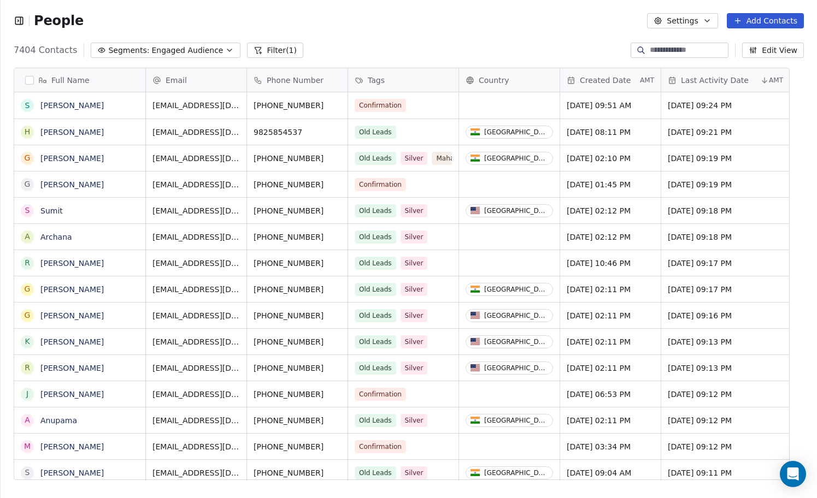
scroll to position [1, 1]
click at [280, 44] on button "Filter (1)" at bounding box center [275, 50] width 56 height 15
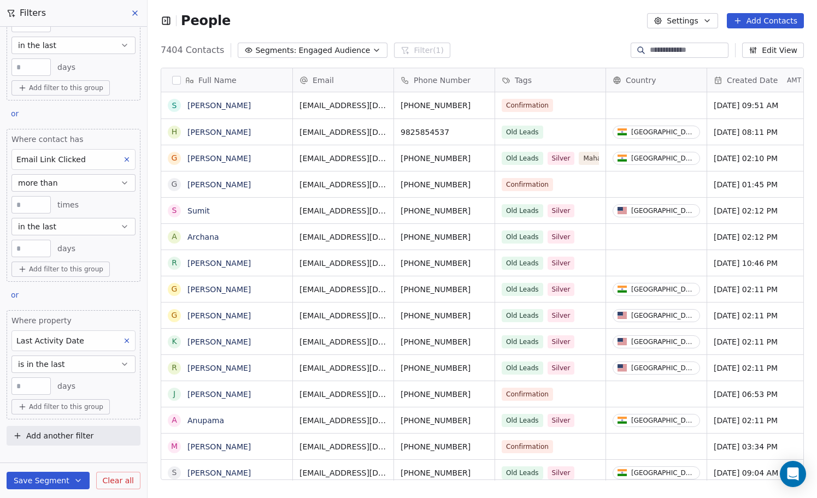
scroll to position [0, 0]
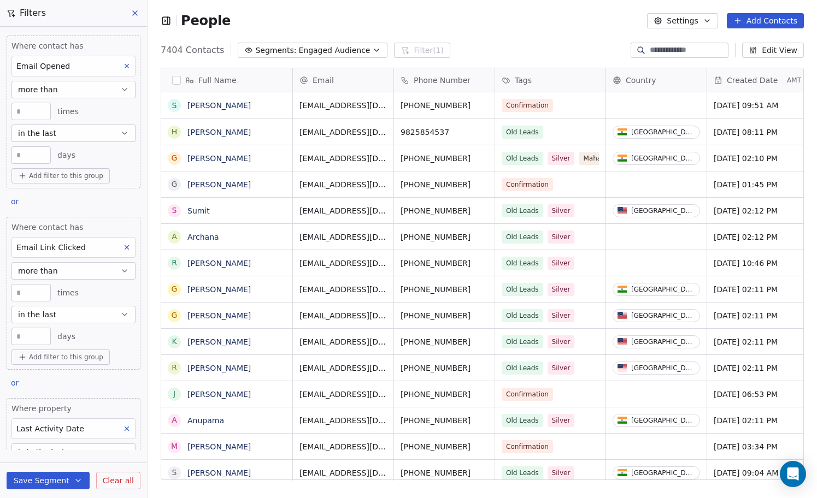
click at [333, 51] on span "Engaged Audience" at bounding box center [334, 50] width 72 height 11
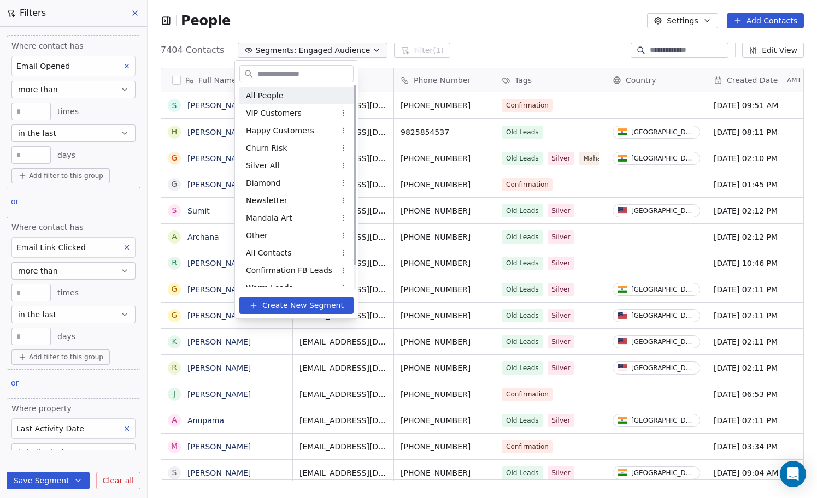
click at [293, 92] on div "All People" at bounding box center [296, 95] width 114 height 17
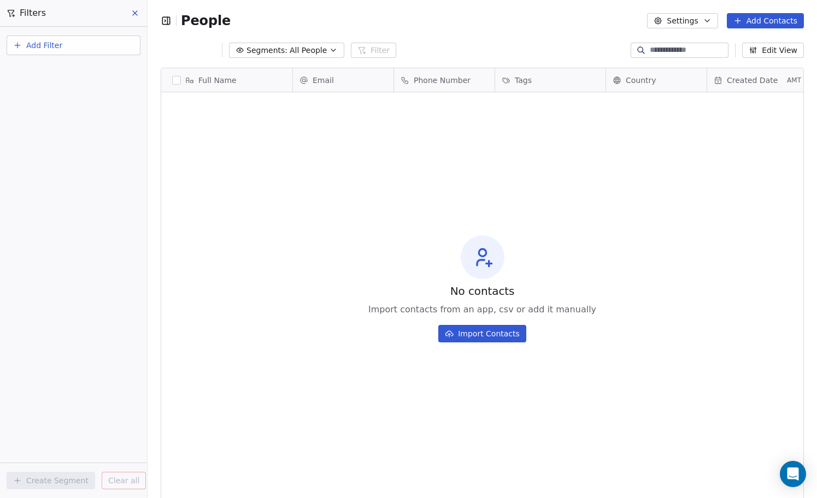
click at [295, 46] on span "All People" at bounding box center [308, 50] width 37 height 11
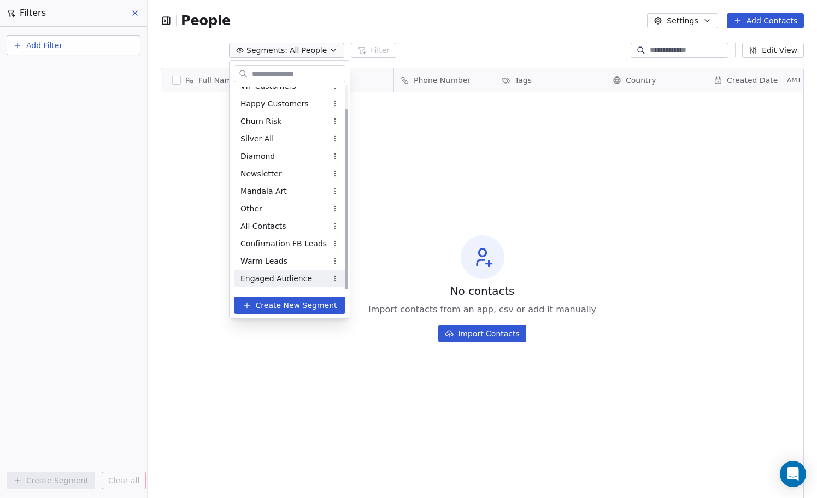
click at [276, 283] on span "Engaged Audience" at bounding box center [276, 278] width 72 height 11
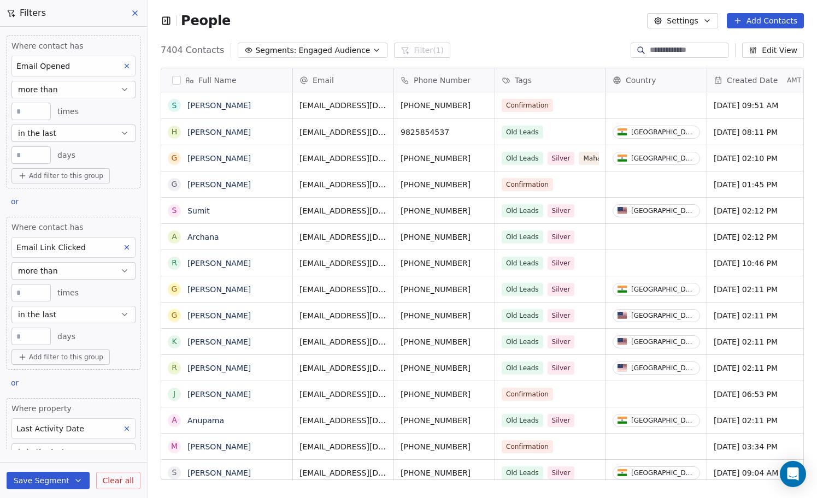
click at [137, 9] on icon at bounding box center [135, 13] width 9 height 9
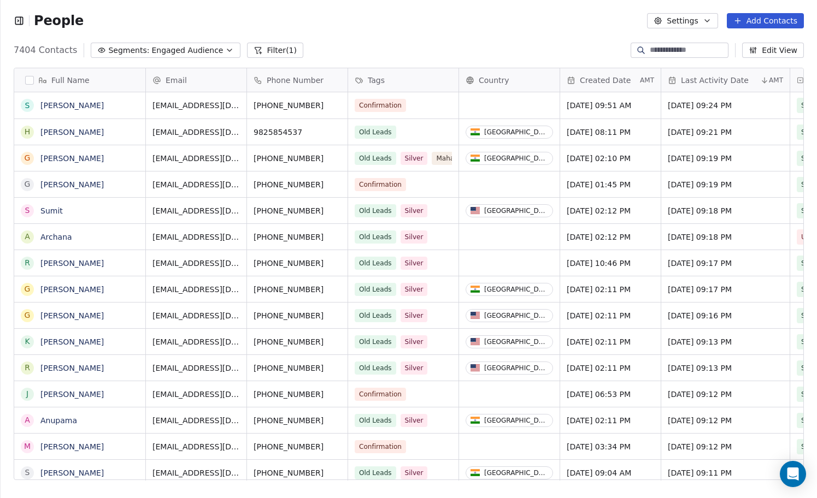
click at [284, 43] on button "Filter (1)" at bounding box center [275, 50] width 56 height 15
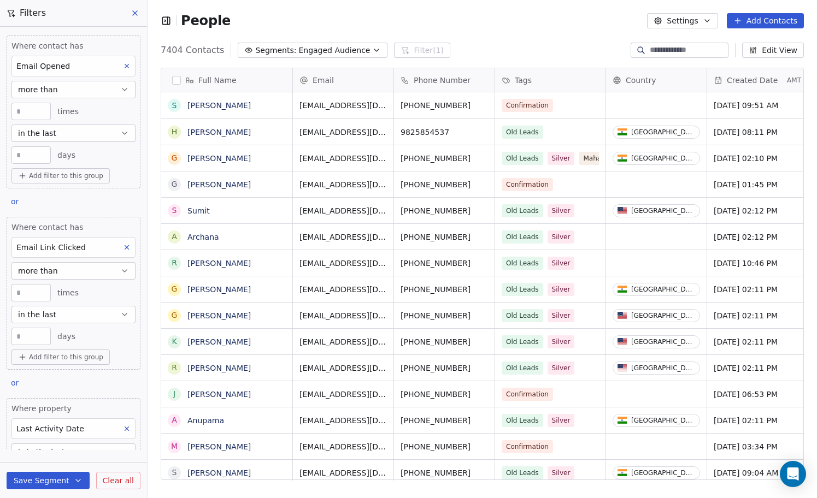
click at [127, 64] on icon at bounding box center [127, 66] width 8 height 8
type input "**"
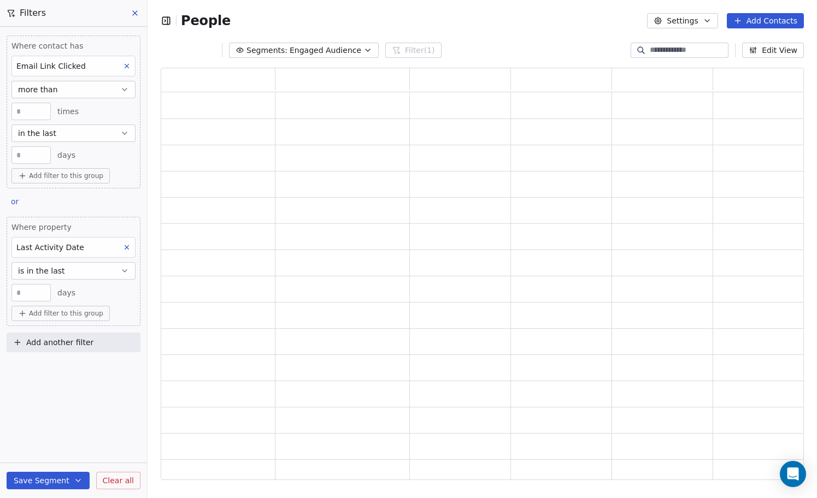
click at [127, 64] on icon at bounding box center [127, 66] width 8 height 8
type input "**"
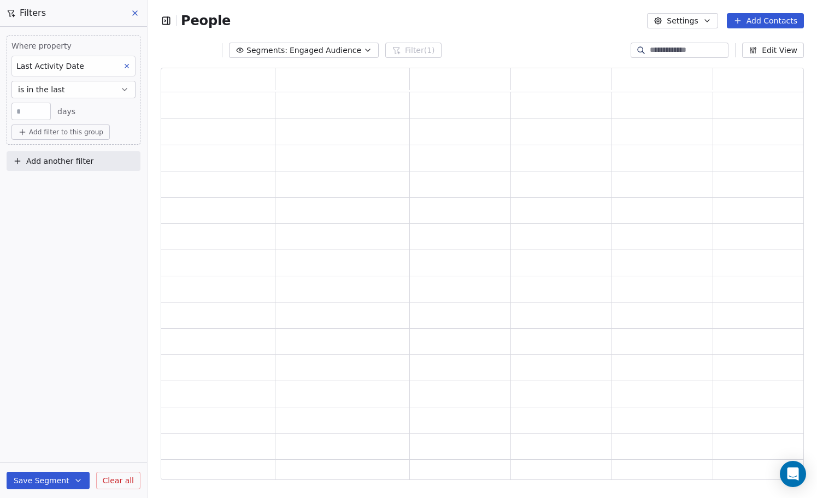
click at [127, 64] on icon at bounding box center [127, 66] width 8 height 8
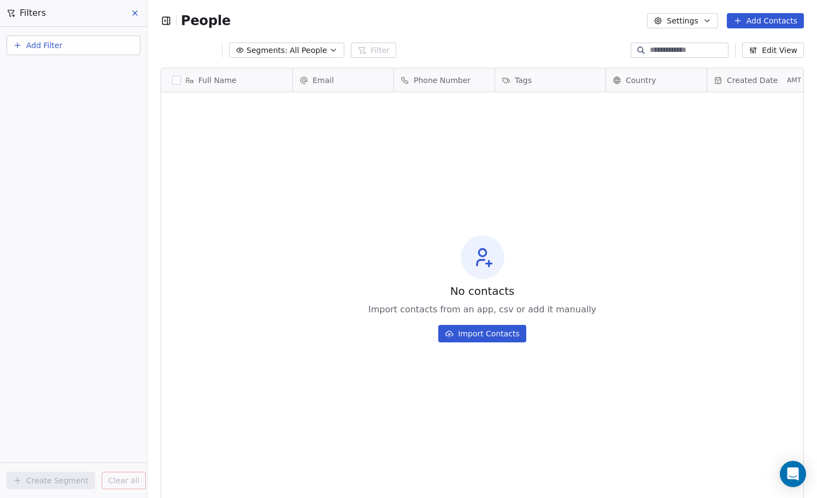
click at [76, 39] on button "Add Filter" at bounding box center [74, 46] width 134 height 20
click at [64, 96] on div "Contact activity" at bounding box center [73, 88] width 124 height 17
click at [66, 70] on input "text" at bounding box center [81, 71] width 108 height 16
click at [59, 42] on html "Filters Add Filter Create Segment Clear all People Settings Add Contacts Segmen…" at bounding box center [408, 249] width 817 height 498
click at [62, 43] on button "Add Filter" at bounding box center [74, 46] width 134 height 20
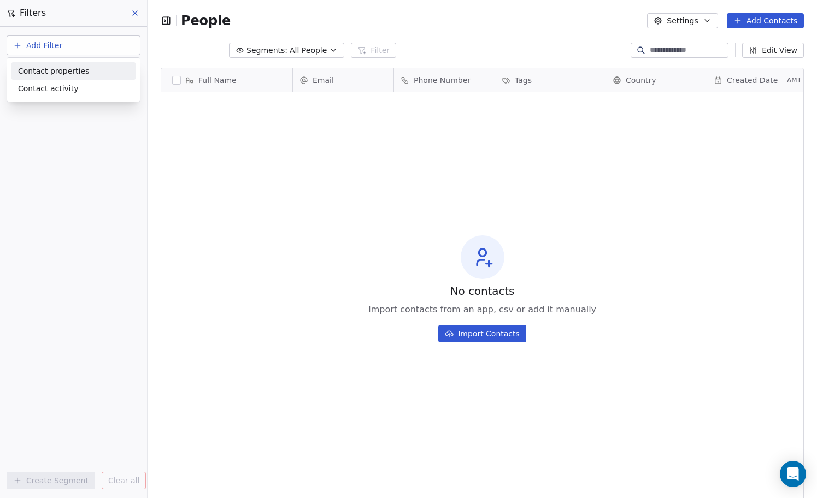
click at [56, 66] on span "Contact properties" at bounding box center [53, 71] width 71 height 11
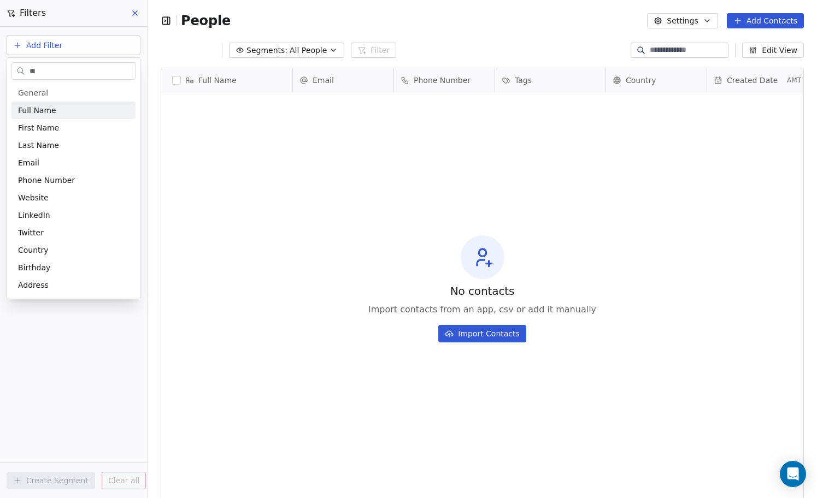
type input "*"
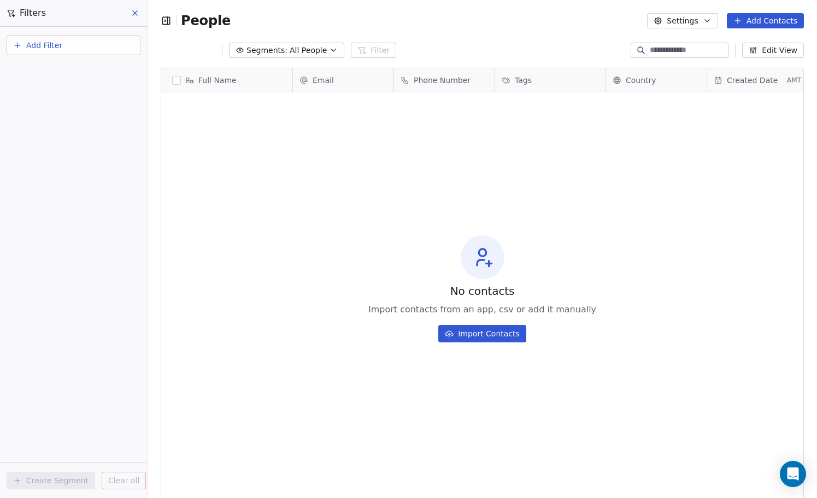
click at [85, 42] on html "Filters Add Filter Create Segment Clear all People Settings Add Contacts Segmen…" at bounding box center [408, 249] width 817 height 498
click at [85, 42] on button "Add Filter" at bounding box center [74, 46] width 134 height 20
click at [72, 85] on span "Contact activity" at bounding box center [48, 88] width 61 height 11
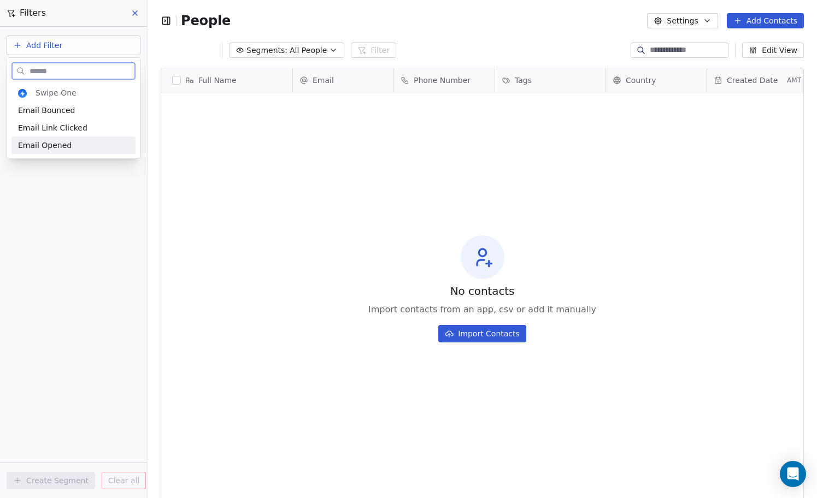
click at [71, 145] on div "Email Opened" at bounding box center [73, 145] width 111 height 11
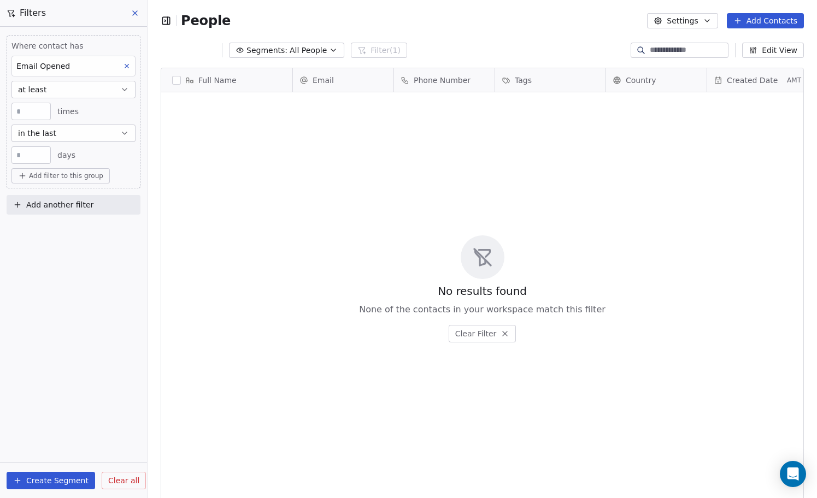
click at [70, 72] on div "Email Opened" at bounding box center [73, 66] width 124 height 21
click at [70, 72] on html "Filters Where contact has Email Opened at least * times in the last ** days Add…" at bounding box center [408, 249] width 817 height 498
click at [69, 92] on button "at least" at bounding box center [73, 89] width 124 height 17
click at [59, 184] on div "none" at bounding box center [73, 186] width 114 height 17
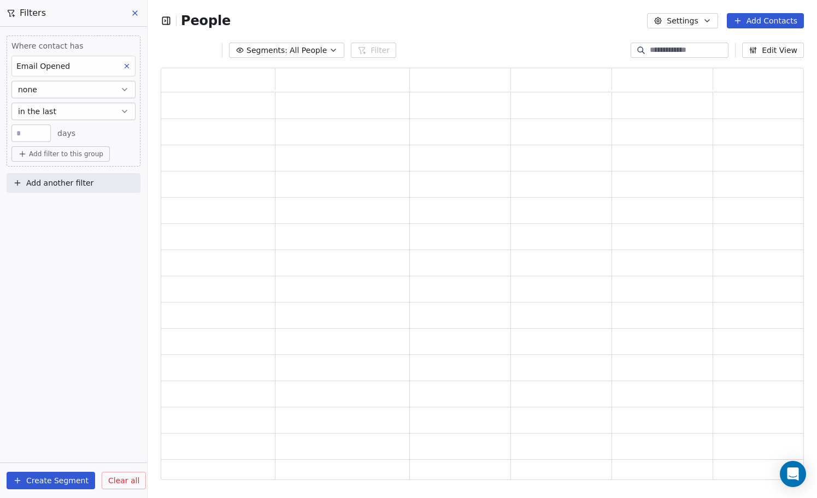
click at [34, 132] on input "**" at bounding box center [31, 134] width 34 height 8
type input "*"
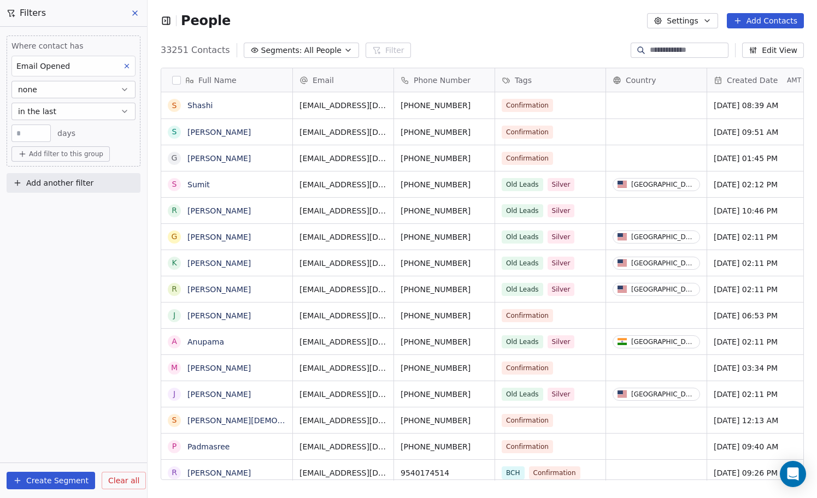
click at [93, 93] on button "none" at bounding box center [73, 89] width 124 height 17
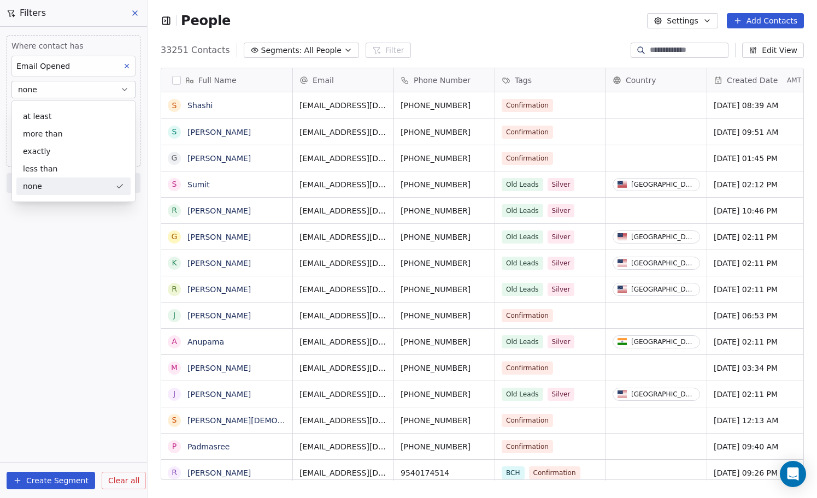
click at [89, 92] on button "none" at bounding box center [73, 89] width 124 height 17
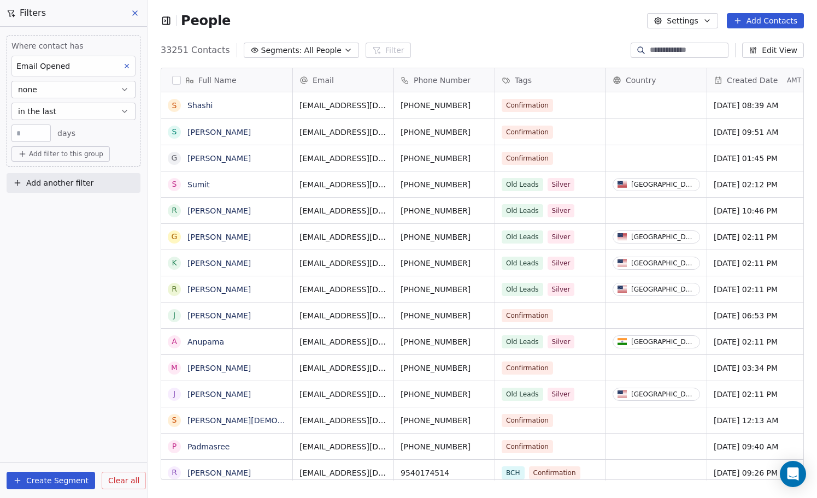
click at [69, 114] on button "in the last" at bounding box center [73, 111] width 124 height 17
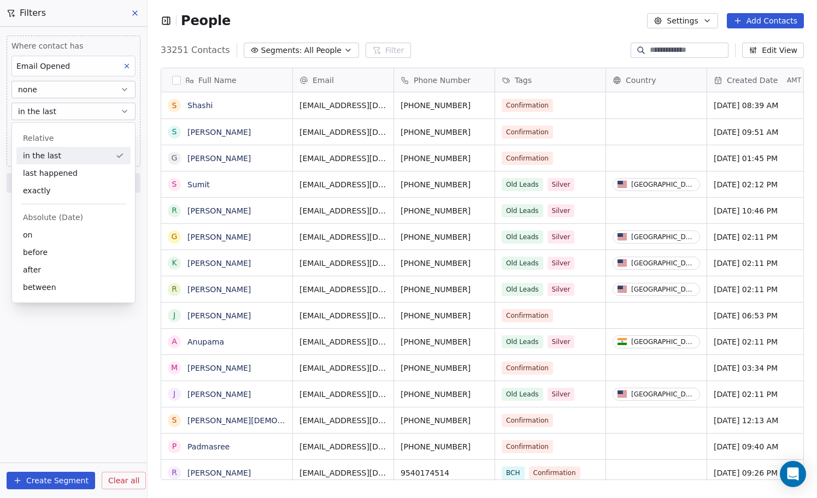
click at [81, 86] on button "none" at bounding box center [73, 89] width 124 height 17
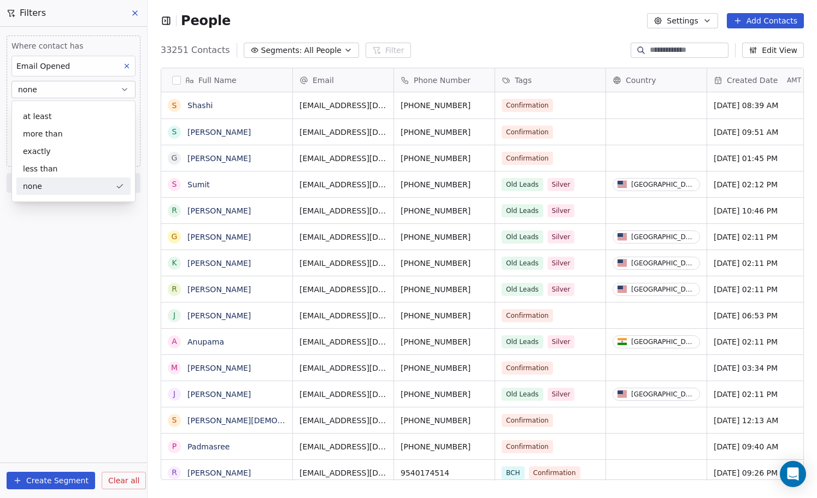
click at [63, 185] on div "none" at bounding box center [73, 186] width 114 height 17
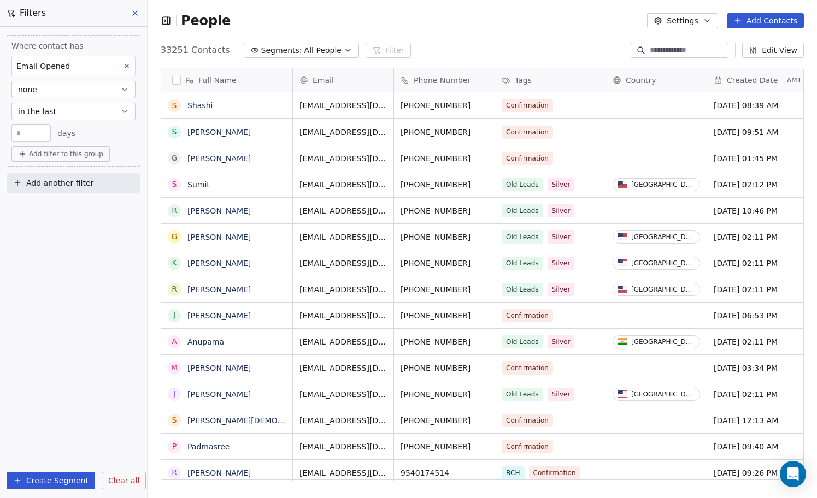
click at [41, 133] on input "**" at bounding box center [31, 134] width 34 height 8
type input "*"
type input "**"
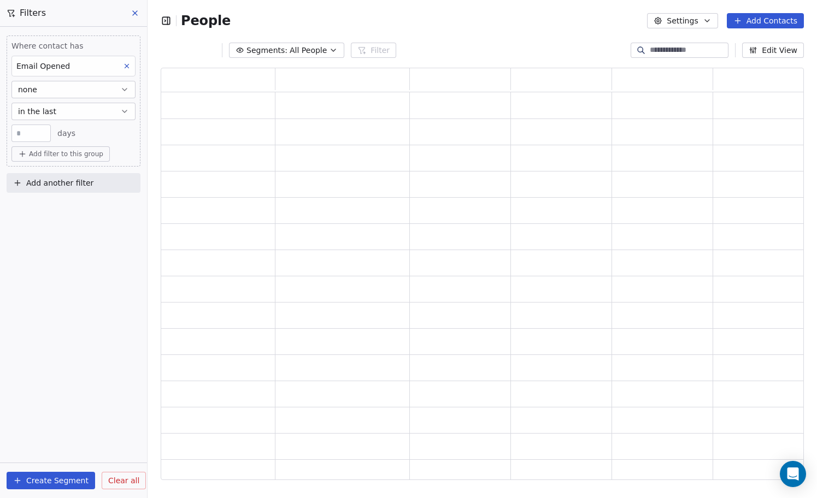
scroll to position [412, 643]
click at [93, 130] on div "** days" at bounding box center [73, 133] width 124 height 17
click at [21, 134] on input "**" at bounding box center [31, 134] width 34 height 8
click at [123, 111] on icon "button" at bounding box center [124, 111] width 4 height 2
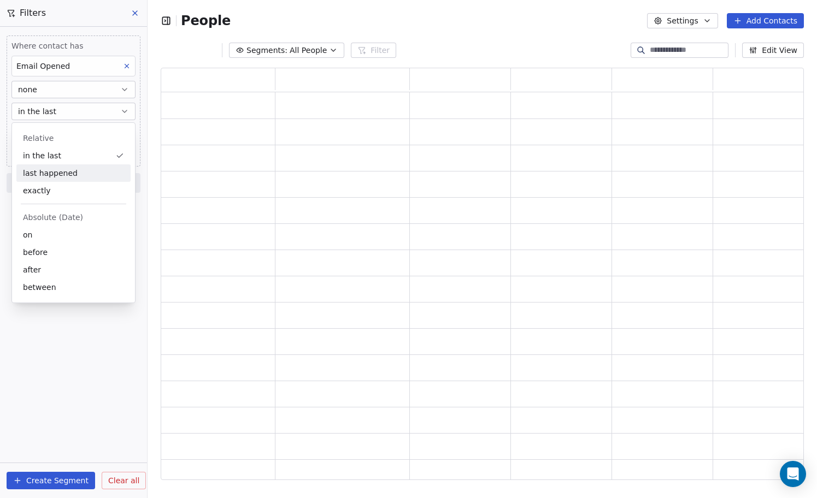
click at [86, 88] on button "none" at bounding box center [73, 89] width 124 height 17
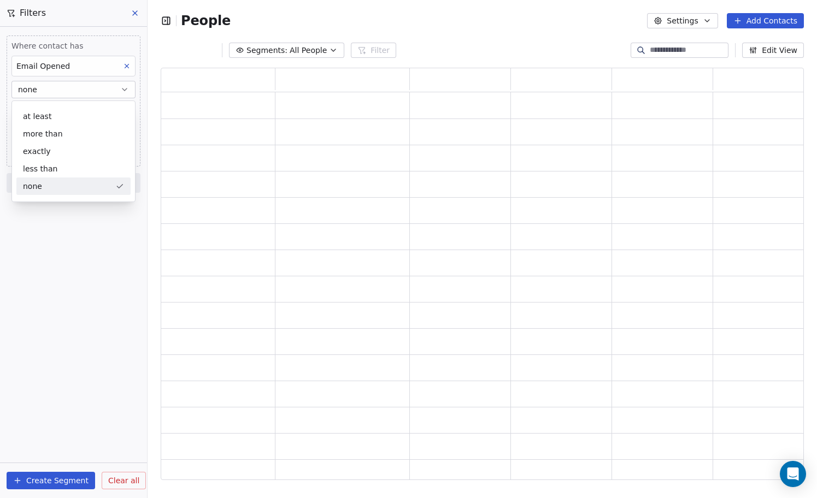
click at [86, 88] on button "none" at bounding box center [73, 89] width 124 height 17
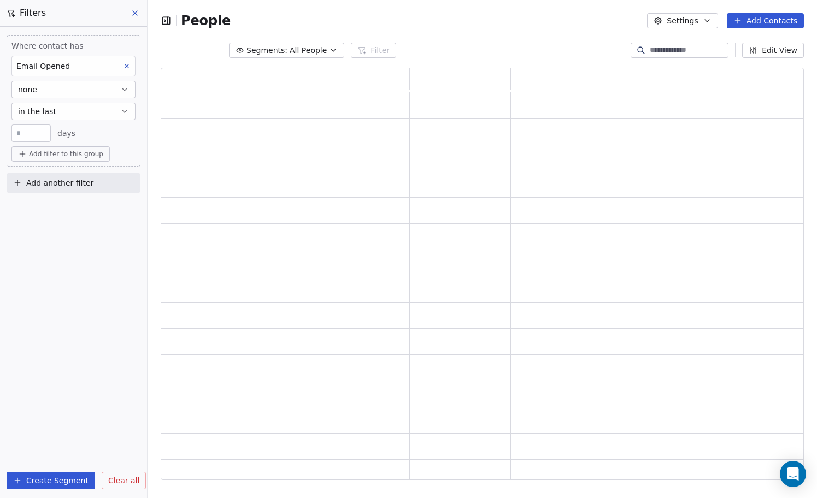
click at [86, 88] on button "none" at bounding box center [73, 89] width 124 height 17
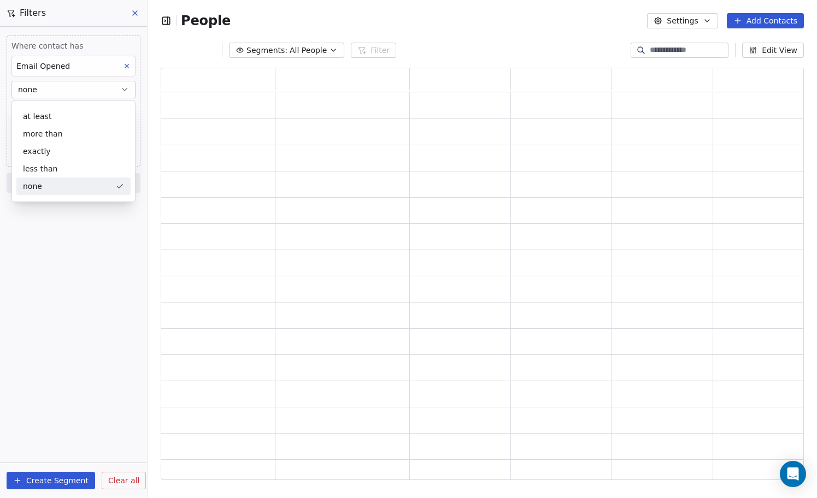
click at [86, 88] on button "none" at bounding box center [73, 89] width 124 height 17
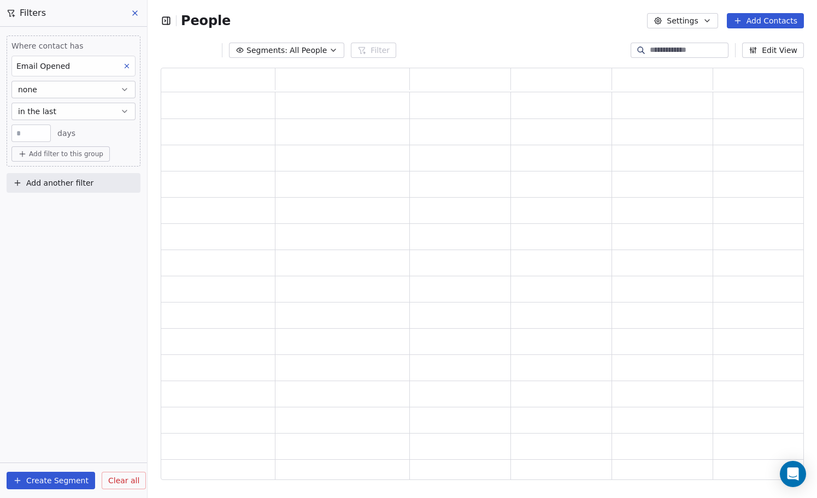
click at [86, 151] on span "Add filter to this group" at bounding box center [66, 154] width 74 height 9
click at [81, 198] on div "Contact activity" at bounding box center [73, 195] width 101 height 11
click at [84, 158] on html "Filters Where contact has Email Opened none in the last ** days Add filter to t…" at bounding box center [408, 249] width 817 height 498
click at [84, 158] on button "Add filter to this group" at bounding box center [60, 153] width 98 height 15
click at [74, 168] on div "Contact properties Contact activity" at bounding box center [73, 186] width 123 height 44
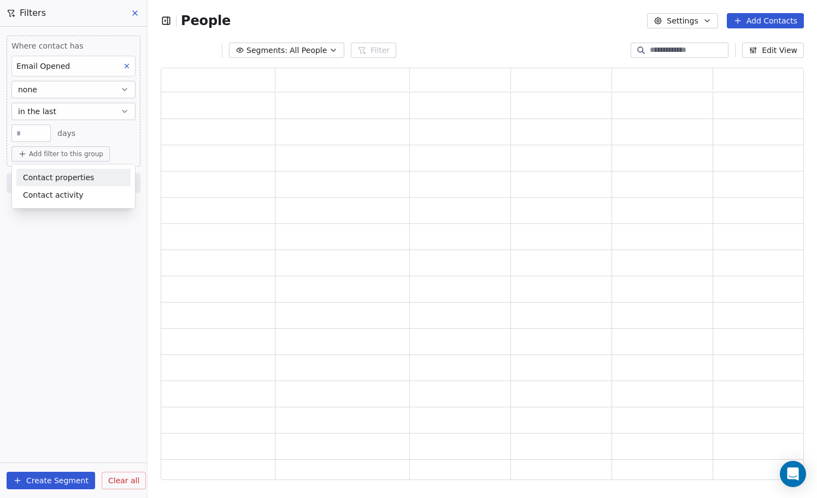
click at [74, 174] on span "Contact properties" at bounding box center [58, 177] width 71 height 11
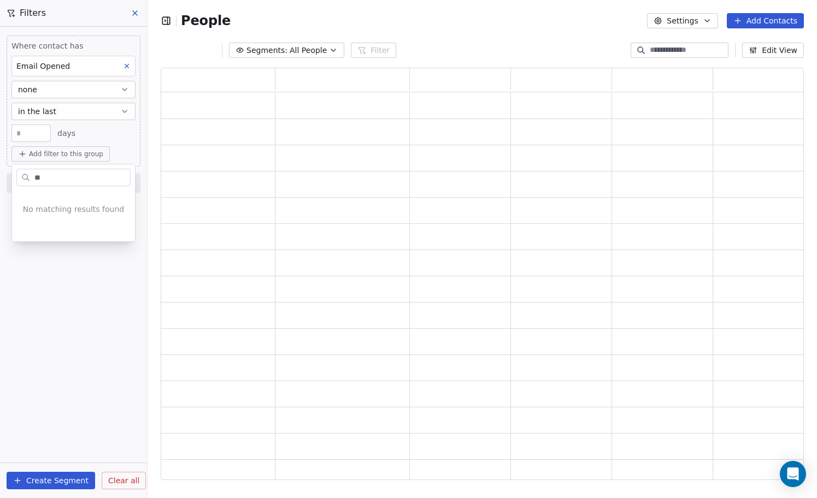
type input "*"
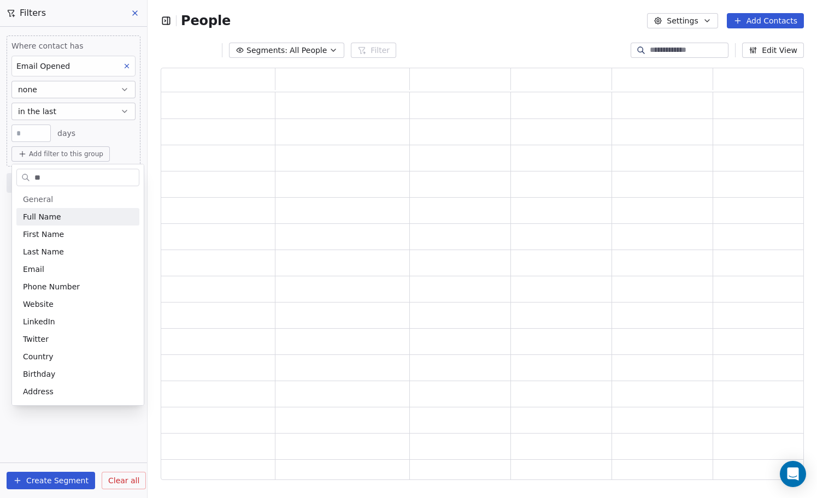
type input "*"
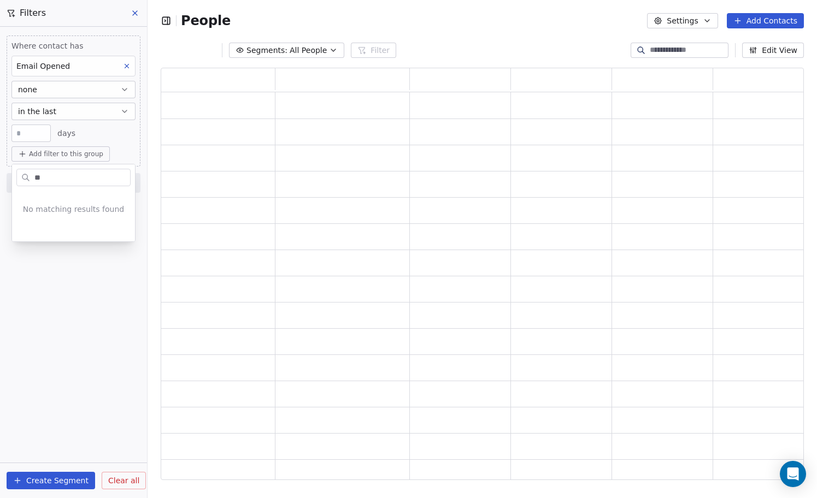
type input "*"
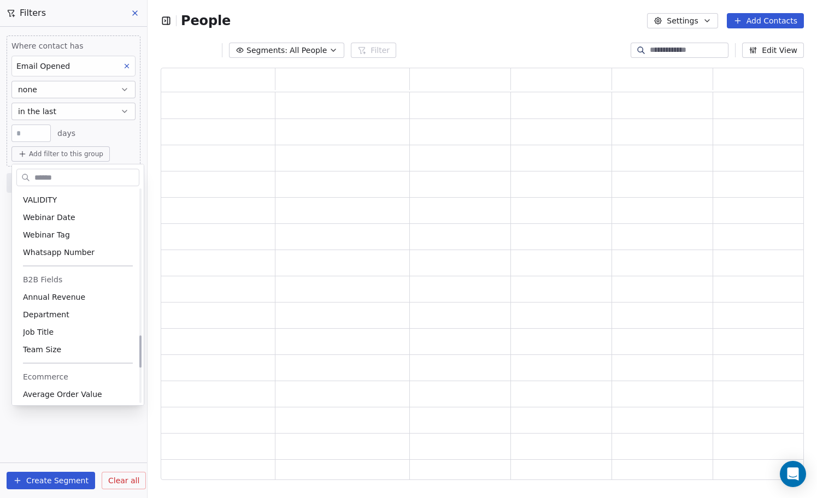
scroll to position [1199, 0]
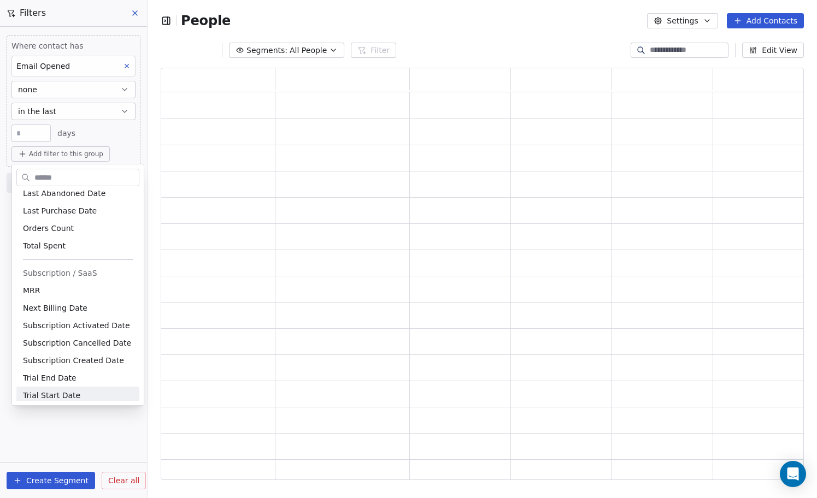
click at [80, 433] on html "Filters Where contact has Email Opened none in the last ** days Add filter to t…" at bounding box center [408, 249] width 817 height 498
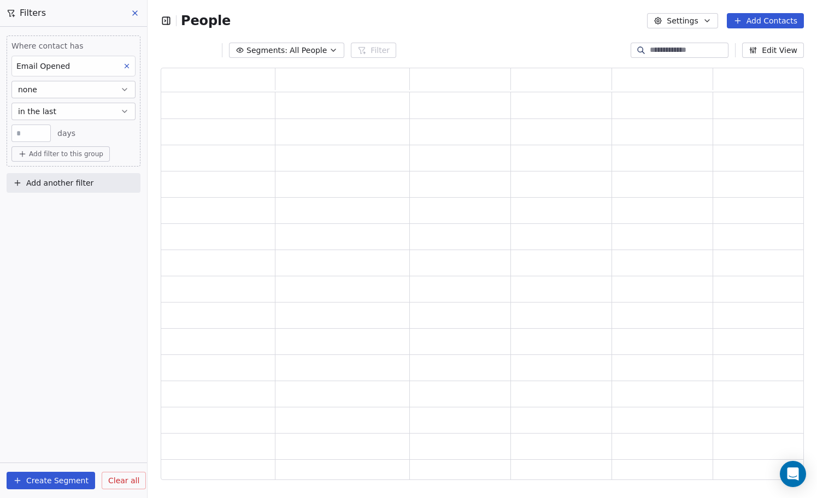
click at [26, 132] on input "**" at bounding box center [31, 134] width 34 height 8
click at [23, 132] on input "**" at bounding box center [31, 134] width 34 height 8
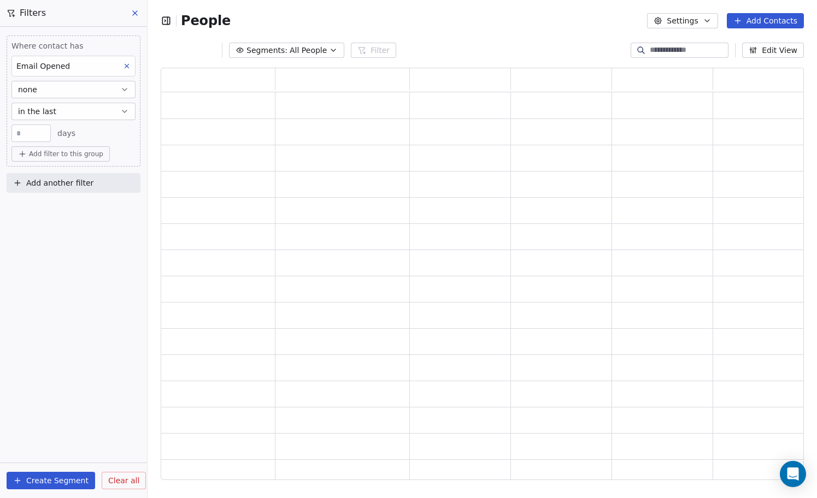
type input "***"
click at [109, 129] on div "*** days" at bounding box center [73, 133] width 124 height 17
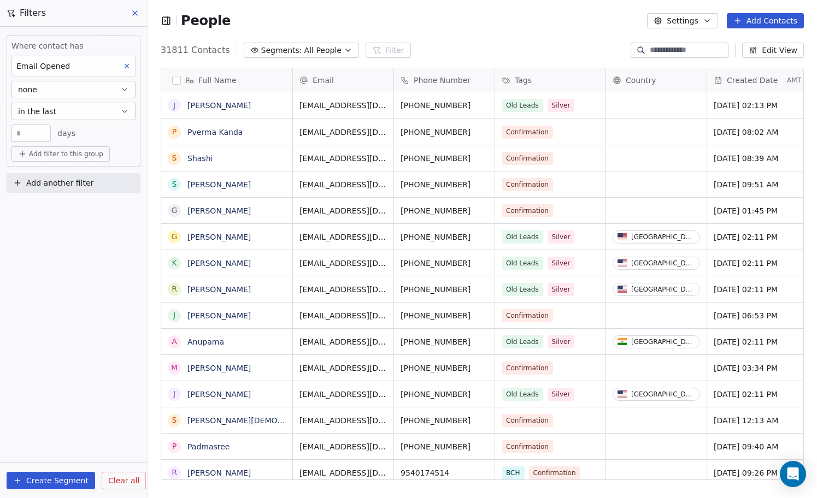
scroll to position [438, 669]
click at [36, 131] on input "***" at bounding box center [31, 134] width 34 height 8
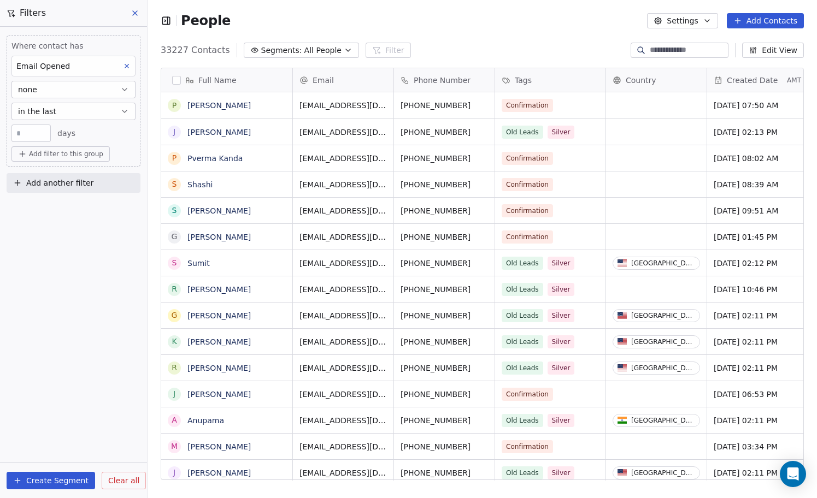
click at [32, 133] on input "**" at bounding box center [31, 134] width 34 height 8
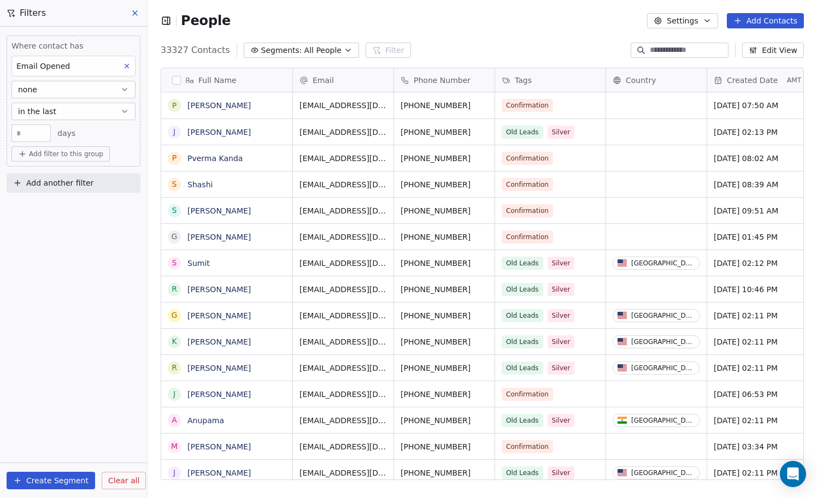
click at [37, 132] on input "**" at bounding box center [31, 134] width 34 height 8
type input "*"
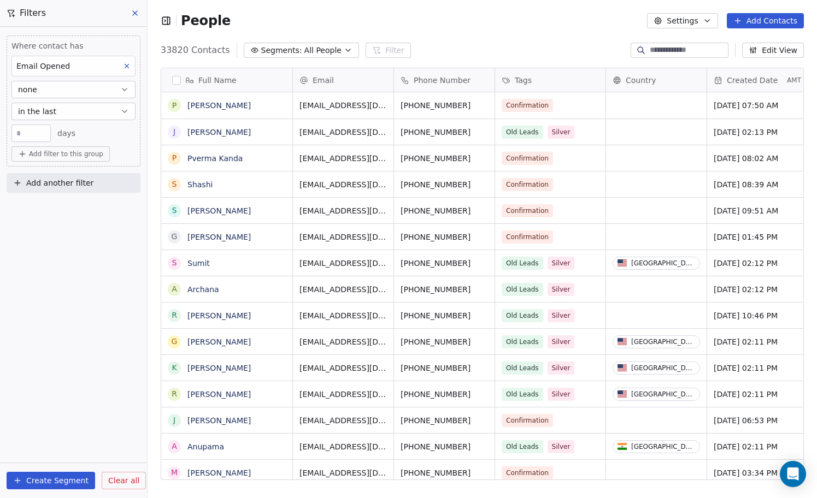
click at [37, 132] on input "*" at bounding box center [31, 134] width 34 height 8
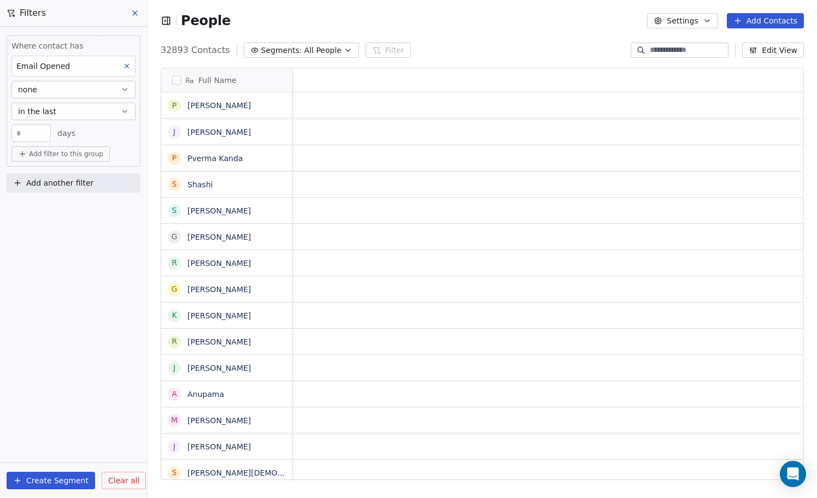
scroll to position [1, 1]
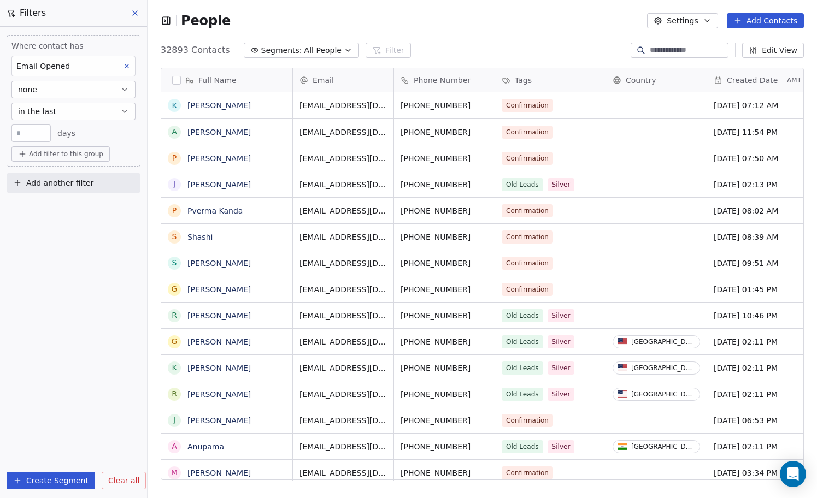
click at [19, 135] on input "**" at bounding box center [31, 134] width 34 height 8
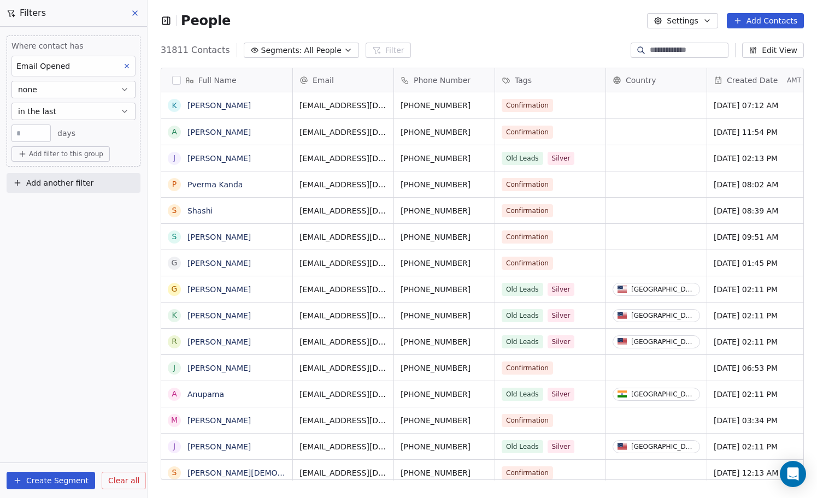
scroll to position [438, 669]
click at [39, 133] on input "***" at bounding box center [31, 134] width 34 height 8
type input "***"
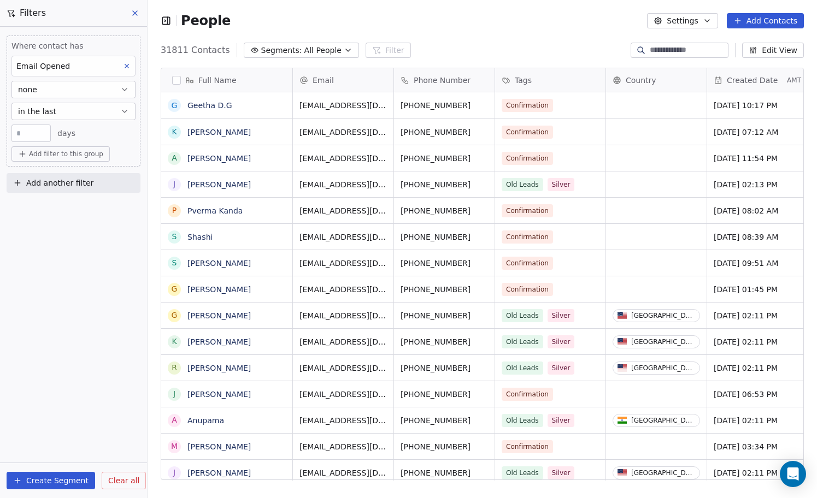
click at [94, 88] on button "none" at bounding box center [73, 89] width 124 height 17
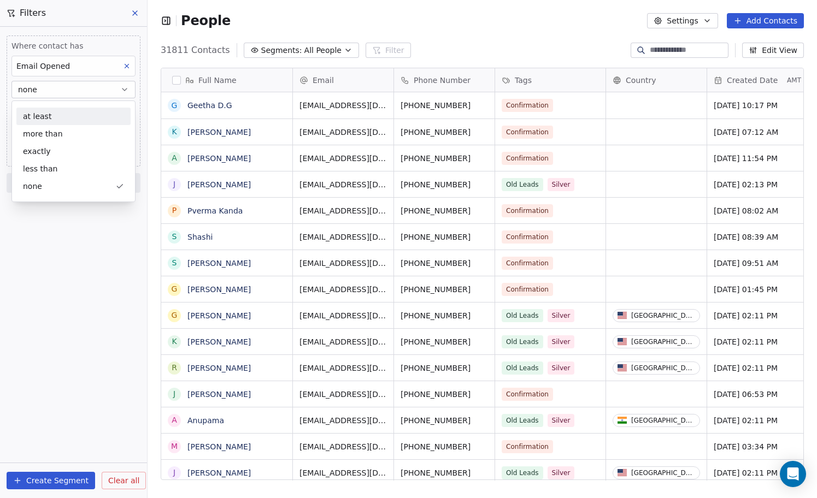
click at [69, 117] on div "at least" at bounding box center [73, 116] width 114 height 17
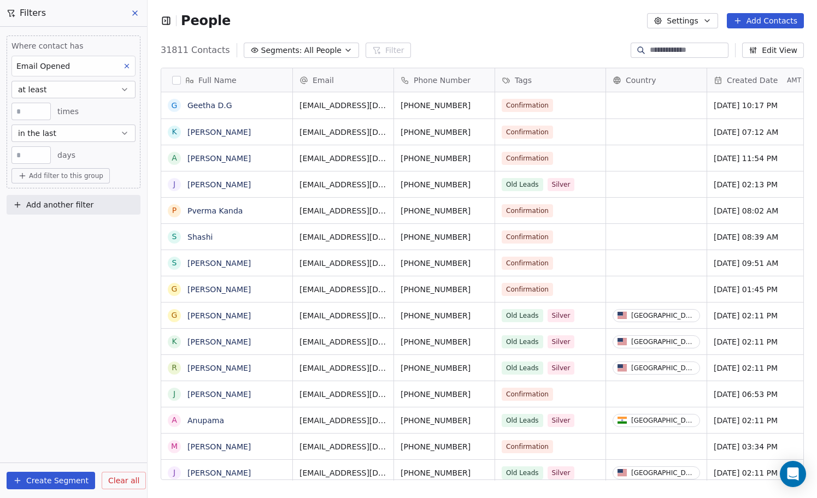
click at [62, 82] on button "at least" at bounding box center [73, 89] width 124 height 17
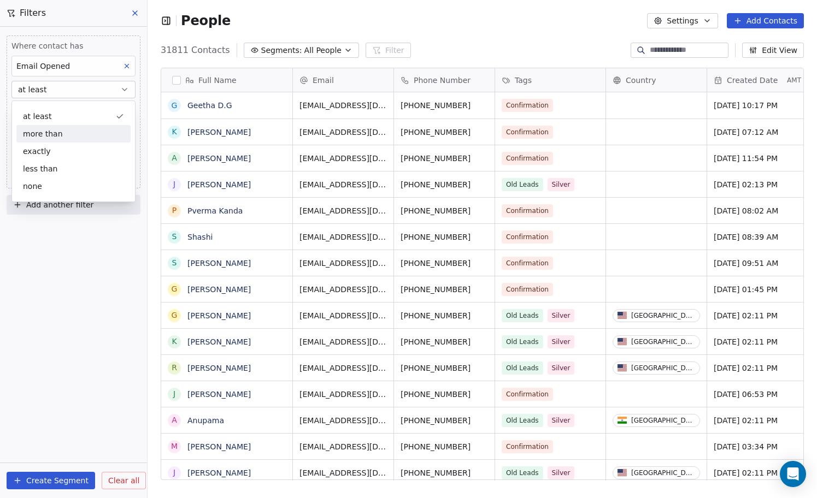
click at [63, 134] on div "more than" at bounding box center [73, 133] width 114 height 17
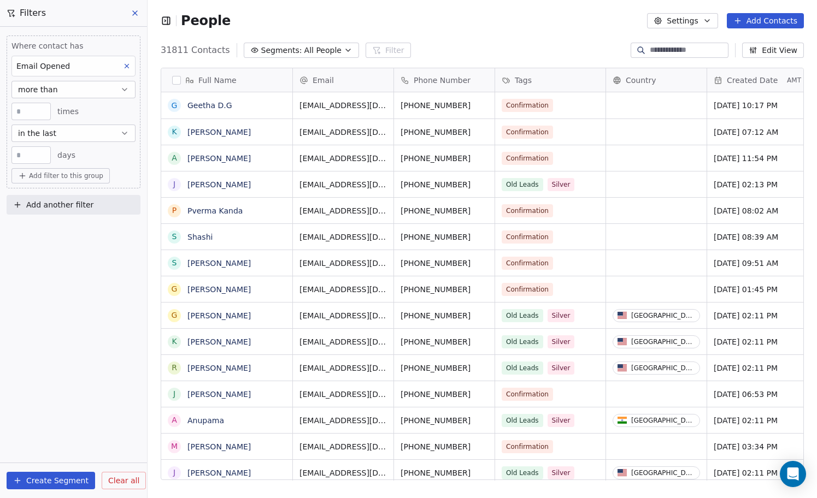
click at [31, 110] on input "number" at bounding box center [31, 112] width 34 height 8
type input "*"
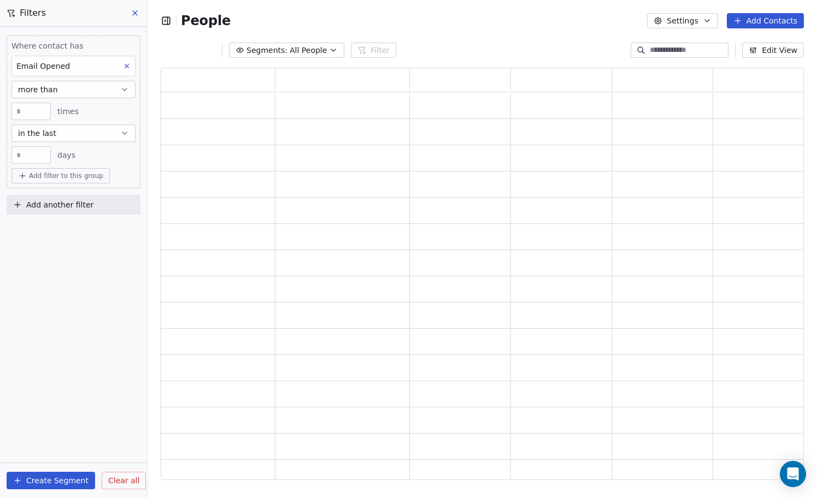
scroll to position [412, 643]
click at [93, 151] on div "*** days" at bounding box center [73, 154] width 124 height 17
click at [78, 175] on span "Add filter to this group" at bounding box center [66, 176] width 74 height 9
click at [69, 217] on span "Contact activity" at bounding box center [53, 216] width 61 height 11
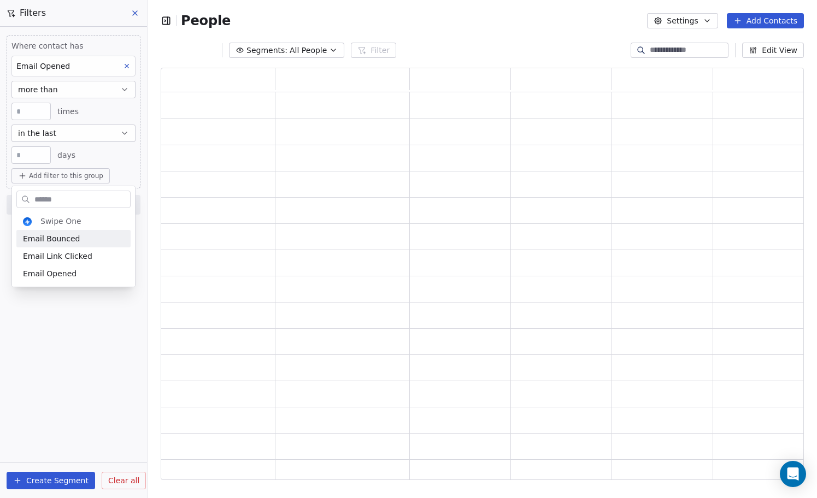
click at [117, 158] on html "Filters Where contact has Email Opened more than * times in the last *** days A…" at bounding box center [408, 249] width 817 height 498
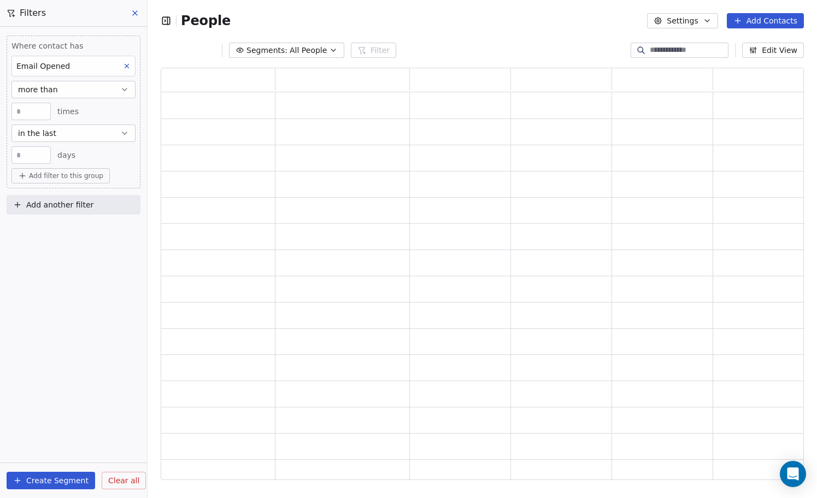
click at [75, 208] on span "Add another filter" at bounding box center [59, 204] width 67 height 11
click at [75, 208] on html "Filters Where contact has Email Opened more than * times in the last *** days A…" at bounding box center [408, 249] width 817 height 498
click at [81, 200] on span "Add another filter" at bounding box center [59, 204] width 67 height 11
click at [60, 244] on span "Contact activity" at bounding box center [48, 248] width 61 height 11
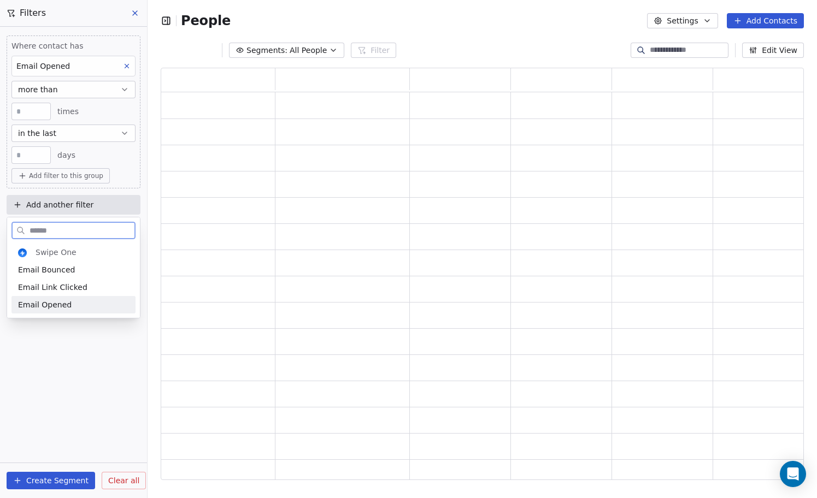
click at [62, 304] on span "Email Opened" at bounding box center [45, 304] width 54 height 11
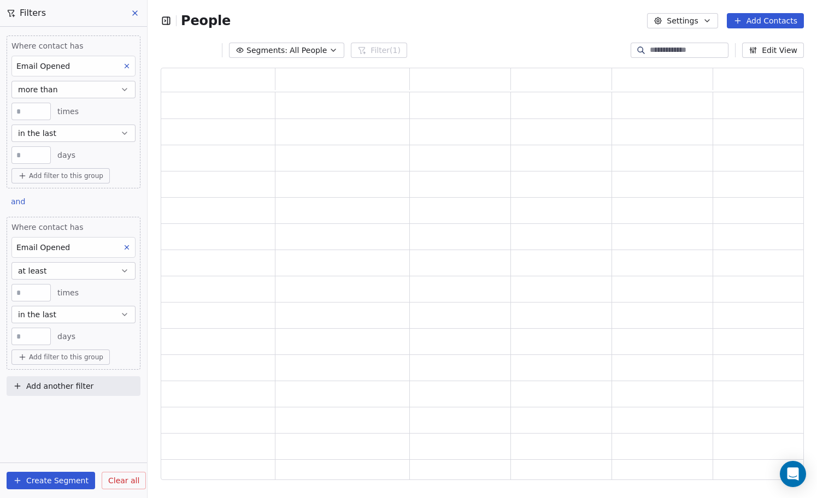
click at [39, 289] on input "*" at bounding box center [31, 293] width 34 height 8
click at [65, 269] on button "at least" at bounding box center [73, 270] width 124 height 17
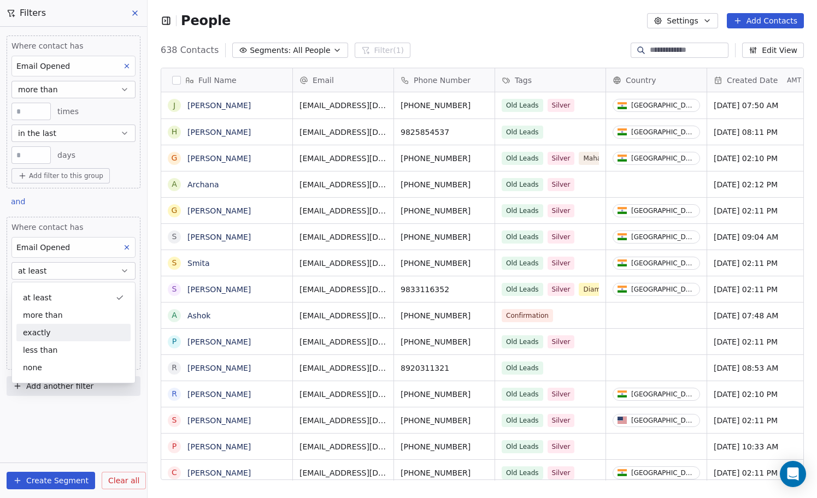
scroll to position [438, 669]
click at [58, 347] on div "less than" at bounding box center [73, 350] width 114 height 17
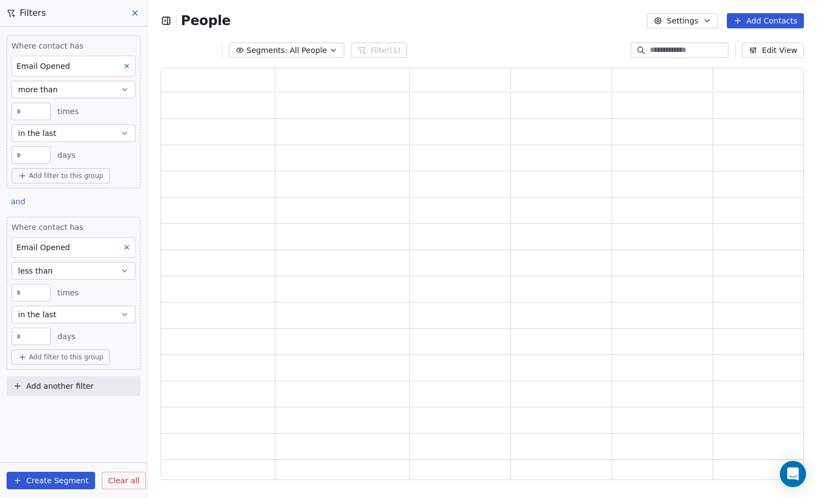
scroll to position [412, 643]
click at [33, 291] on input "*" at bounding box center [31, 293] width 34 height 8
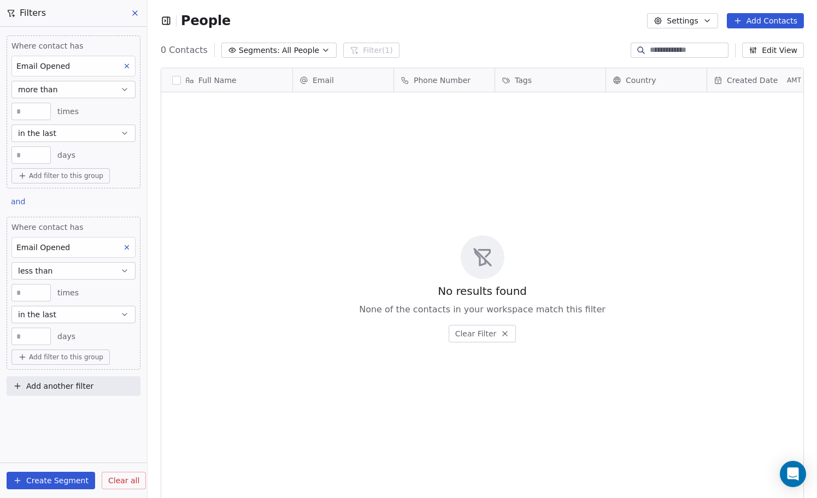
scroll to position [438, 669]
click at [97, 290] on div "* times" at bounding box center [73, 292] width 124 height 17
click at [90, 317] on button "in the last" at bounding box center [73, 314] width 124 height 17
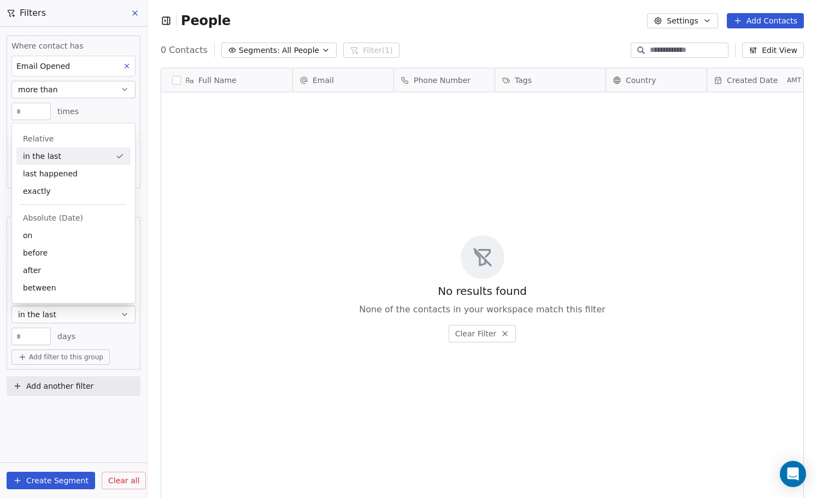
click at [37, 334] on input "**" at bounding box center [31, 337] width 34 height 8
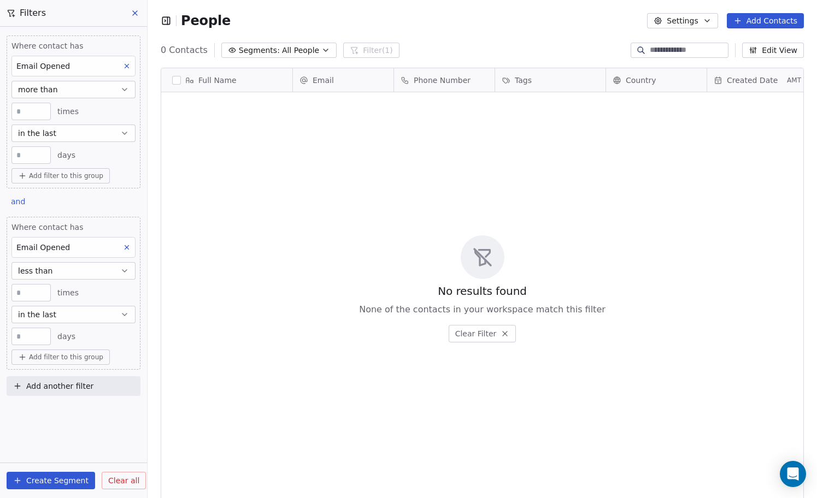
type input "*"
type input "**"
click at [126, 251] on button at bounding box center [127, 247] width 14 height 14
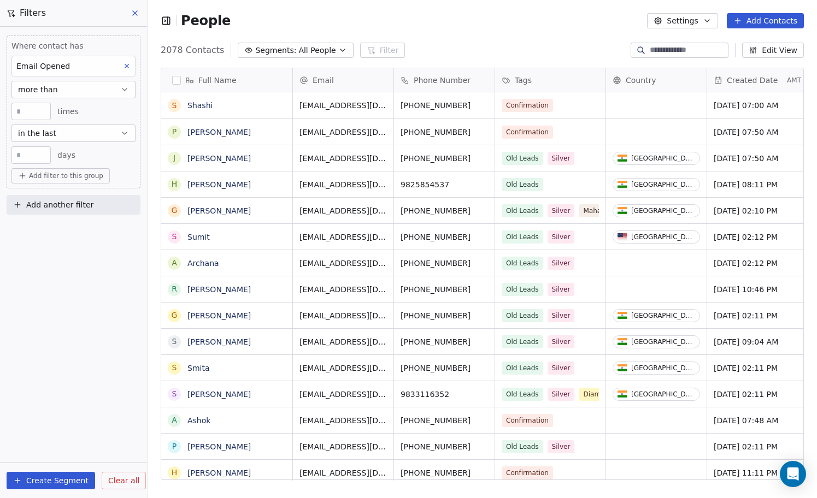
click at [67, 175] on span "Add filter to this group" at bounding box center [66, 176] width 74 height 9
click at [77, 221] on span "Contact activity" at bounding box center [53, 216] width 61 height 11
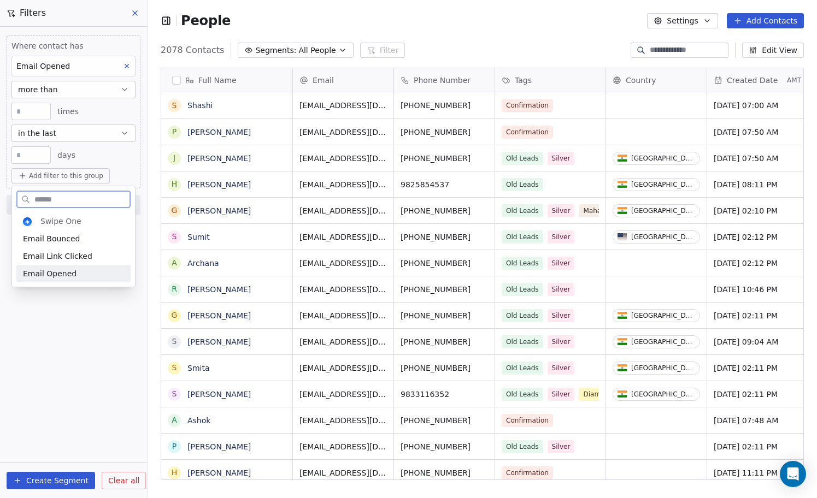
click at [66, 271] on span "Email Opened" at bounding box center [50, 273] width 54 height 11
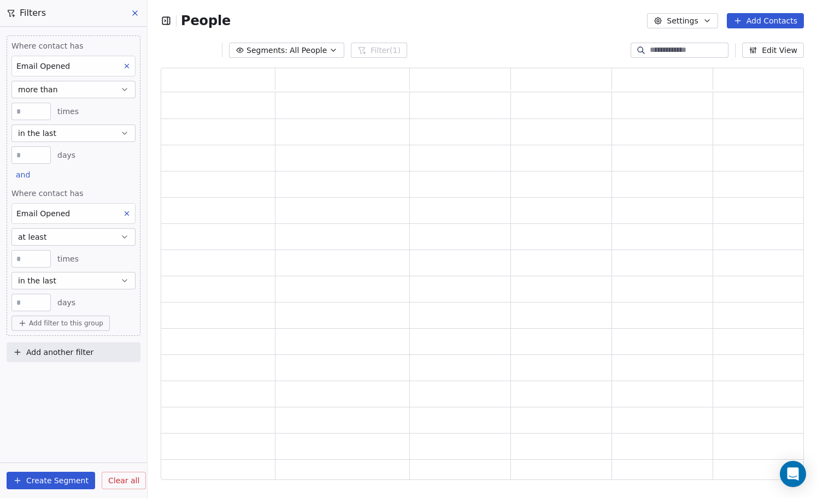
scroll to position [412, 643]
click at [31, 303] on input "**" at bounding box center [31, 303] width 34 height 8
type input "*"
type input "**"
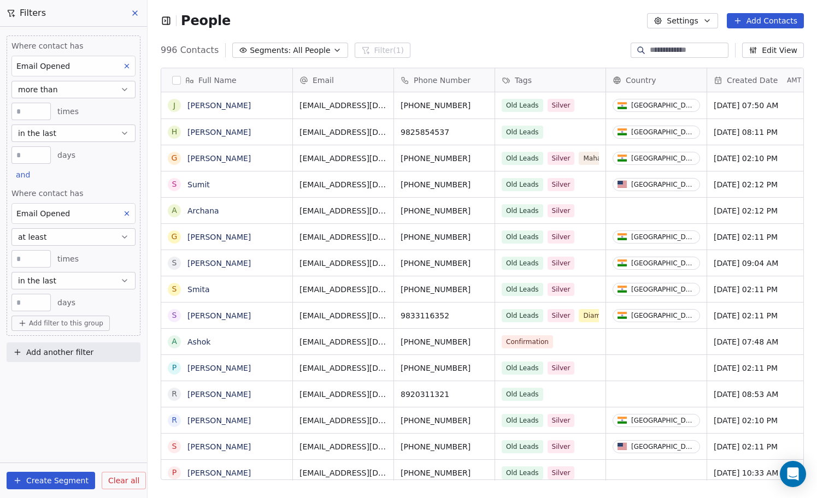
scroll to position [438, 669]
click at [57, 237] on button "at least" at bounding box center [73, 236] width 124 height 17
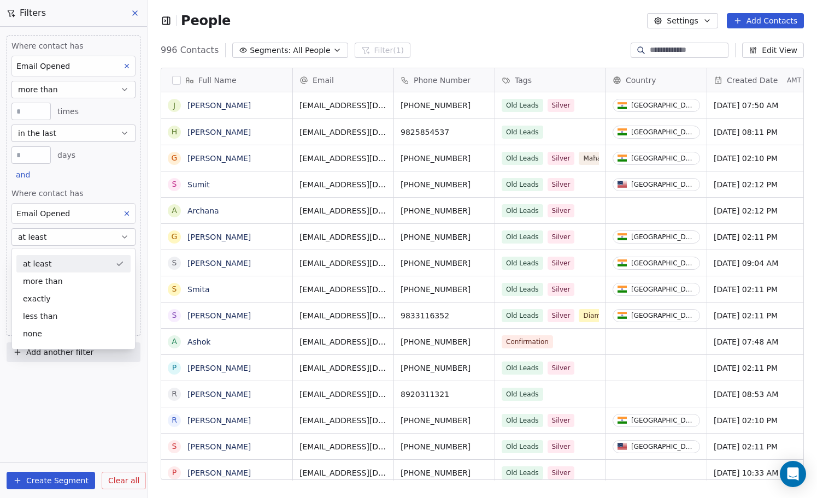
click at [86, 175] on div "Where contact has Email Opened more than * times in the last *** days and Where…" at bounding box center [74, 186] width 134 height 301
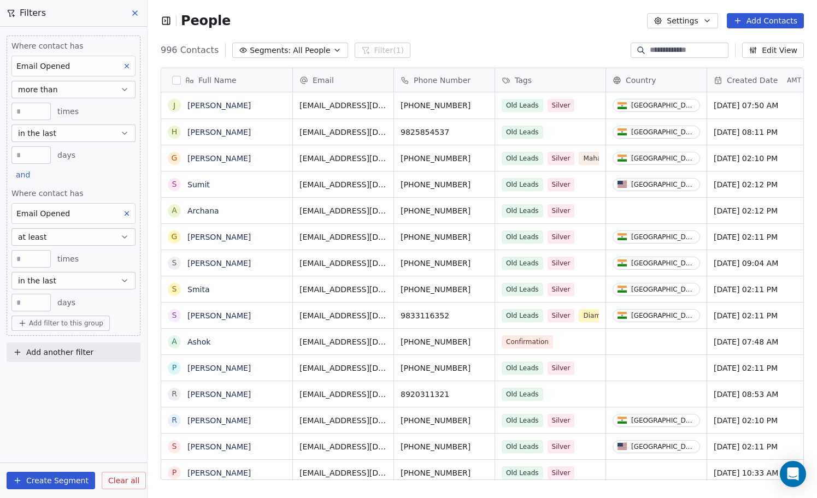
click at [87, 216] on div "Email Opened" at bounding box center [73, 213] width 124 height 21
click at [87, 216] on html "Filters Where contact has Email Opened more than * times in the last *** days a…" at bounding box center [408, 249] width 817 height 498
click at [125, 212] on icon at bounding box center [127, 214] width 4 height 4
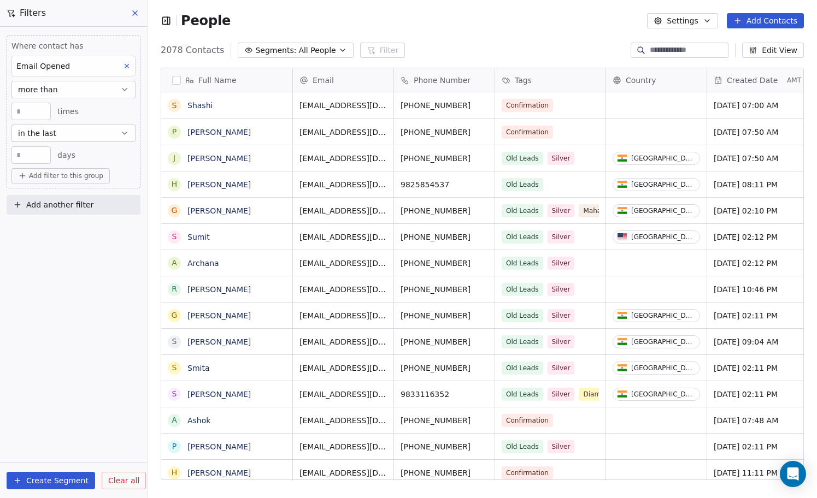
click at [64, 173] on span "Add filter to this group" at bounding box center [66, 176] width 74 height 9
click at [66, 197] on span "Contact properties" at bounding box center [58, 199] width 71 height 11
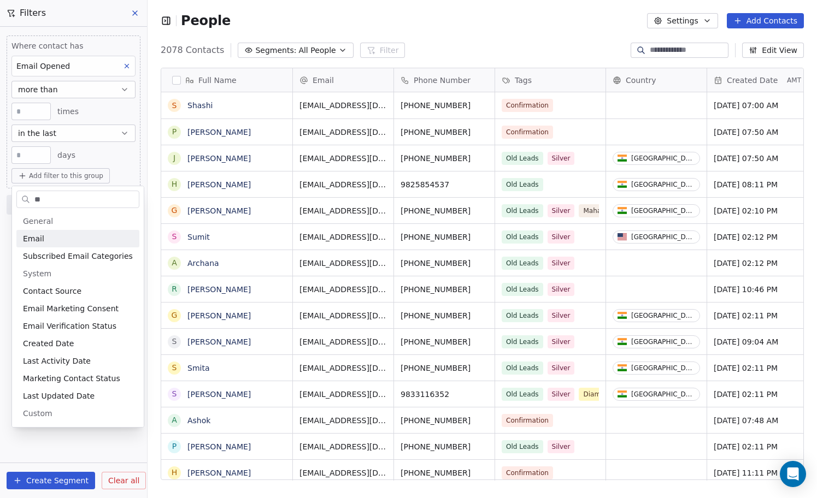
type input "*"
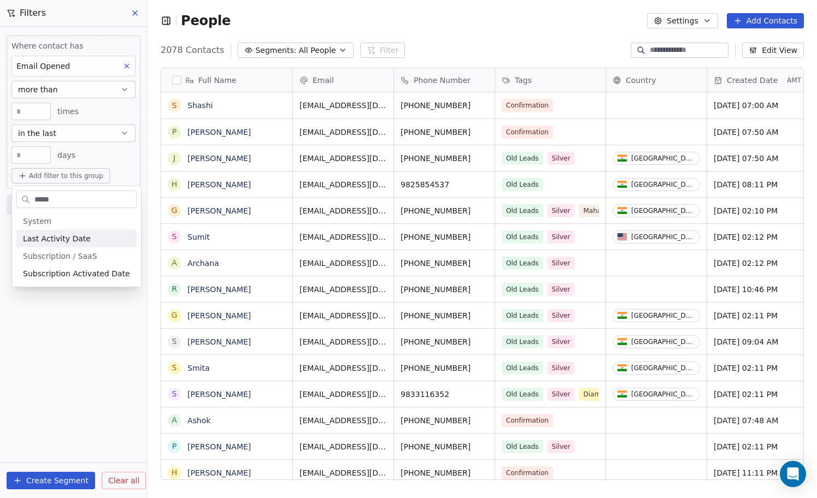
type input "******"
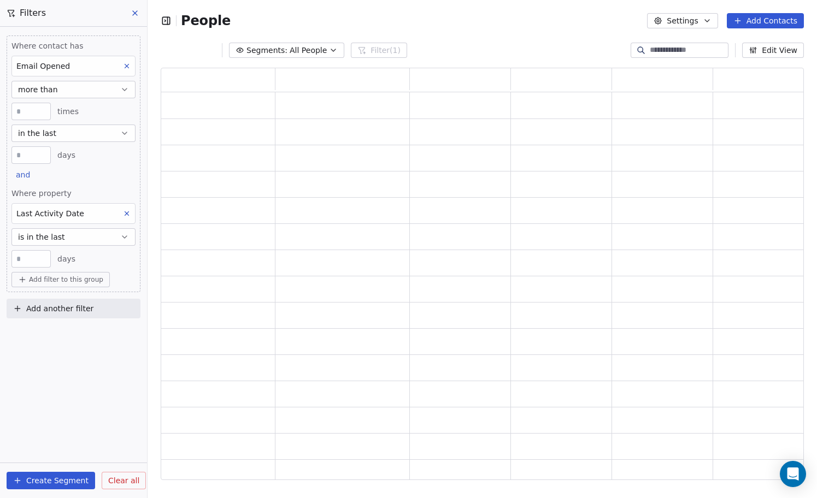
scroll to position [412, 643]
click at [100, 238] on button "is in the last" at bounding box center [73, 236] width 124 height 17
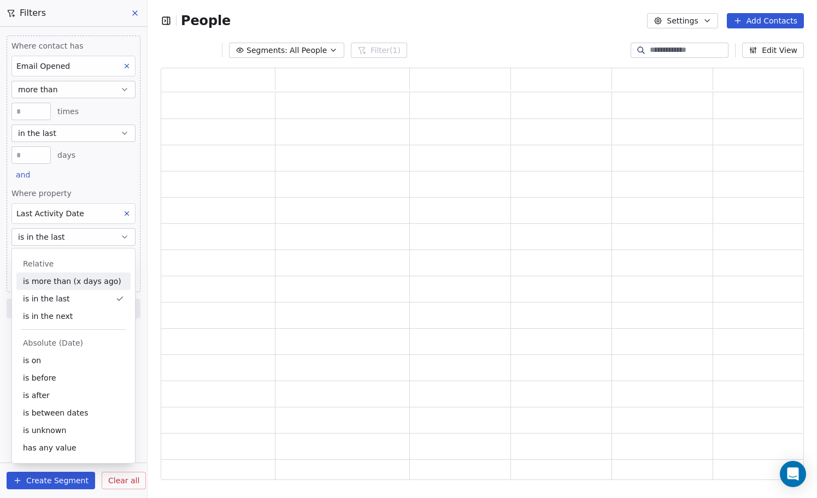
click at [86, 281] on div "is more than (x days ago)" at bounding box center [73, 281] width 114 height 17
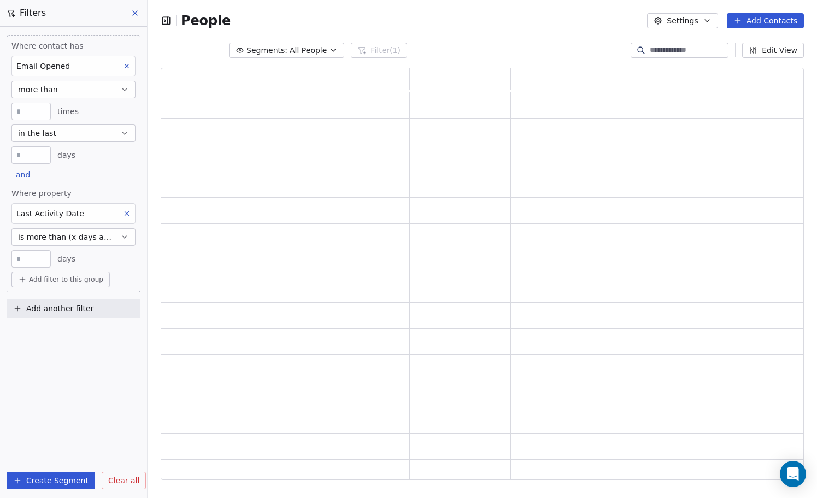
click at [23, 260] on input "**" at bounding box center [31, 259] width 34 height 8
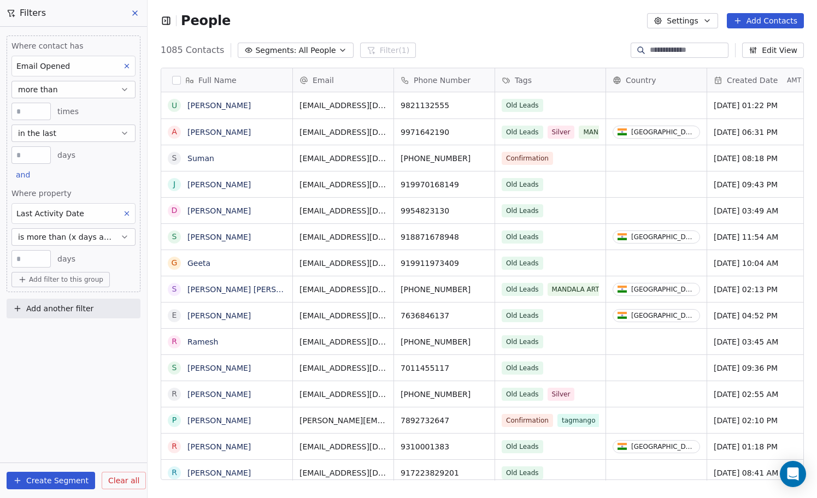
click at [21, 260] on input "**" at bounding box center [31, 259] width 34 height 8
type input "**"
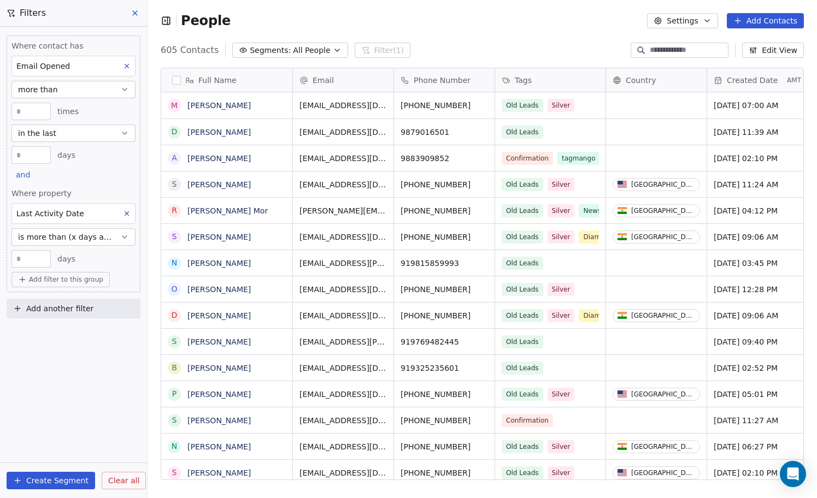
click at [21, 260] on input "**" at bounding box center [31, 259] width 34 height 8
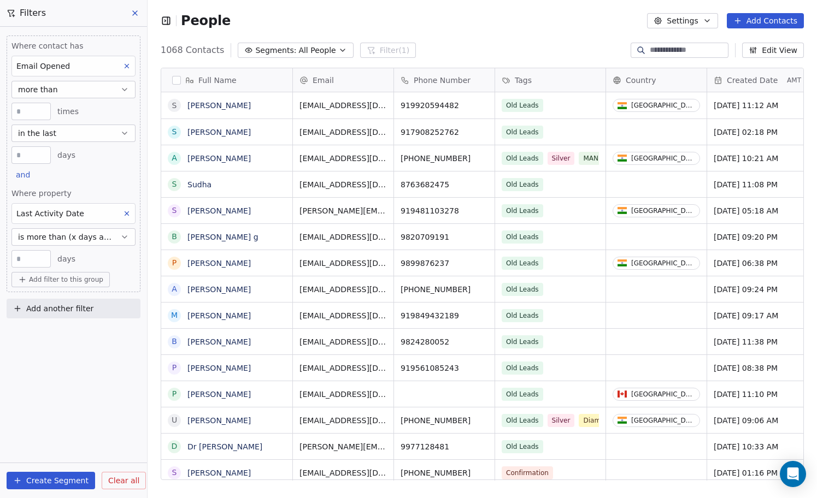
click at [20, 261] on input "**" at bounding box center [31, 259] width 34 height 8
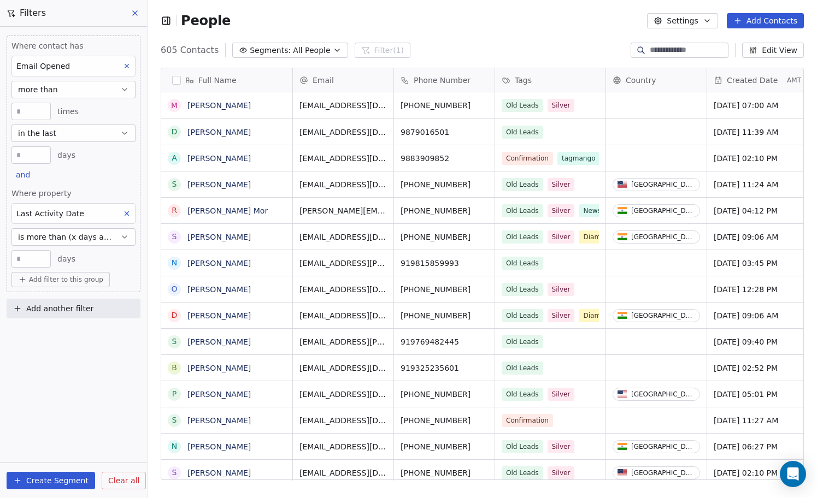
click at [21, 260] on input "**" at bounding box center [31, 259] width 34 height 8
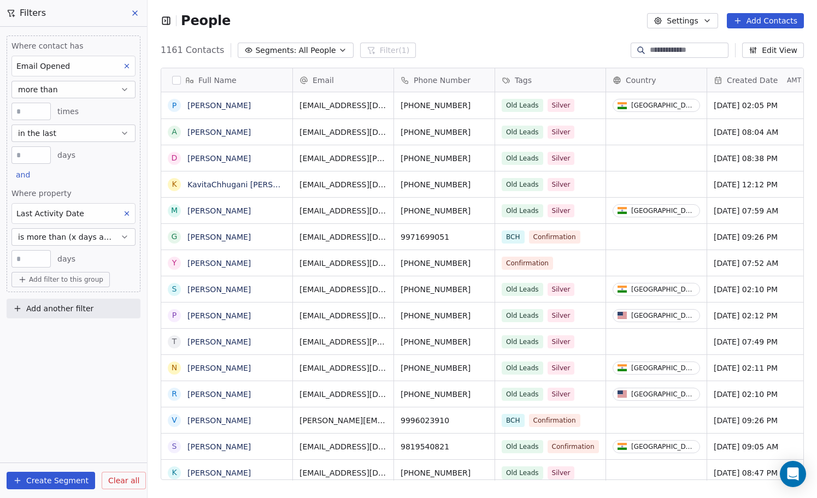
click at [21, 260] on input "**" at bounding box center [31, 259] width 34 height 8
type input "*"
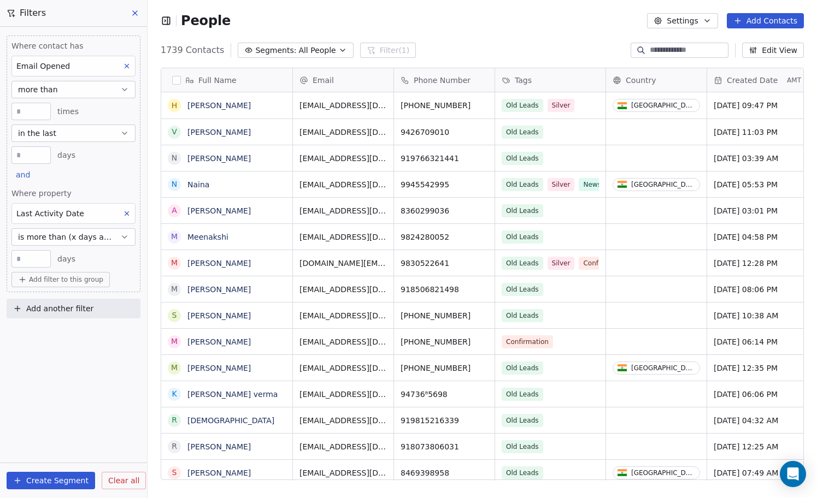
click at [38, 260] on input "*" at bounding box center [31, 259] width 34 height 8
type input "**"
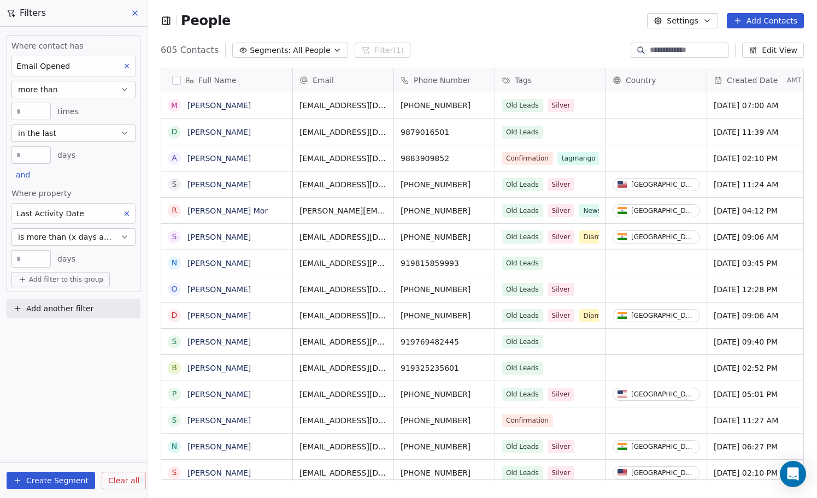
click at [48, 485] on button "Create Segment" at bounding box center [51, 480] width 89 height 17
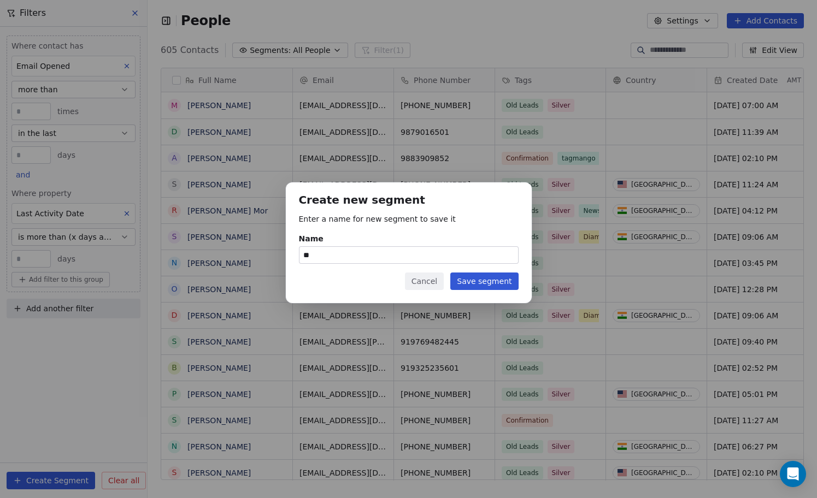
type input "*"
type input "**********"
click at [498, 286] on button "Save segment" at bounding box center [484, 281] width 68 height 17
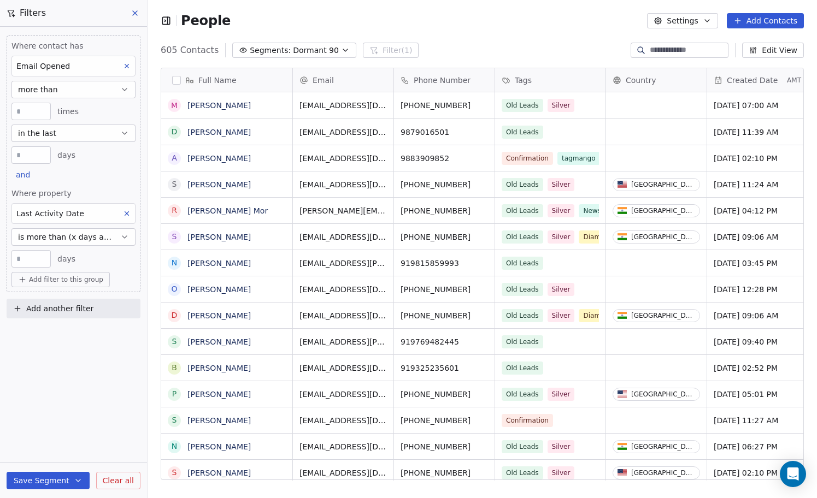
click at [127, 213] on icon at bounding box center [127, 214] width 8 height 8
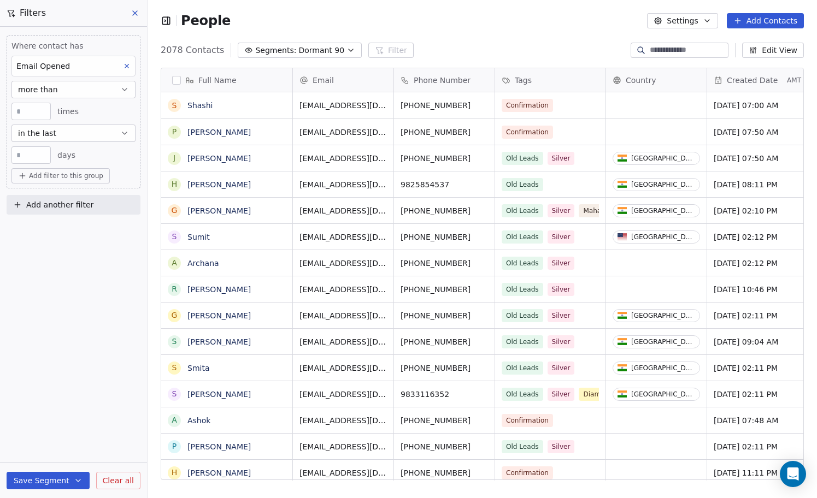
click at [127, 213] on button "Add another filter" at bounding box center [74, 205] width 134 height 20
click at [87, 72] on html "Filters Where contact has Email Opened more than * times in the last *** days A…" at bounding box center [408, 249] width 817 height 498
click at [102, 90] on button "more than" at bounding box center [73, 89] width 124 height 17
click at [48, 186] on div "none" at bounding box center [73, 186] width 114 height 17
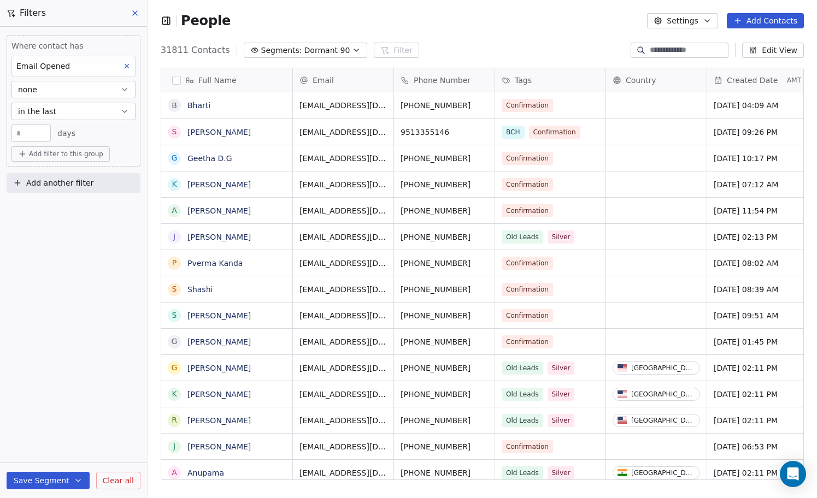
click at [65, 156] on span "Add filter to this group" at bounding box center [66, 154] width 74 height 9
click at [72, 196] on span "Contact activity" at bounding box center [53, 195] width 61 height 11
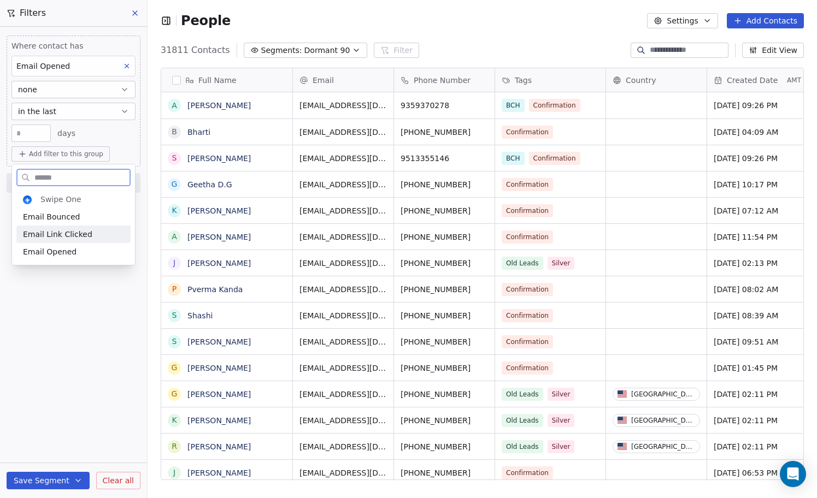
click at [59, 235] on span "Email Link Clicked" at bounding box center [57, 234] width 69 height 11
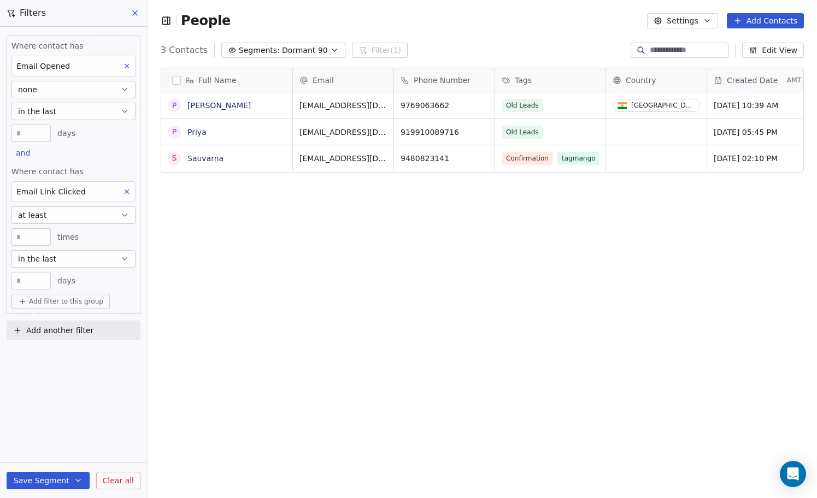
click at [53, 217] on button "at least" at bounding box center [73, 215] width 124 height 17
click at [35, 310] on div "none" at bounding box center [73, 311] width 114 height 17
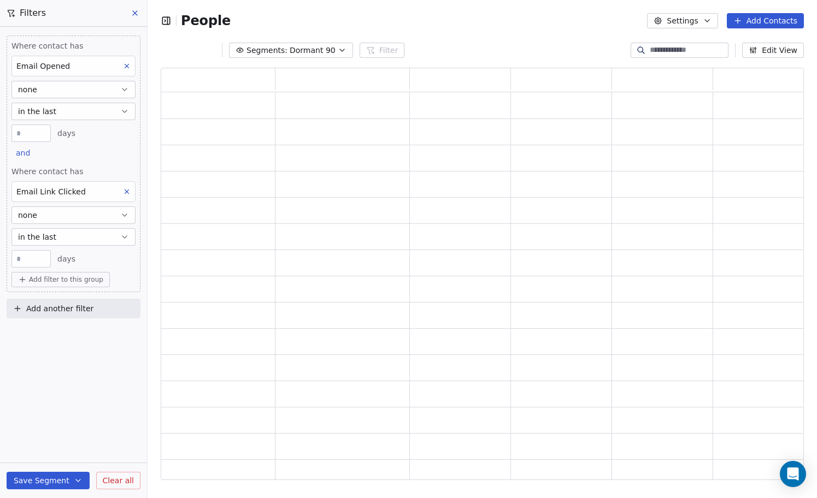
scroll to position [412, 643]
click at [33, 264] on div "**" at bounding box center [30, 258] width 39 height 17
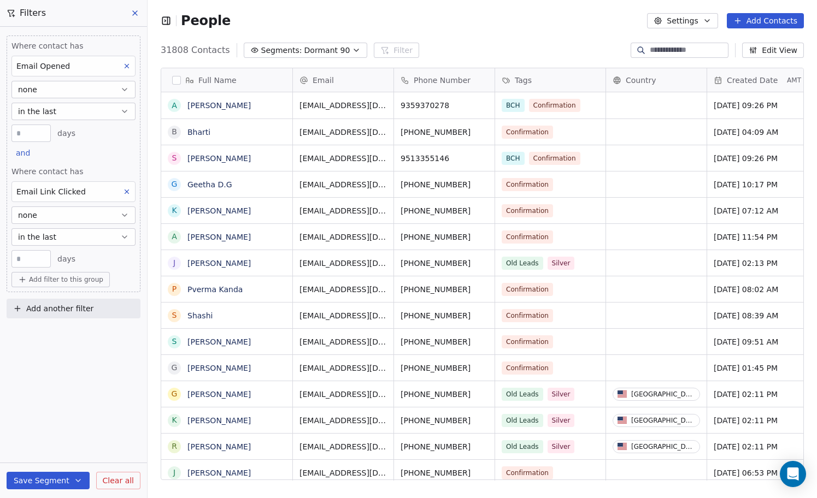
scroll to position [438, 669]
click at [33, 261] on input "**" at bounding box center [31, 259] width 34 height 8
type input "*"
type input "***"
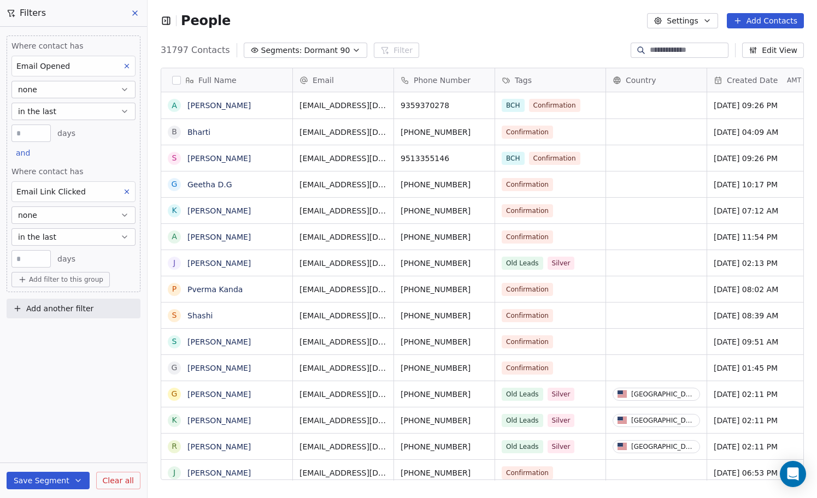
click at [78, 159] on div "Where contact has Email Opened none in the last *** days and Where contact has …" at bounding box center [74, 164] width 134 height 257
click at [22, 154] on span "and" at bounding box center [23, 153] width 14 height 9
click at [33, 192] on div "or" at bounding box center [36, 195] width 27 height 11
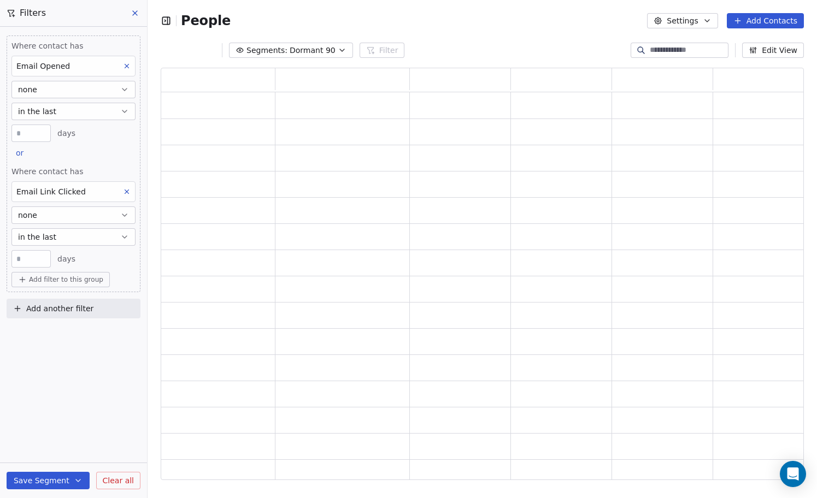
scroll to position [412, 643]
click at [20, 160] on div "or" at bounding box center [24, 153] width 26 height 15
click at [36, 179] on div "and" at bounding box center [33, 177] width 21 height 11
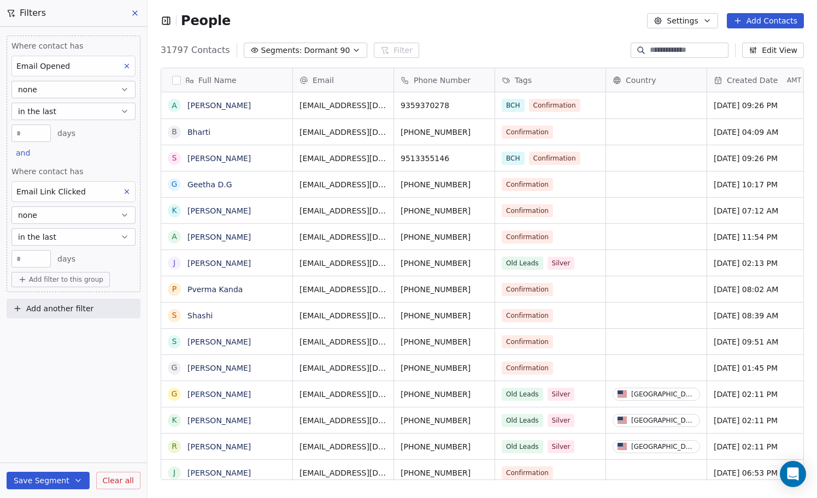
scroll to position [438, 669]
click at [127, 190] on icon at bounding box center [127, 192] width 8 height 8
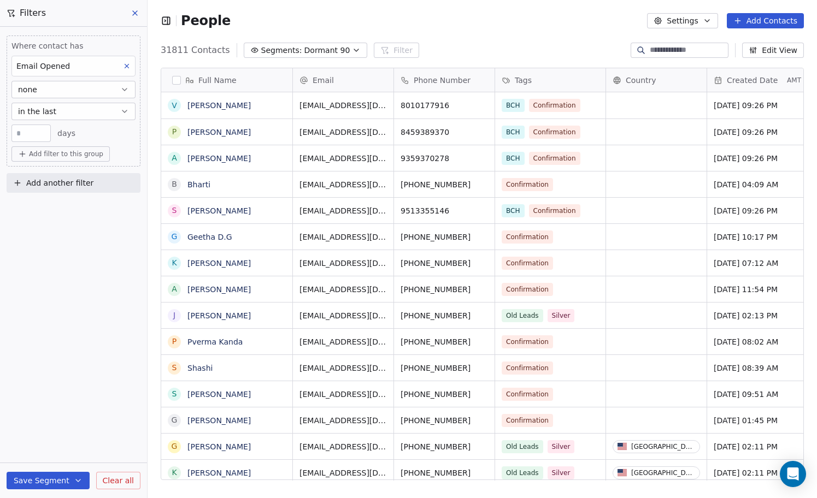
click at [72, 155] on span "Add filter to this group" at bounding box center [66, 154] width 74 height 9
click at [68, 175] on span "Contact properties" at bounding box center [58, 177] width 71 height 11
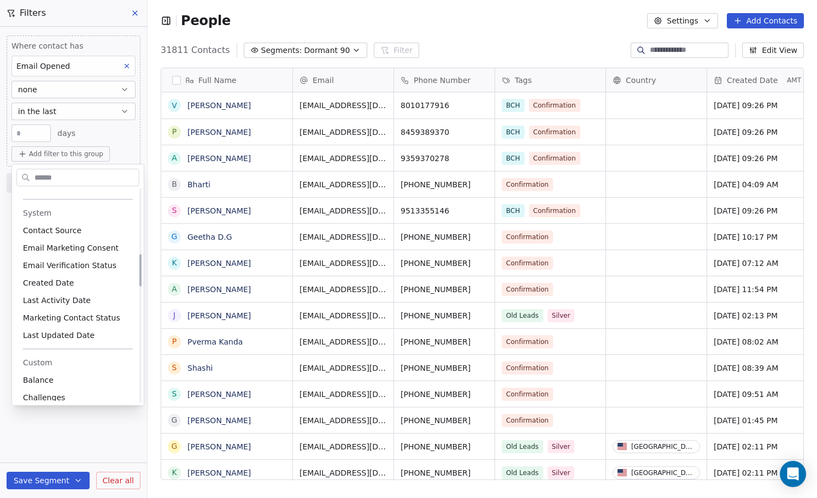
scroll to position [433, 0]
click at [77, 299] on span "Last Activity Date" at bounding box center [57, 301] width 68 height 11
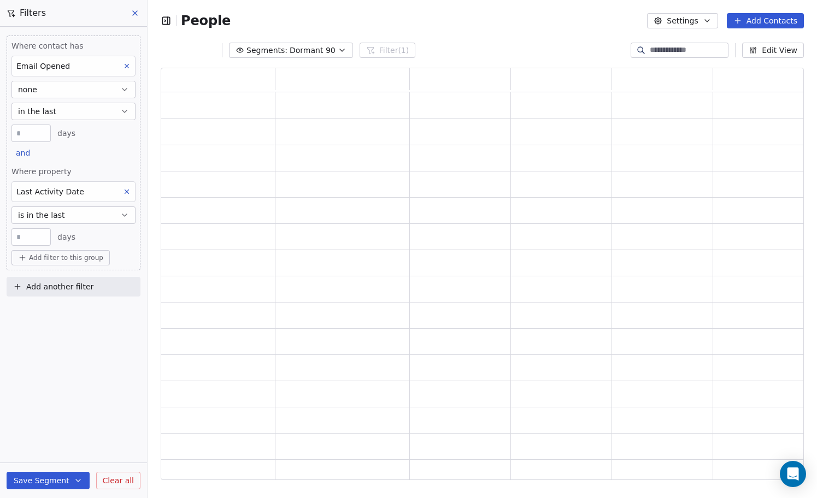
scroll to position [412, 643]
click at [55, 219] on span "is in the last" at bounding box center [41, 215] width 47 height 11
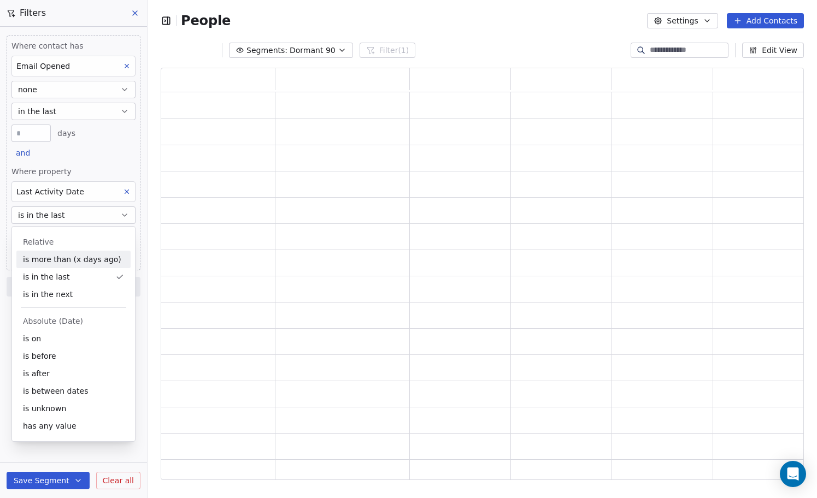
click at [68, 260] on div "is more than (x days ago)" at bounding box center [73, 259] width 114 height 17
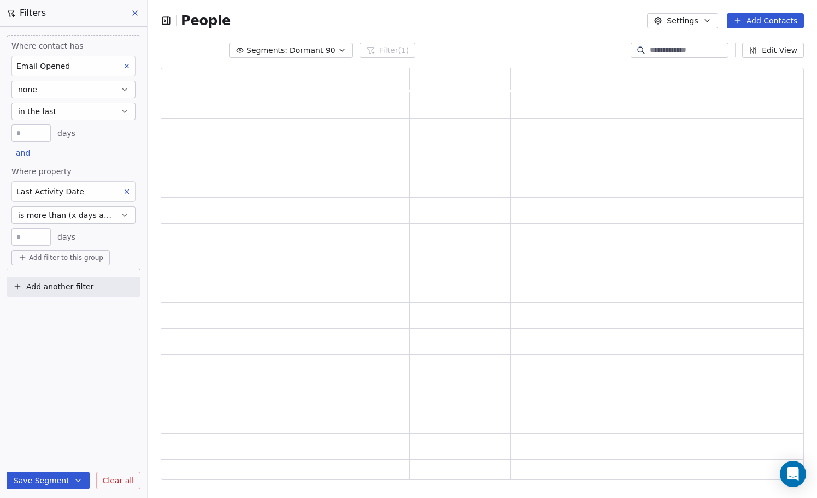
click at [22, 233] on input "**" at bounding box center [31, 237] width 34 height 8
type input "***"
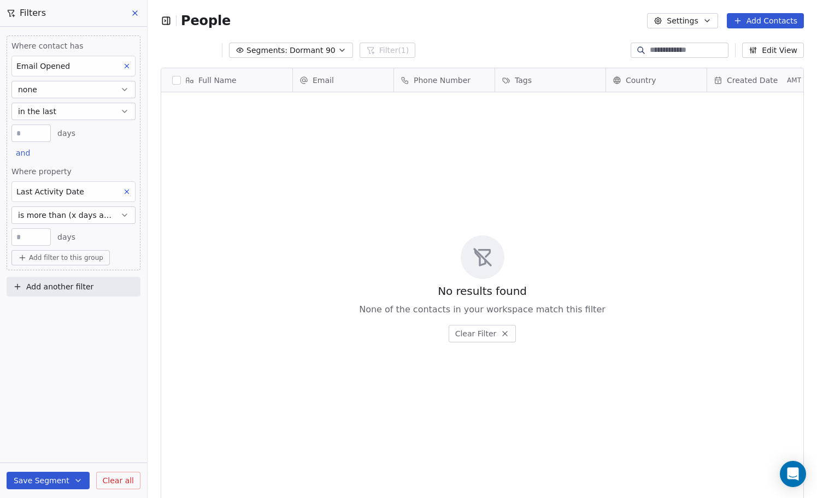
scroll to position [1, 1]
click at [23, 152] on span "and" at bounding box center [23, 153] width 14 height 9
click at [36, 191] on div "or" at bounding box center [36, 195] width 27 height 11
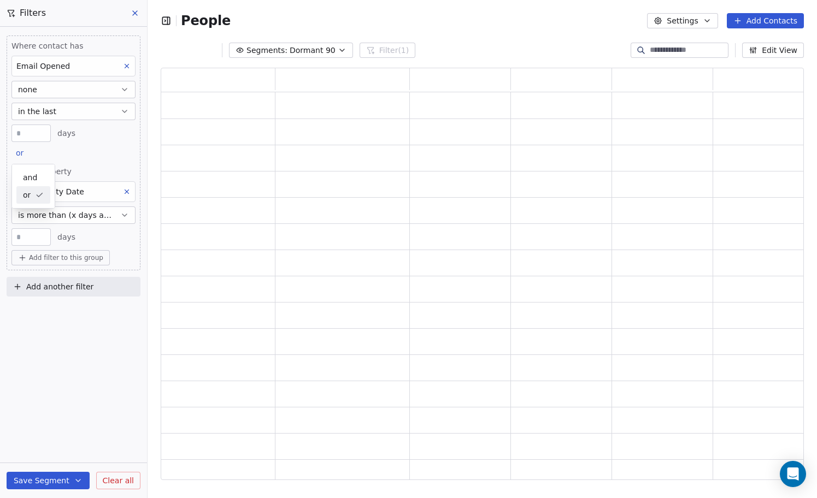
scroll to position [412, 643]
click at [128, 193] on icon at bounding box center [127, 192] width 8 height 8
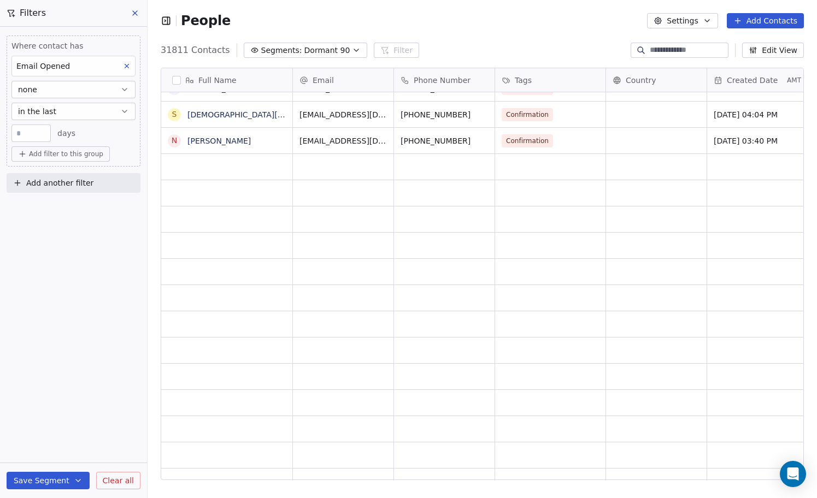
scroll to position [824, 0]
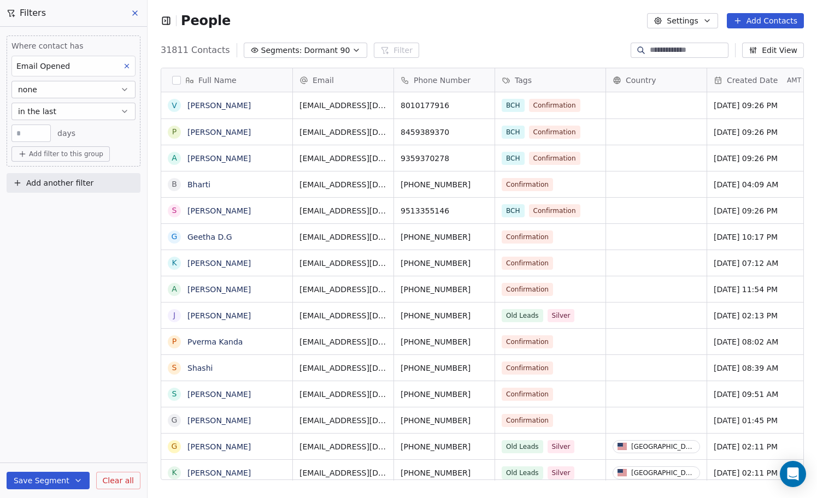
click at [45, 478] on button "Save Segment" at bounding box center [48, 480] width 83 height 17
click at [72, 430] on span "Create new segment" at bounding box center [71, 431] width 80 height 11
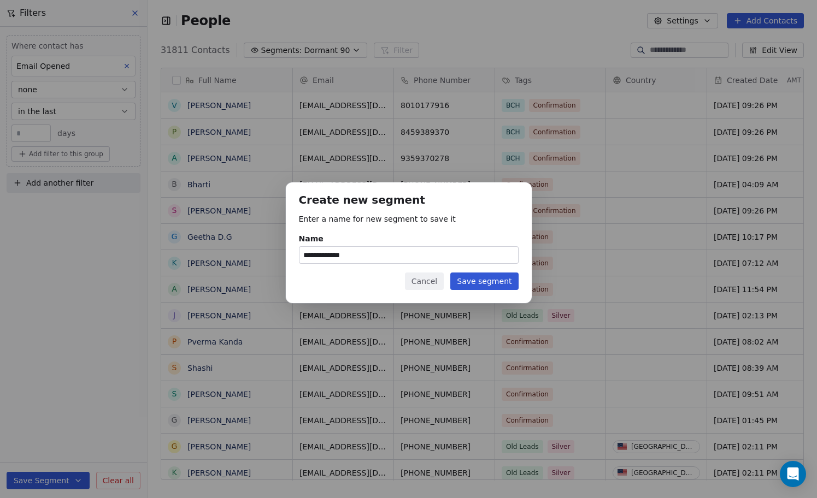
type input "**********"
click at [490, 281] on button "Save segment" at bounding box center [484, 281] width 68 height 17
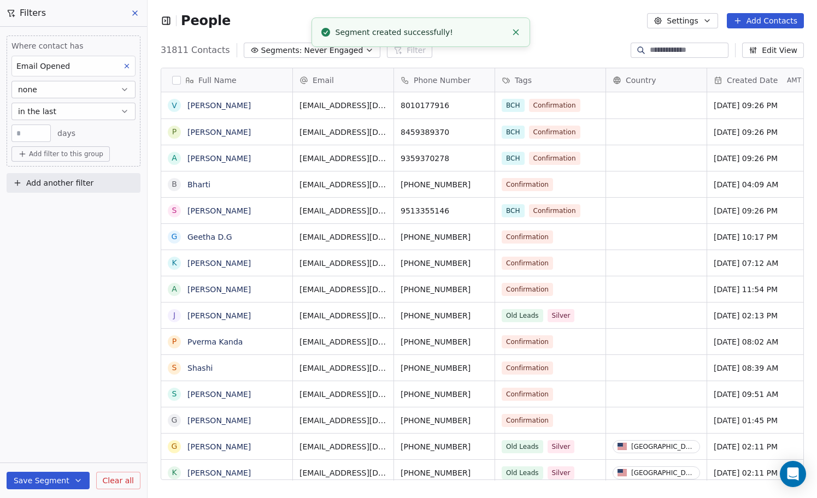
click at [365, 54] on icon "button" at bounding box center [369, 50] width 9 height 9
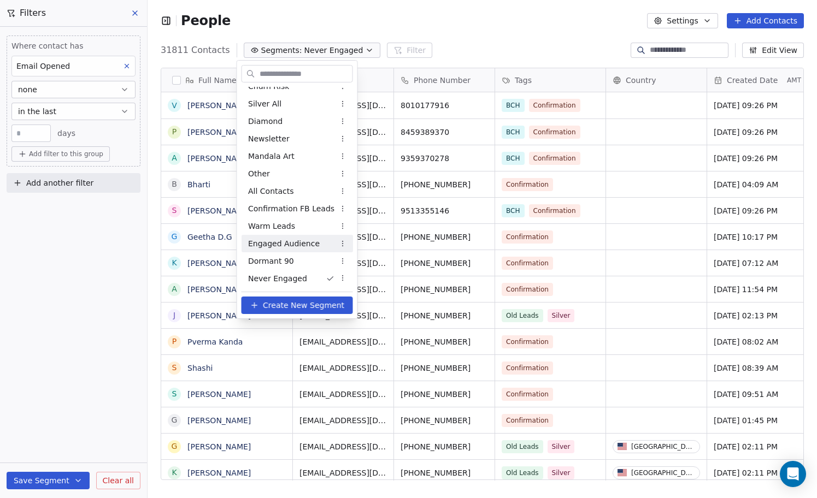
click at [296, 244] on span "Engaged Audience" at bounding box center [284, 243] width 72 height 11
type input "**"
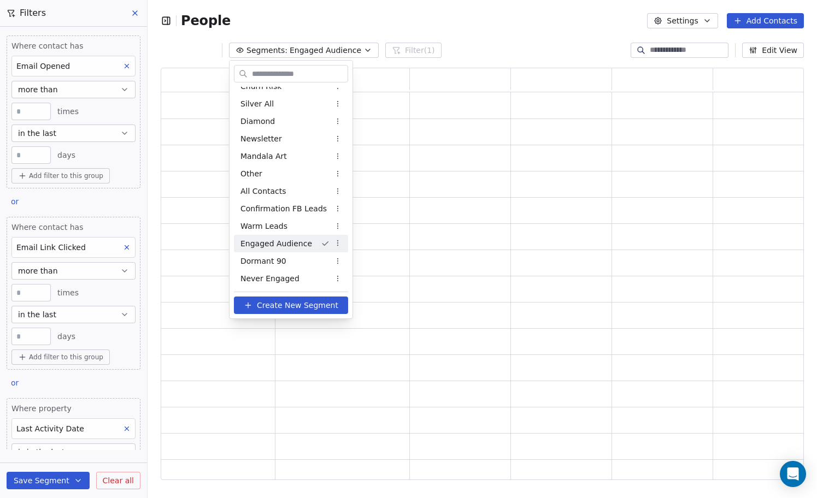
scroll to position [412, 643]
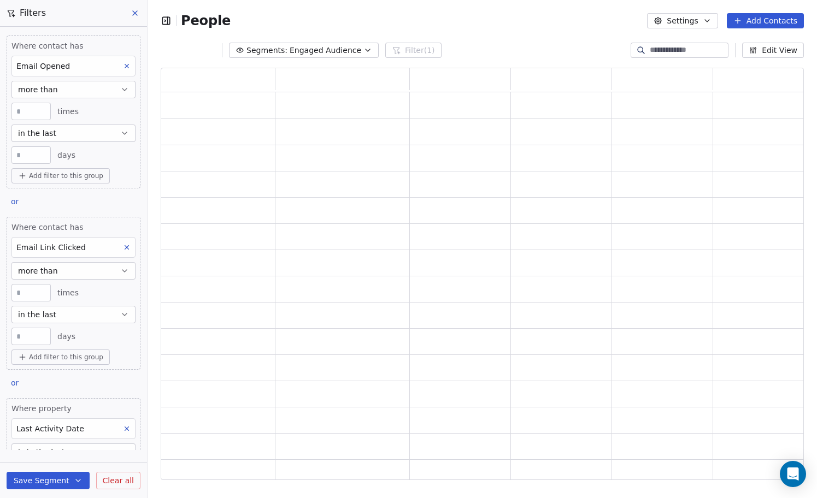
click at [138, 11] on icon at bounding box center [135, 13] width 9 height 9
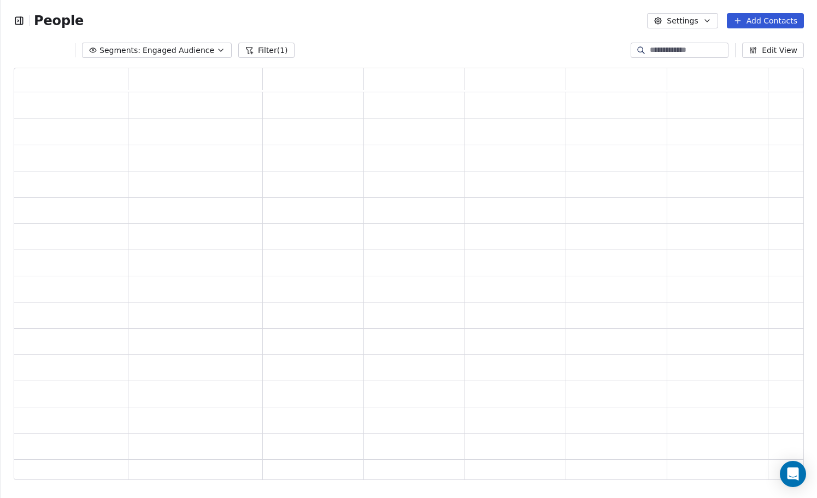
scroll to position [412, 790]
click at [267, 48] on button "Filter (1)" at bounding box center [266, 50] width 56 height 15
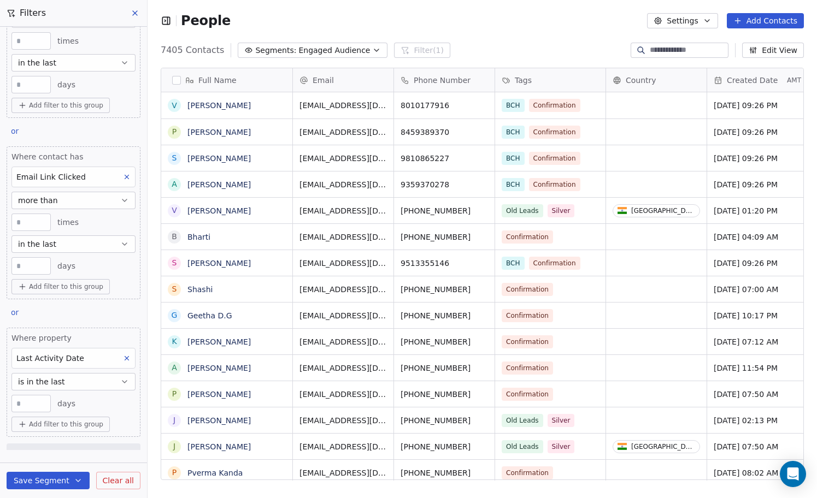
scroll to position [88, 0]
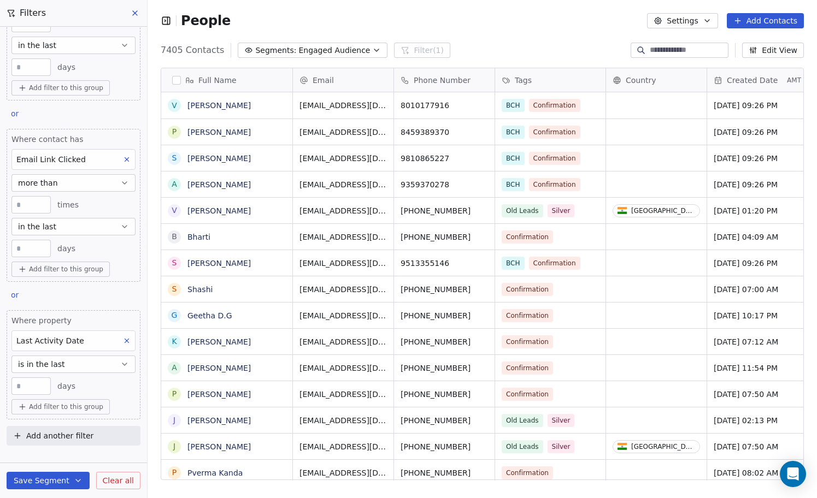
click at [125, 339] on icon at bounding box center [127, 341] width 8 height 8
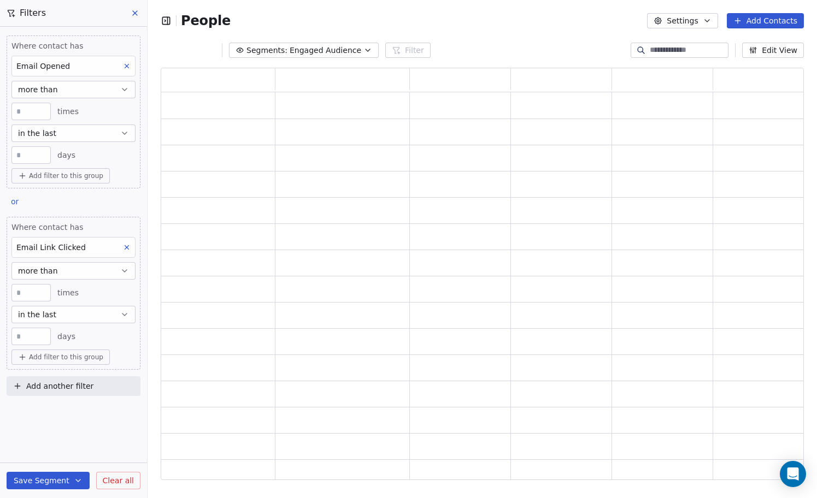
scroll to position [412, 643]
click at [134, 13] on icon at bounding box center [135, 13] width 9 height 9
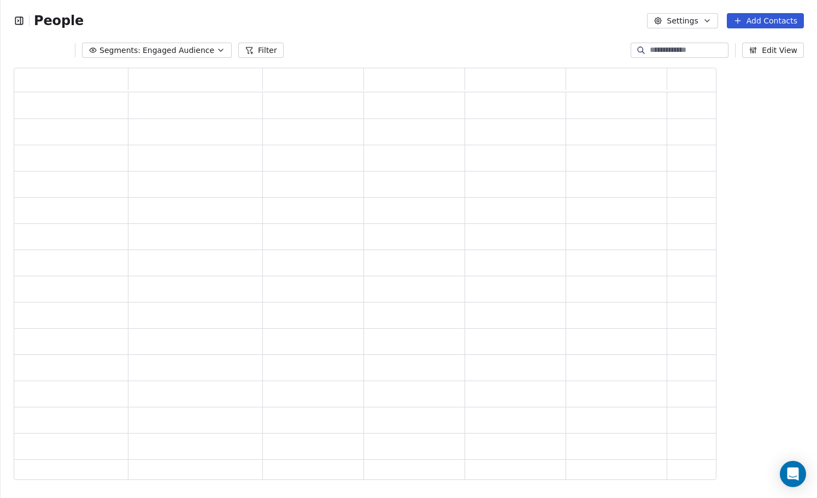
scroll to position [412, 790]
click at [21, 20] on icon "button" at bounding box center [19, 20] width 11 height 11
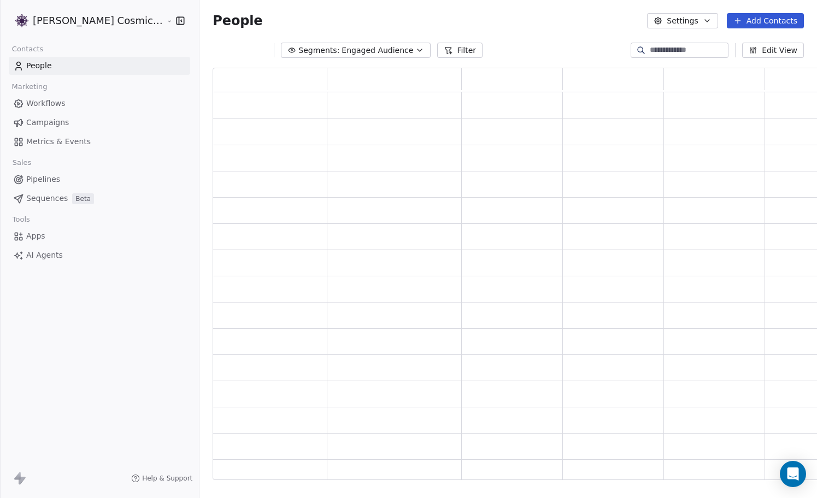
scroll to position [412, 611]
click at [73, 125] on link "Campaigns" at bounding box center [99, 123] width 181 height 18
